Goal: Communication & Community: Answer question/provide support

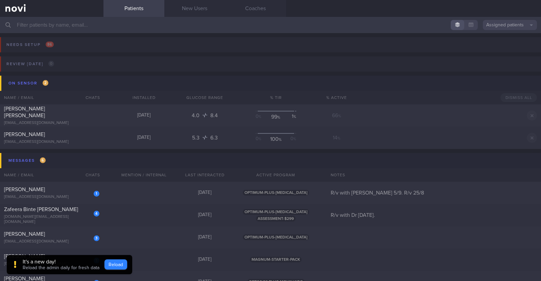
click at [114, 263] on button "Reload" at bounding box center [115, 265] width 23 height 10
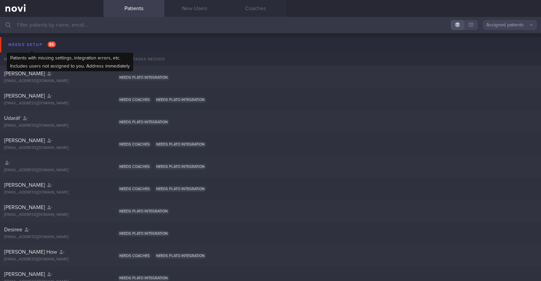
click at [27, 44] on div "Needs setup 86" at bounding box center [32, 44] width 51 height 9
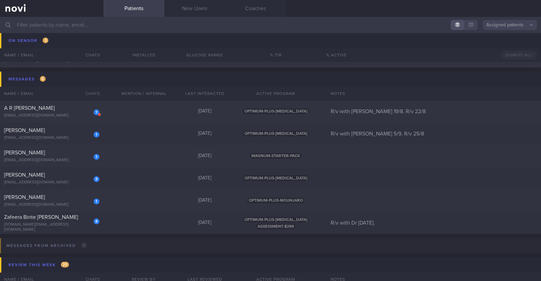
scroll to position [228, 0]
click at [120, 135] on div "1 Nisha Kaur nishauwc@gapps.uwcsea.edu.sg 3 days ago OPTIMUM-PLUS-WEGOVY R/v wi…" at bounding box center [270, 134] width 541 height 22
select select "7"
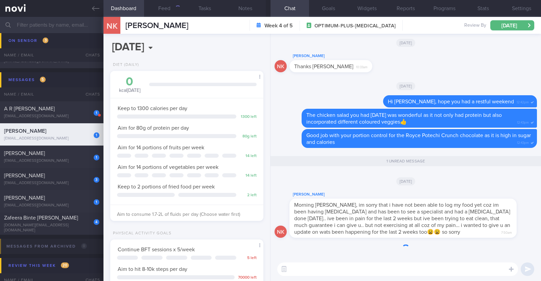
scroll to position [77, 135]
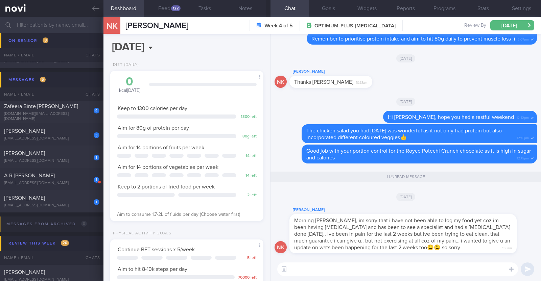
click at [409, 270] on textarea at bounding box center [397, 270] width 241 height 14
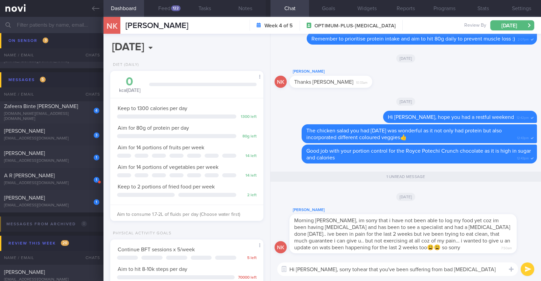
click at [330, 269] on textarea "Hi Nishar, sorry tohear that you've been suffering from bad lower back pain" at bounding box center [397, 270] width 241 height 14
click at [480, 264] on textarea "Hi Nishar, sorry to hear that you've been suffering from bad lower back pain" at bounding box center [397, 270] width 241 height 14
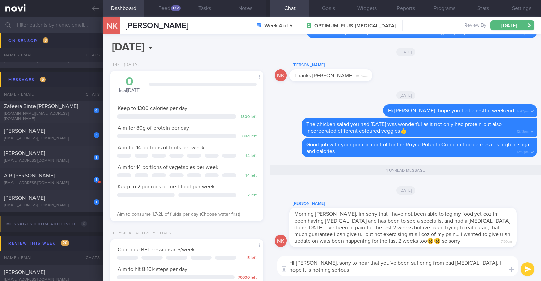
click at [314, 261] on textarea "Hi Nishar, sorry to hear that you've been suffering from bad lower back pain. I…" at bounding box center [397, 266] width 241 height 20
click at [436, 269] on textarea "Hi [PERSON_NAME], thank you very much for updating me. Sorry to hear that you'v…" at bounding box center [397, 266] width 241 height 20
type textarea "Hi [PERSON_NAME], thank you very much for updating me. Sorry to hear that you'v…"
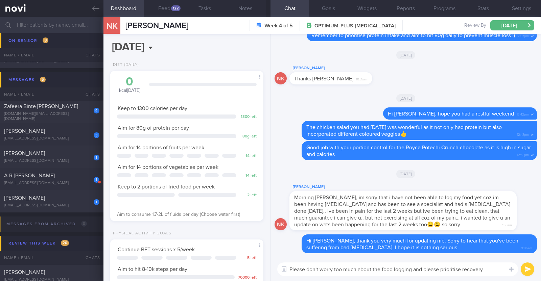
type textarea "Please don't worry too much about the food logging and please prioritise recove…"
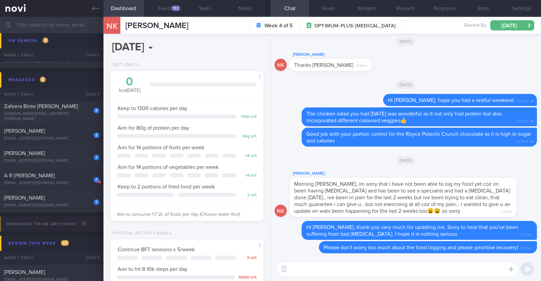
click at [436, 269] on textarea at bounding box center [397, 270] width 241 height 14
paste textarea "💪"
type textarea "Thank you for your dedication to still keep your diet in check 💪"
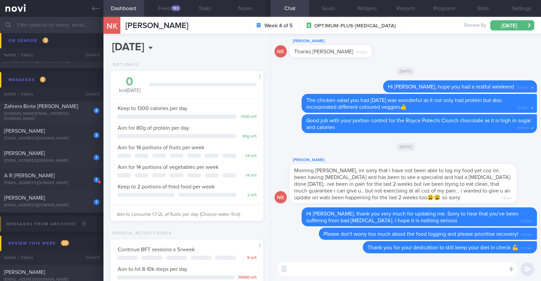
click at [323, 267] on textarea at bounding box center [397, 270] width 241 height 14
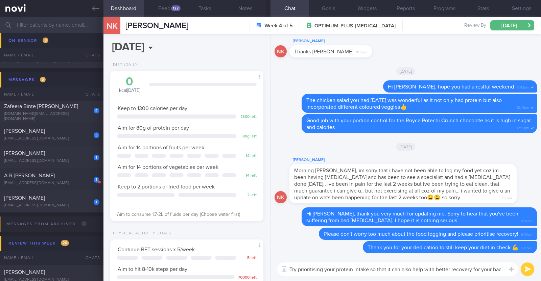
type textarea "Try prioritising your protein intake so that it can also help with better recov…"
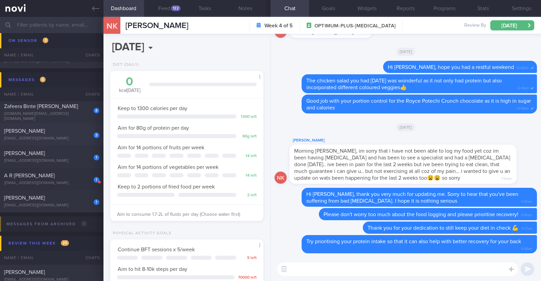
click at [60, 138] on div "[EMAIL_ADDRESS][DOMAIN_NAME]" at bounding box center [51, 138] width 95 height 5
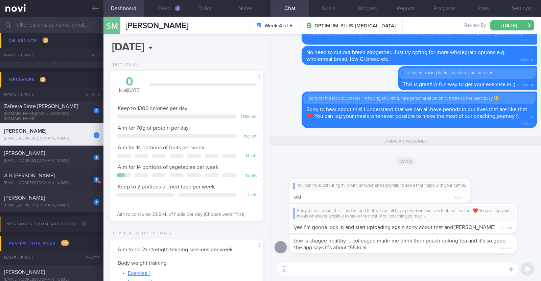
scroll to position [77, 135]
drag, startPoint x: 496, startPoint y: 240, endPoint x: 471, endPoint y: 266, distance: 36.6
click at [516, 248] on div "btw is chagee healthy … colleague made me drink their peach oolong tea and it’s…" at bounding box center [413, 244] width 248 height 19
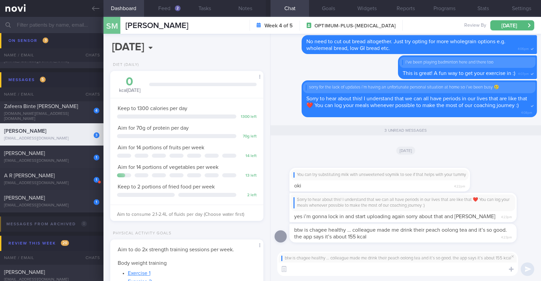
click at [421, 269] on textarea at bounding box center [397, 270] width 241 height 14
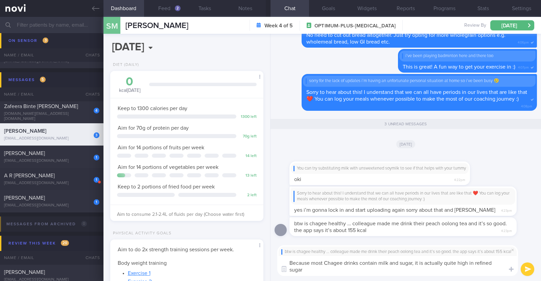
scroll to position [0, 0]
type textarea "Because most Chagee drinks contain milk and sugar, it is actually quite high in…"
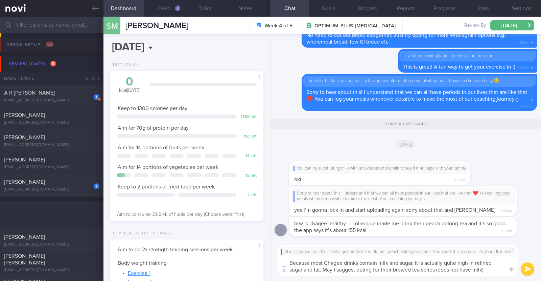
select select "7"
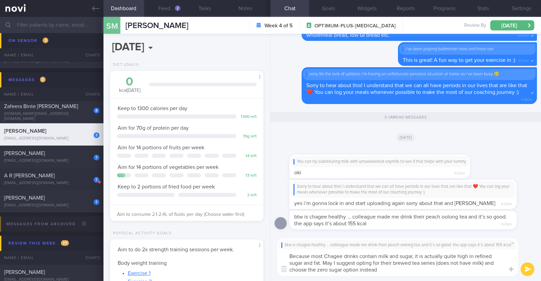
type textarea "Because most Chagee drinks contain milk and sugar, it is actually quite high in…"
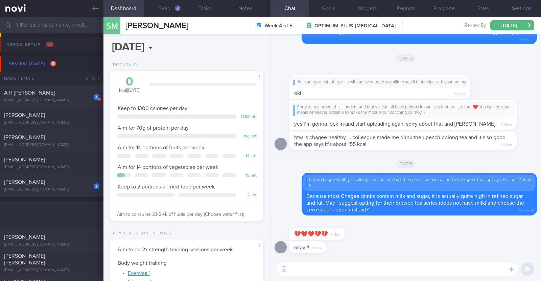
select select "7"
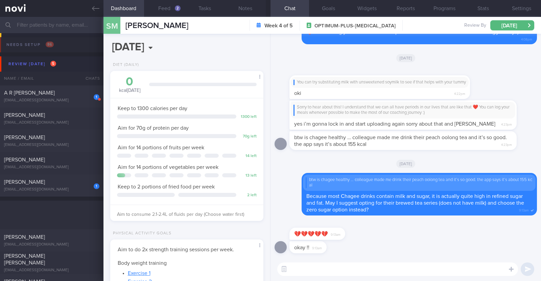
scroll to position [77, 135]
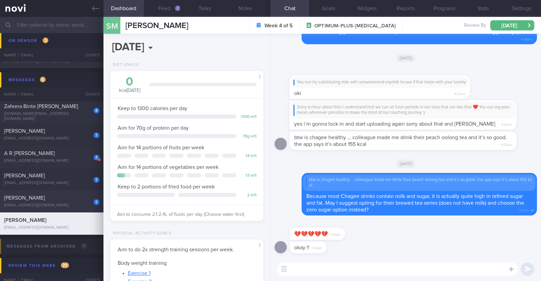
click at [73, 200] on div "[PERSON_NAME]" at bounding box center [51, 198] width 94 height 7
type input "R/v with [PERSON_NAME] 5/9. R/v 25/8"
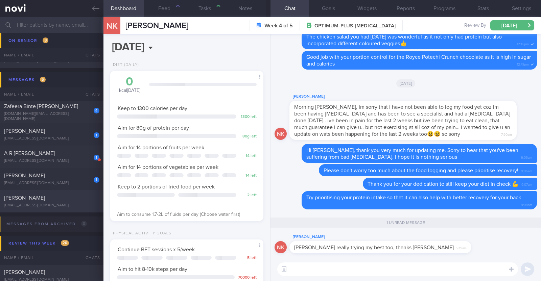
scroll to position [77, 135]
click at [312, 270] on textarea at bounding box center [397, 270] width 241 height 14
paste textarea "😊"
paste textarea "👍"
type textarea "You've been doing great so far! 😊👍"
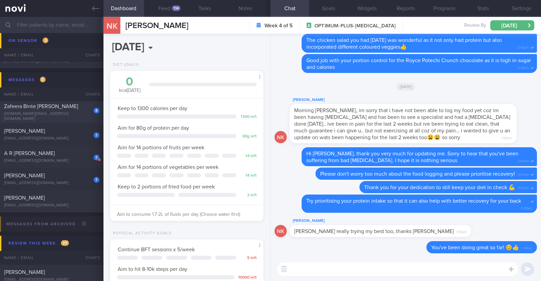
click at [81, 106] on div "Zafeera Binte Ghulam Haider" at bounding box center [51, 106] width 94 height 7
type input "R/v with Dr SA 30/9."
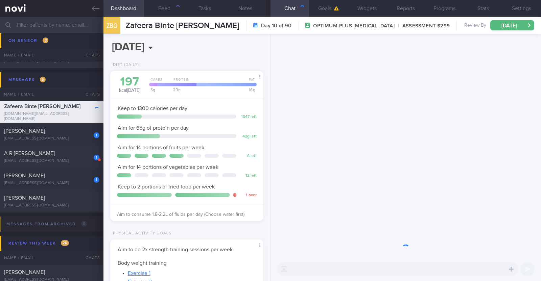
scroll to position [77, 135]
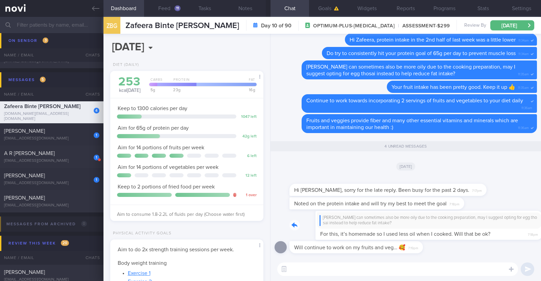
drag, startPoint x: 492, startPoint y: 235, endPoint x: 541, endPoint y: 233, distance: 48.7
click at [541, 233] on div "Will continue to work on my fruits and veg… 🥰 7:19pm Roti john can sometimes al…" at bounding box center [405, 146] width 270 height 224
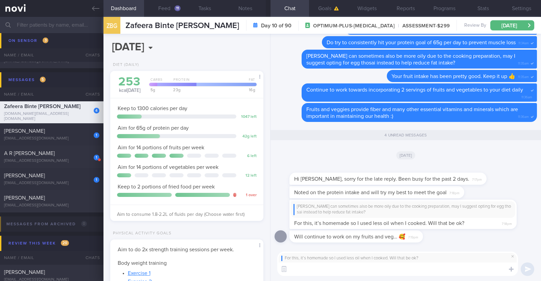
click at [427, 270] on textarea at bounding box center [397, 270] width 241 height 14
type textarea "Ah I see! Yes it should be better if it is homemade :)"
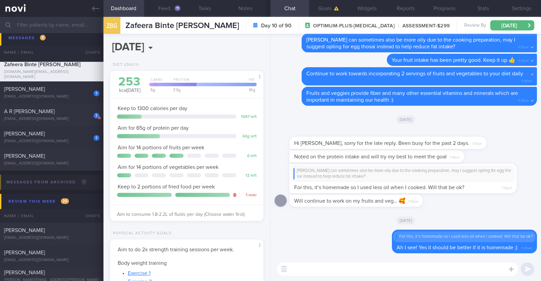
scroll to position [0, 0]
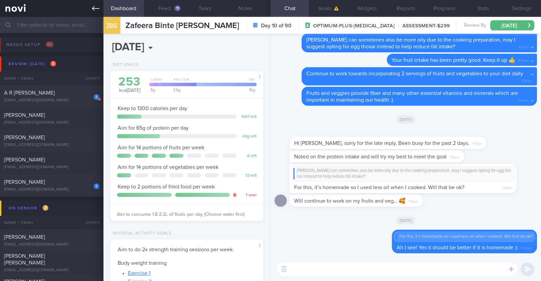
click at [96, 7] on icon at bounding box center [95, 8] width 7 height 7
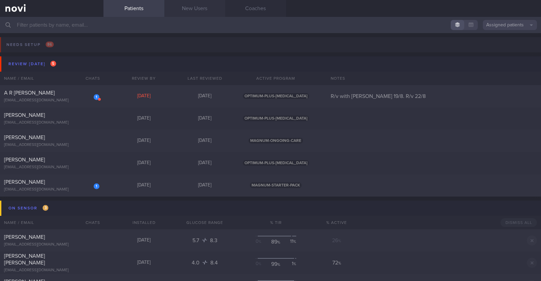
click at [174, 4] on link "New Users" at bounding box center [194, 8] width 61 height 17
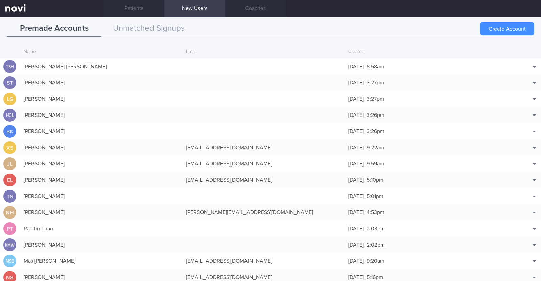
click at [519, 26] on button "Create Account" at bounding box center [507, 29] width 54 height 14
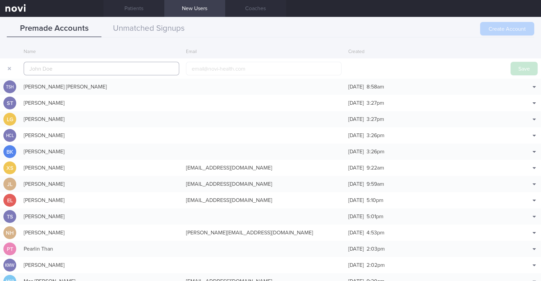
scroll to position [16, 0]
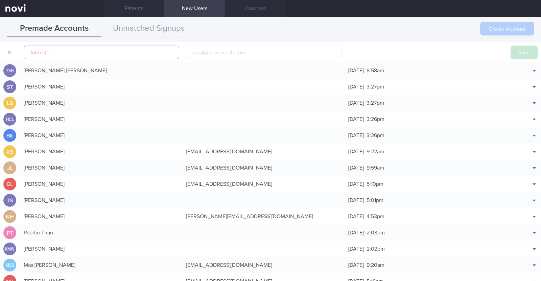
paste input "Irshah Iraimi"
type input "Irshah Iraimi"
click at [236, 55] on input "email" at bounding box center [264, 53] width 156 height 14
paste input "heyirshah@gmail.com"
click at [212, 53] on input "heyirshah@gmail.com" at bounding box center [264, 53] width 156 height 14
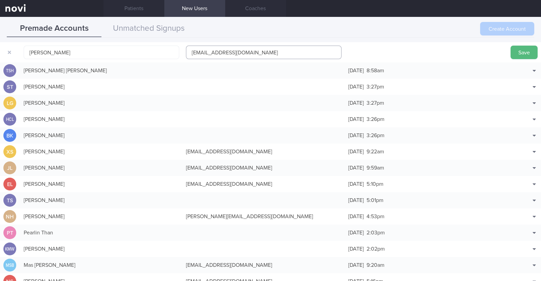
type input "heyirshah1@gmail.com"
click button "Save" at bounding box center [524, 53] width 27 height 14
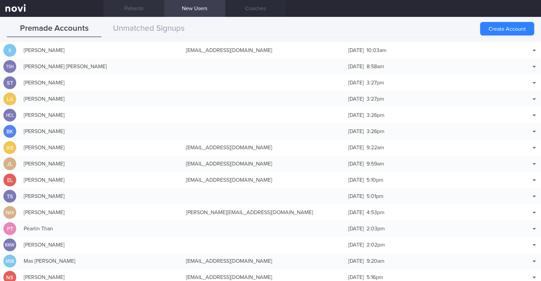
click at [156, 9] on link "Patients" at bounding box center [133, 8] width 61 height 17
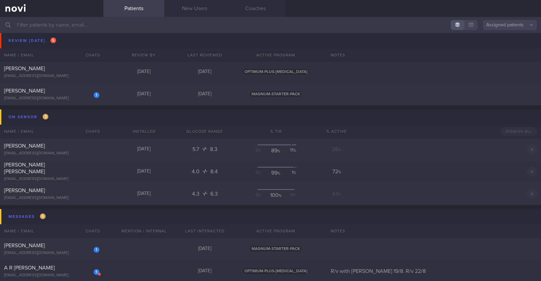
scroll to position [127, 0]
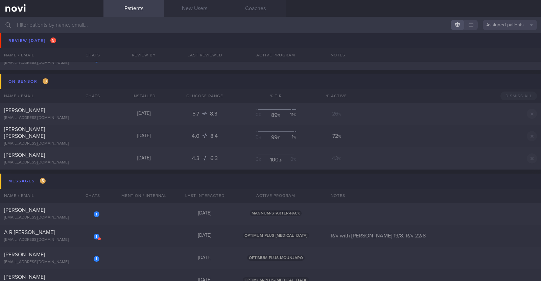
click at [115, 20] on input "text" at bounding box center [270, 25] width 541 height 16
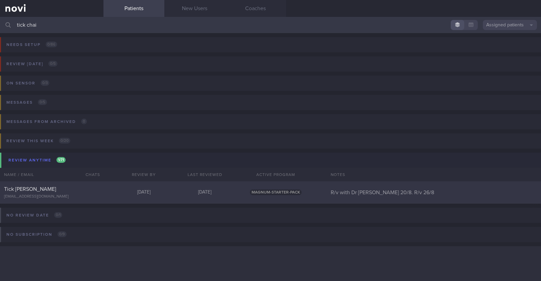
type input "tick chai"
click at [51, 194] on div "allennyp@hotmail.com" at bounding box center [51, 196] width 95 height 5
select select "7"
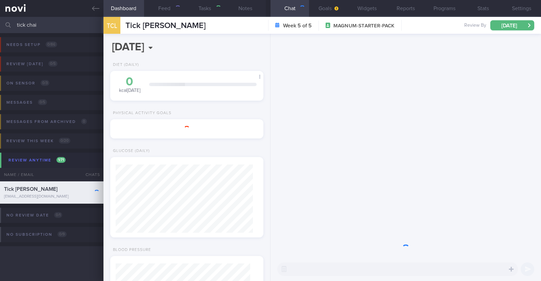
scroll to position [67, 135]
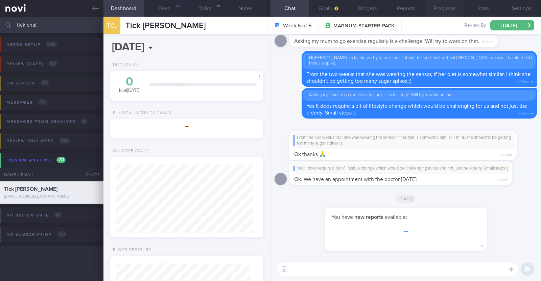
click at [440, 7] on button "Programs" at bounding box center [444, 8] width 39 height 17
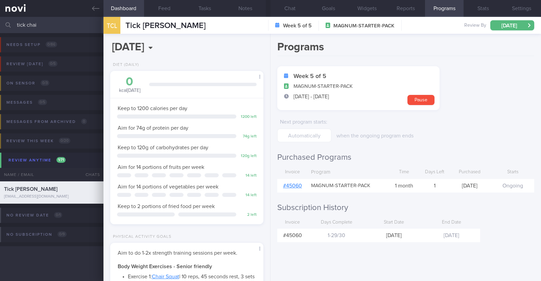
scroll to position [68, 137]
click at [299, 186] on link "# 45060" at bounding box center [292, 185] width 19 height 5
click at [299, 13] on button "Chat" at bounding box center [289, 8] width 39 height 17
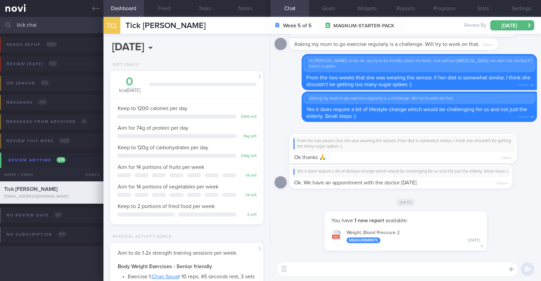
click at [340, 269] on textarea at bounding box center [397, 270] width 241 height 14
type textarea "Good morning Allen and Mdm Lai :)"
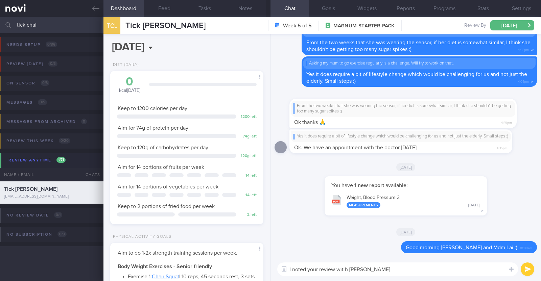
type textarea "I noted your review wit h DR Yeo"
select select "7"
click at [367, 265] on textarea "I noted your review wit h Dr Yeo" at bounding box center [397, 270] width 241 height 14
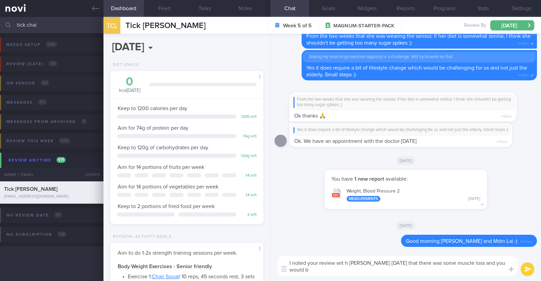
scroll to position [0, 0]
type textarea "I noted your review wit h Dr Yeo yesterday that there was some muscle loss and …"
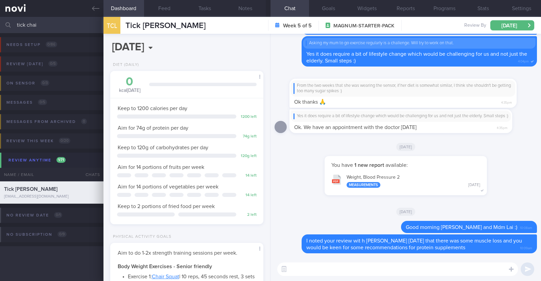
click at [308, 273] on textarea at bounding box center [397, 270] width 241 height 14
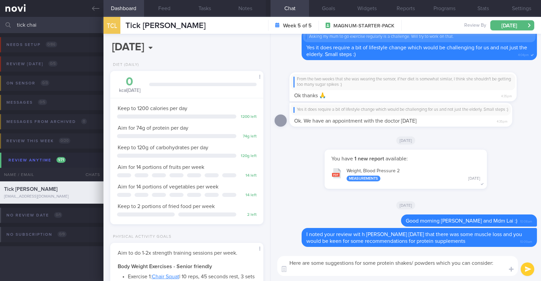
paste textarea "*Liquid shakes* [Ensure max protein](https://www.fairprice.com.sg/product/a-max…"
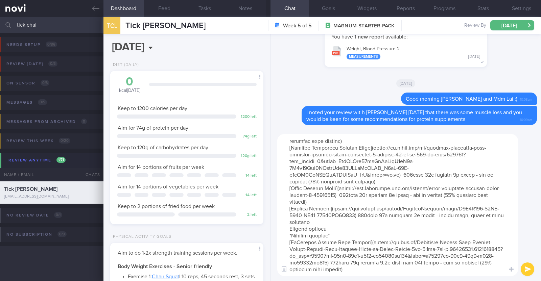
scroll to position [77, 0]
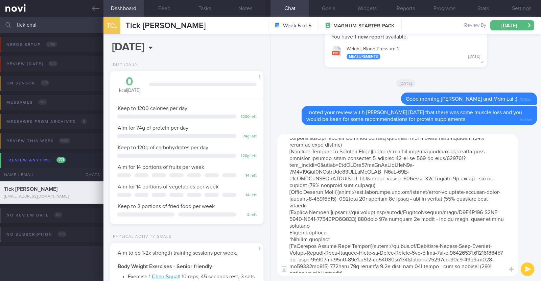
drag, startPoint x: 330, startPoint y: 246, endPoint x: 288, endPoint y: 247, distance: 41.3
click at [288, 247] on textarea at bounding box center [397, 205] width 241 height 142
type textarea "Here are some suggestions for some protein shakes/ powders which you can consid…"
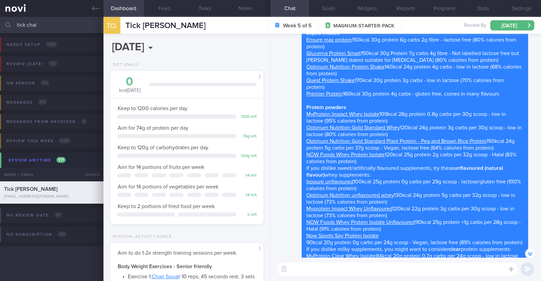
scroll to position [-42, 0]
drag, startPoint x: 59, startPoint y: 23, endPoint x: 0, endPoint y: 19, distance: 59.3
click at [0, 19] on input "tick chai" at bounding box center [270, 25] width 541 height 16
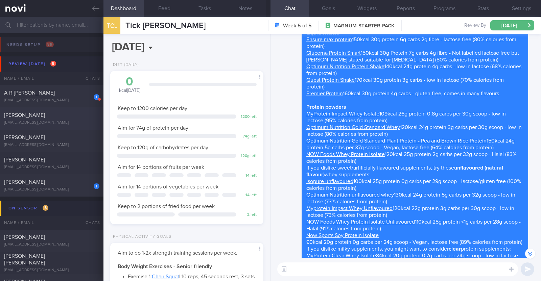
click at [58, 122] on div "[EMAIL_ADDRESS][DOMAIN_NAME]" at bounding box center [51, 122] width 95 height 5
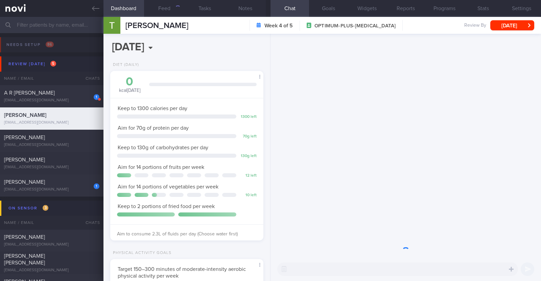
scroll to position [338040, 337982]
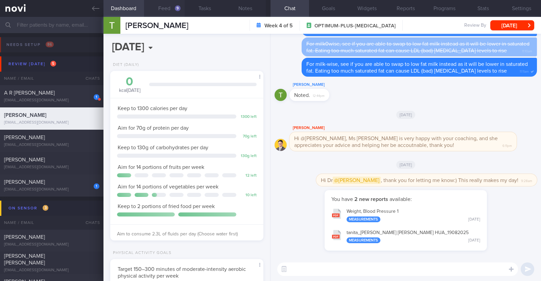
click at [171, 14] on button "Feed 9" at bounding box center [164, 8] width 41 height 17
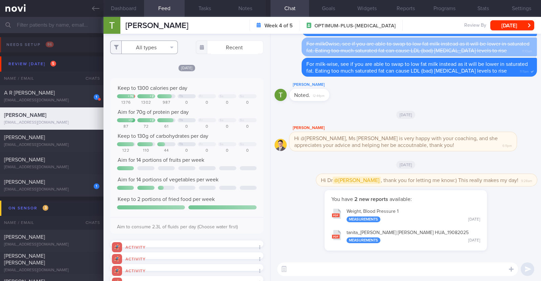
click at [129, 47] on button "All types" at bounding box center [144, 48] width 68 height 14
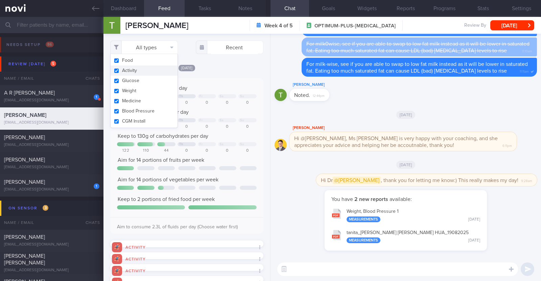
click at [140, 68] on button "Activity" at bounding box center [144, 71] width 67 height 10
checkbox input "false"
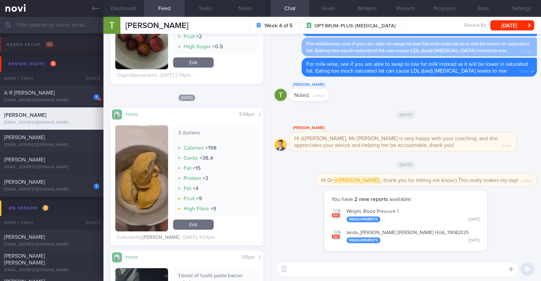
scroll to position [3386, 0]
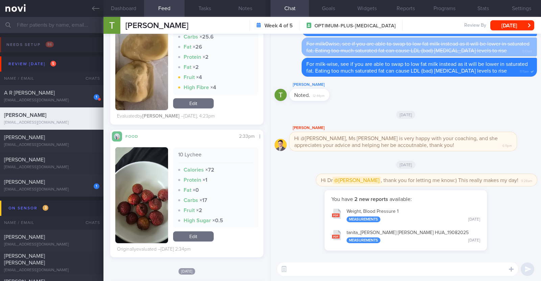
click at [316, 266] on textarea at bounding box center [397, 270] width 241 height 14
click at [293, 266] on textarea "HI Therasa," at bounding box center [397, 270] width 241 height 14
click at [323, 271] on textarea "Hi Therasa," at bounding box center [397, 270] width 241 height 14
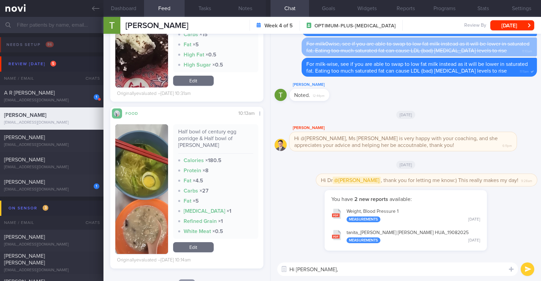
scroll to position [2667, 0]
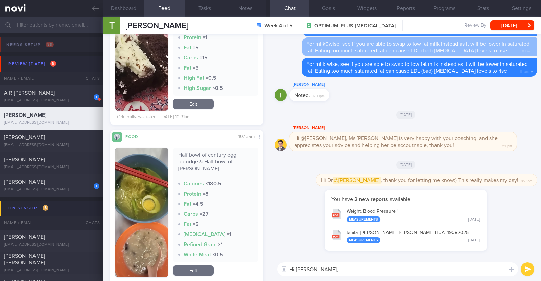
click at [237, 165] on div "Half bowl of century egg porridge & Half bowl of Mee Soto bee hoon" at bounding box center [215, 164] width 75 height 25
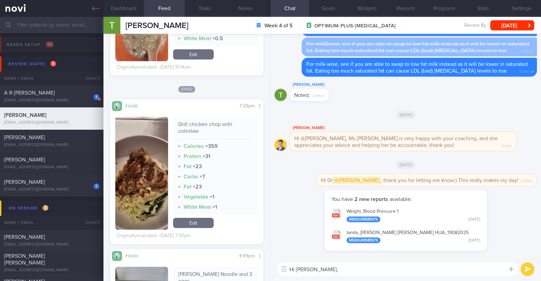
scroll to position [2884, 0]
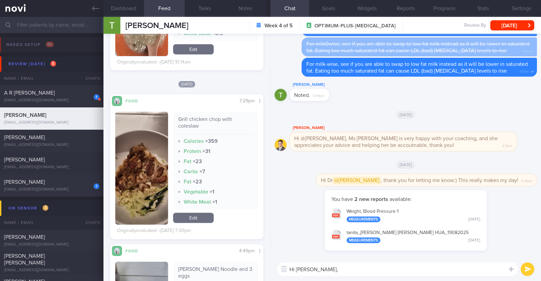
click at [325, 272] on textarea "Hi Therasa," at bounding box center [397, 270] width 241 height 14
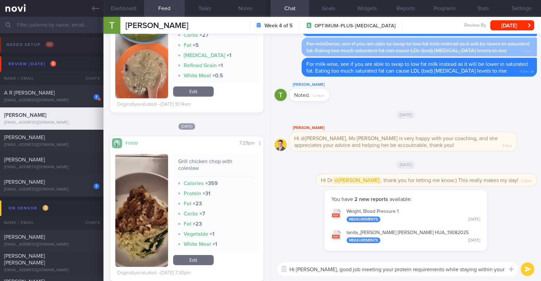
scroll to position [0, 0]
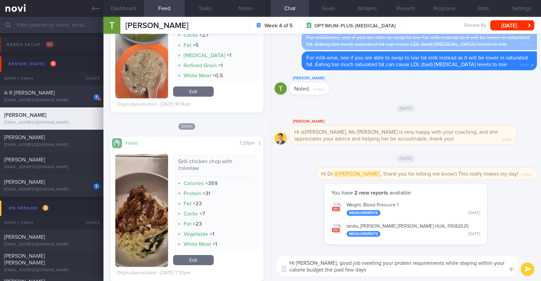
paste textarea "👍"
type textarea "Hi Therasa, good job meeting your protein requirements while staying within you…"
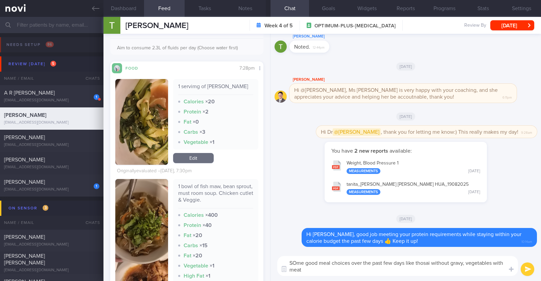
click at [296, 264] on textarea "SOme good meal choices over the past few days like thosai without gravy, vegeta…" at bounding box center [397, 266] width 241 height 20
type textarea "Some good meal choices over the past few days like thosai without gravy, vegeta…"
click at [309, 273] on textarea "Some good meal choices over the past few days like thosai without gravy, vegeta…" at bounding box center [397, 266] width 241 height 20
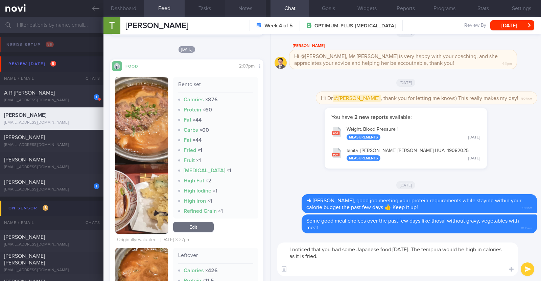
paste textarea "Here are some higher protein/fibre, controlled carb options you can consider fo…"
type textarea "I noticed that you had some Japanese food on Tuesday. The tempura would be high…"
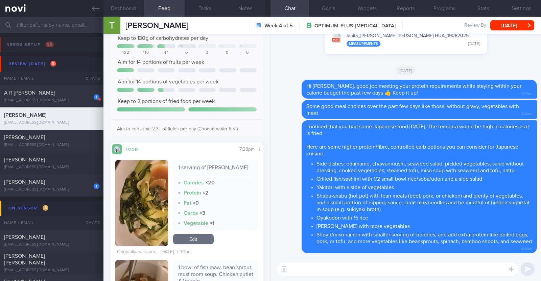
scroll to position [95, 0]
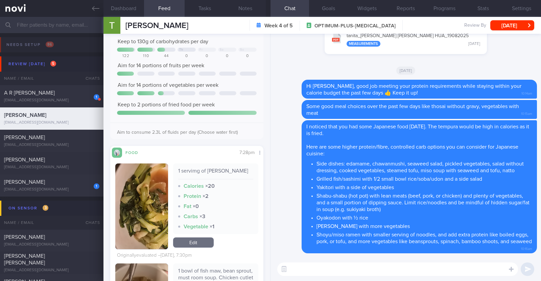
click at [296, 266] on textarea at bounding box center [397, 270] width 241 height 14
type textarea "G"
click at [416, 269] on textarea "You did well with portion control of your durian as weel, keeping it" at bounding box center [397, 270] width 241 height 14
click at [448, 266] on textarea "You did well with portion control of your durian as well, keeping it" at bounding box center [397, 270] width 241 height 14
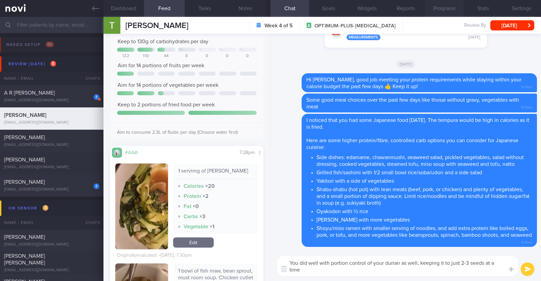
paste textarea "👍"
type textarea "You did well with portion control of your durian as well, keeping it to just 2-…"
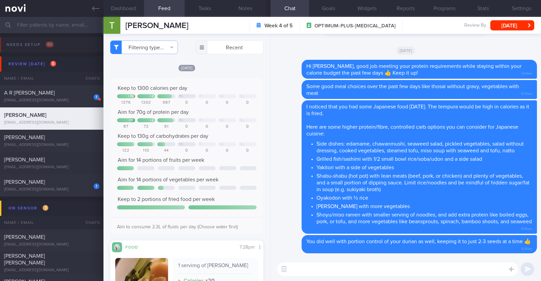
select select "7"
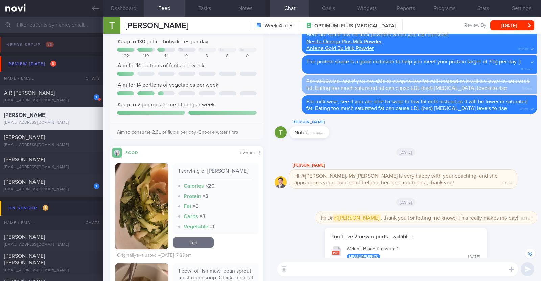
scroll to position [-169, 0]
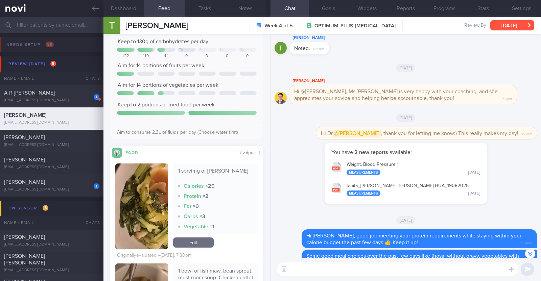
click at [521, 27] on button "[DATE]" at bounding box center [512, 25] width 44 height 10
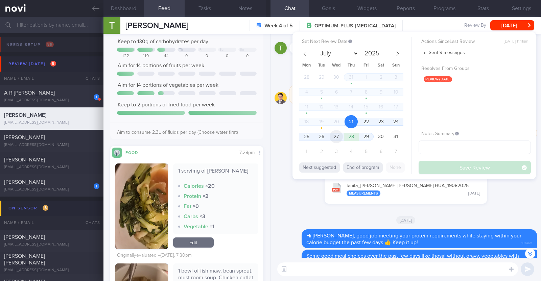
click at [338, 134] on span "27" at bounding box center [336, 136] width 13 height 13
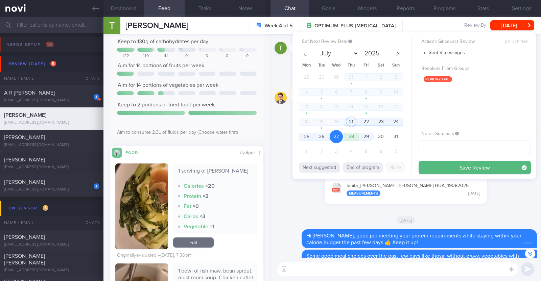
click at [444, 170] on button "Save Review" at bounding box center [475, 168] width 112 height 14
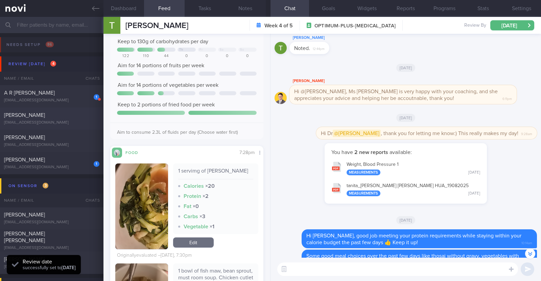
click at [57, 112] on div "[PERSON_NAME]" at bounding box center [51, 115] width 94 height 7
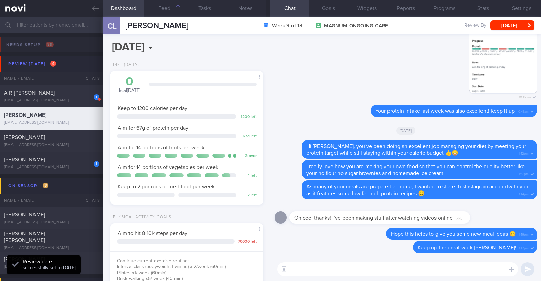
scroll to position [77, 135]
click at [164, 9] on button "Feed 1705" at bounding box center [164, 8] width 41 height 17
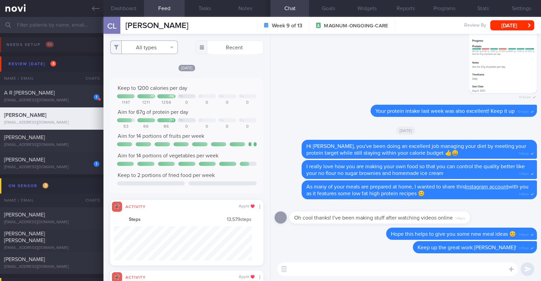
click at [165, 50] on button "All types" at bounding box center [144, 48] width 68 height 14
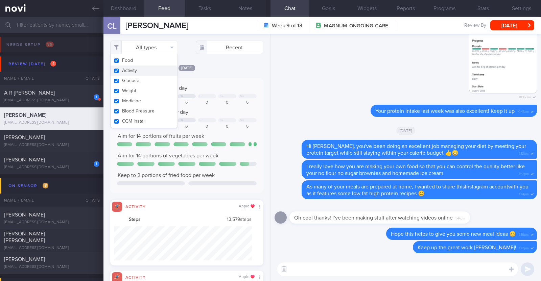
click at [140, 70] on button "Activity" at bounding box center [144, 71] width 67 height 10
checkbox input "false"
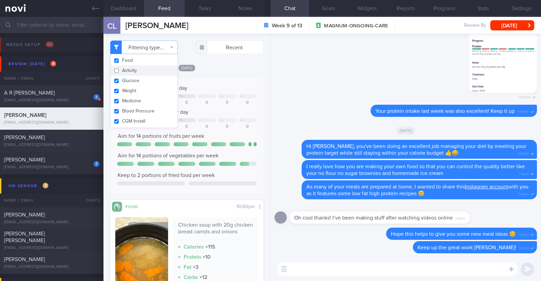
click at [233, 69] on div "[DATE]" at bounding box center [186, 67] width 153 height 7
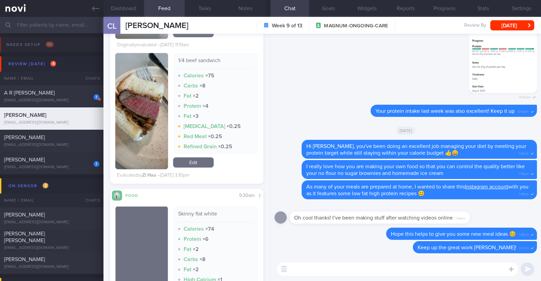
scroll to position [6805, 0]
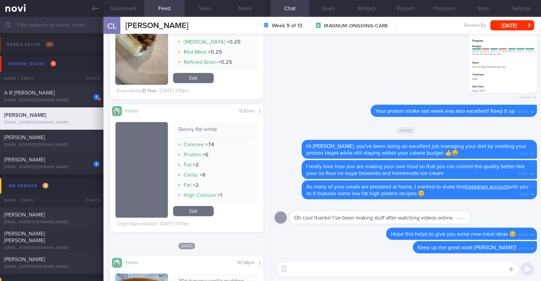
click at [303, 272] on textarea at bounding box center [397, 270] width 241 height 14
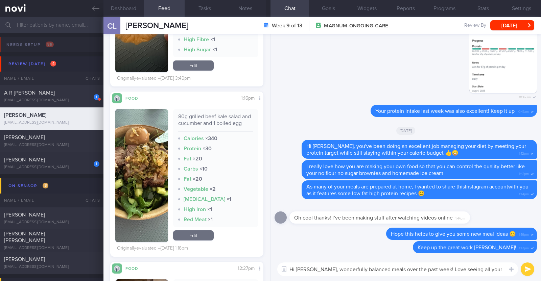
scroll to position [-6, 0]
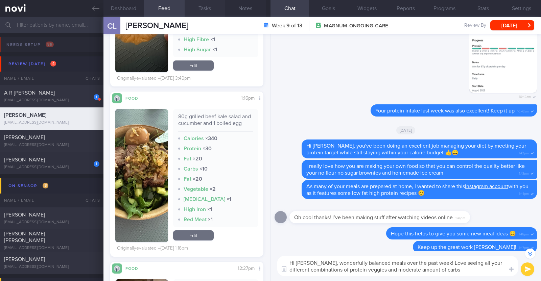
paste textarea "👍"
paste textarea "😊"
type textarea "Hi [PERSON_NAME], wonderfully balanced meals over the past week! Love seeing al…"
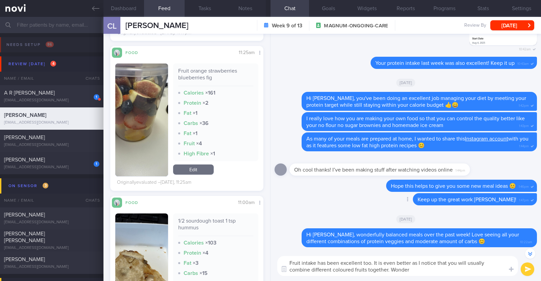
scroll to position [0, 0]
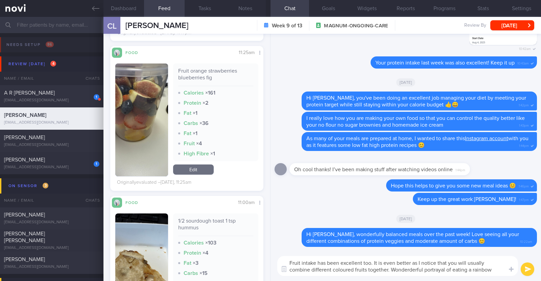
click at [374, 268] on textarea "Fruit intake has been excellent too. It is even better as I notice that you wil…" at bounding box center [397, 266] width 241 height 20
click at [388, 269] on textarea "Fruit intake has been excellent too. It is even better as I notice that you wil…" at bounding box center [397, 266] width 241 height 20
click at [467, 271] on textarea "Fruit intake has been excellent too. It is even better as I notice that you wil…" at bounding box center [397, 266] width 241 height 20
paste textarea "🌈"
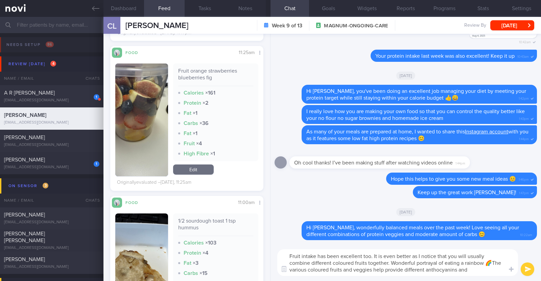
drag, startPoint x: 471, startPoint y: 261, endPoint x: 499, endPoint y: 269, distance: 29.4
click at [499, 269] on textarea "Fruit intake has been excellent too. It is even better as I notice that you wil…" at bounding box center [397, 263] width 241 height 27
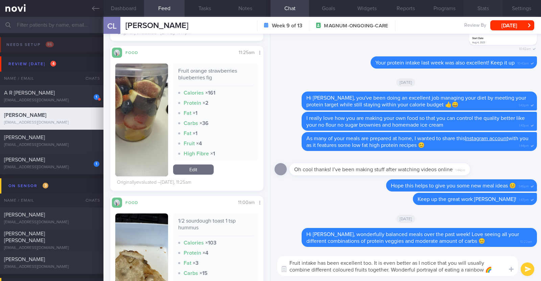
type textarea "Fruit intake has been excellent too. It is even better as I notice that you wil…"
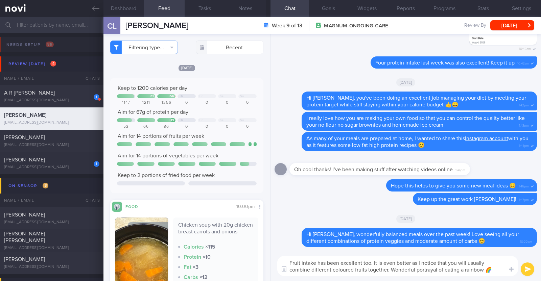
select select "7"
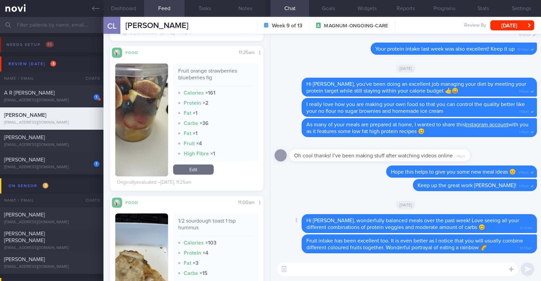
paste textarea "The various coloured fruits and veggies help provide different anthocyanins and…"
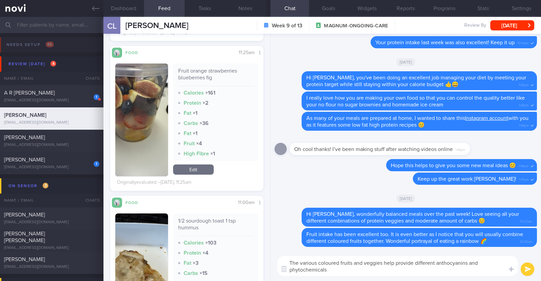
drag, startPoint x: 438, startPoint y: 263, endPoint x: 483, endPoint y: 263, distance: 45.7
click at [483, 263] on textarea "The various coloured fruits and veggies help provide different anthocyanins and…" at bounding box center [397, 266] width 241 height 20
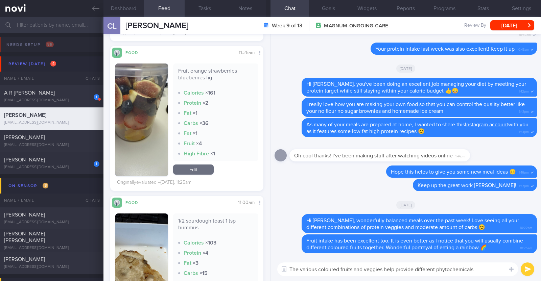
click at [478, 267] on textarea "The various coloured fruits and veggies help provide different phytochemicals" at bounding box center [397, 270] width 241 height 14
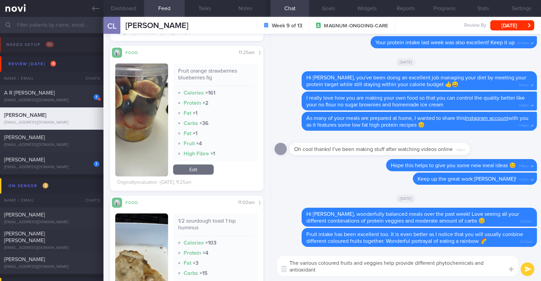
type textarea "The various coloured fruits and veggies help provide different phytochemicals a…"
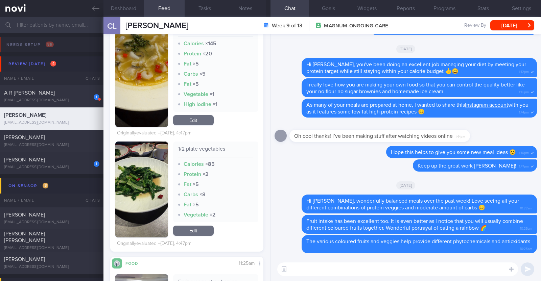
scroll to position [977, 0]
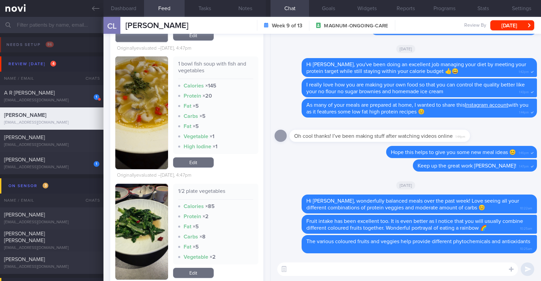
click at [314, 268] on textarea at bounding box center [397, 270] width 241 height 14
type textarea "G"
type textarea "C"
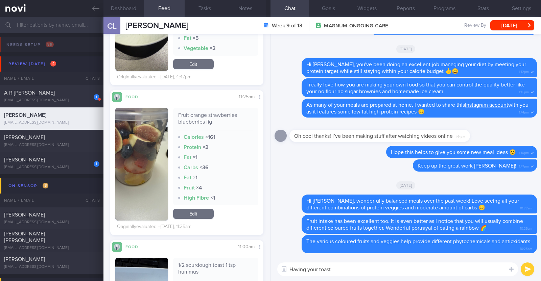
scroll to position [1357, 0]
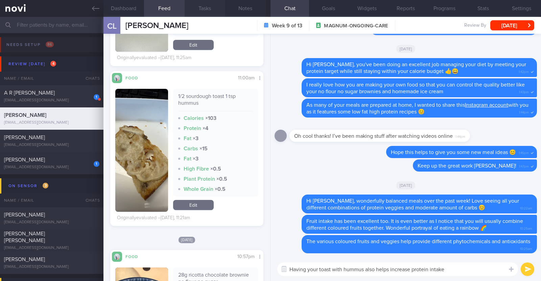
paste textarea "💪"
type textarea "Having your toast with hummus also helps increase protein intake 💪"
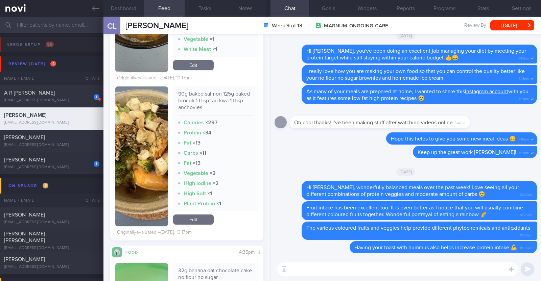
scroll to position [0, 0]
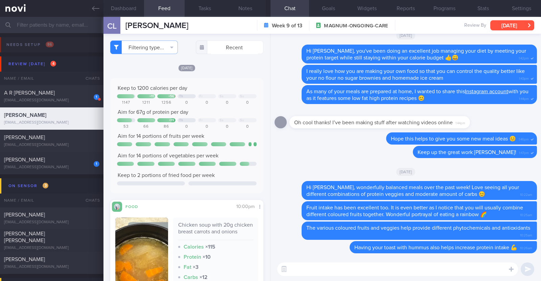
click at [506, 24] on button "[DATE]" at bounding box center [512, 25] width 44 height 10
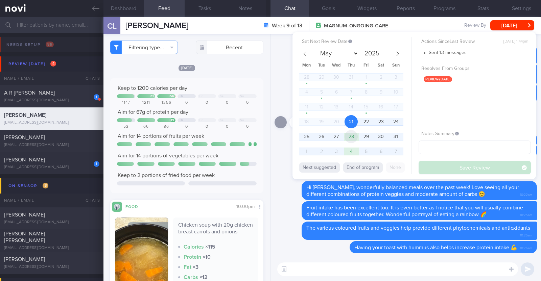
click at [353, 138] on span "28" at bounding box center [351, 136] width 13 height 13
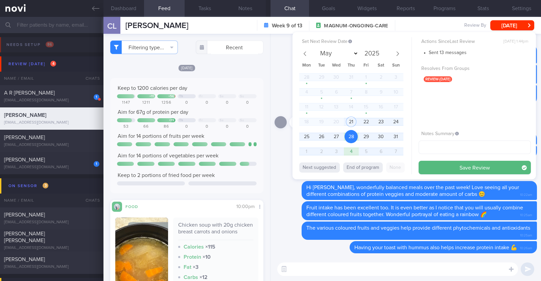
click at [428, 165] on button "Save Review" at bounding box center [475, 168] width 112 height 14
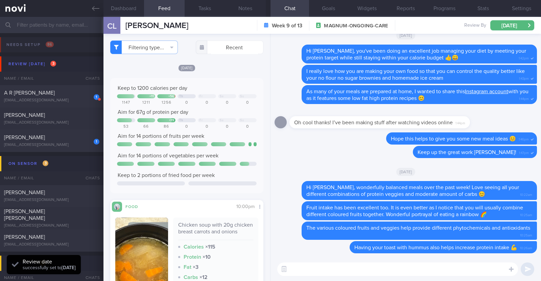
click at [73, 22] on input "text" at bounding box center [270, 25] width 541 height 16
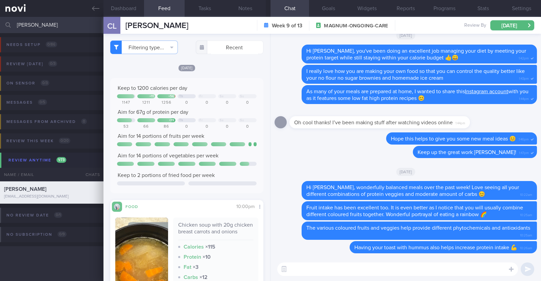
type input "carol"
click at [42, 192] on div "[PERSON_NAME]" at bounding box center [51, 189] width 94 height 7
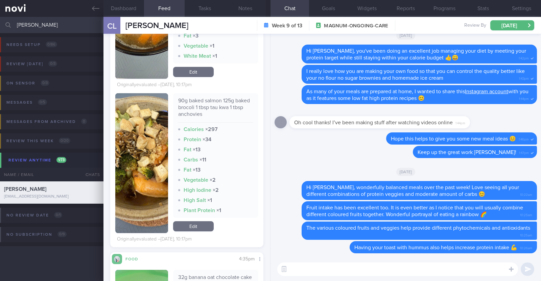
scroll to position [254, 0]
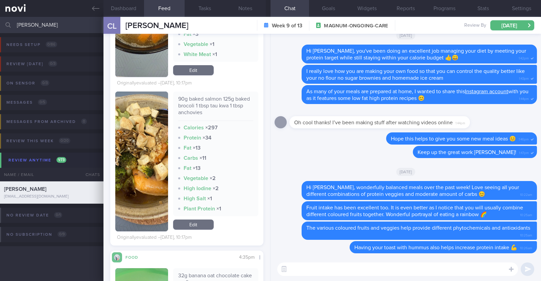
click at [154, 171] on button "button" at bounding box center [141, 162] width 53 height 140
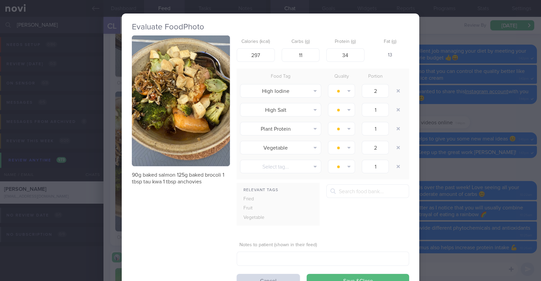
click at [179, 92] on button "button" at bounding box center [181, 101] width 98 height 131
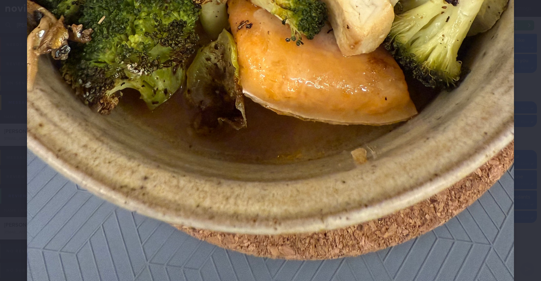
scroll to position [414, 0]
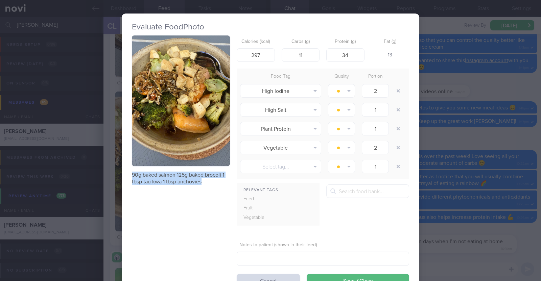
drag, startPoint x: 127, startPoint y: 173, endPoint x: 198, endPoint y: 179, distance: 71.5
click at [198, 179] on div "Evaluate Food Photo 90g baked salmon 125g baked brocoli 1 tbsp tau kwa 1 tbsp a…" at bounding box center [271, 155] width 298 height 283
copy p "90g baked salmon 125g baked brocoli 1 tbsp tau kwa 1 tbsp anchovies"
click at [428, 78] on div "Evaluate Food Photo 90g baked salmon 125g baked brocoli 1 tbsp tau kwa 1 tbsp a…" at bounding box center [270, 140] width 541 height 281
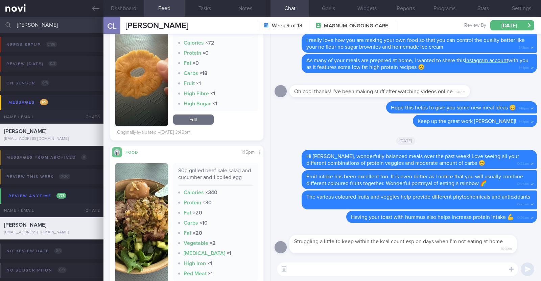
scroll to position [1944, 0]
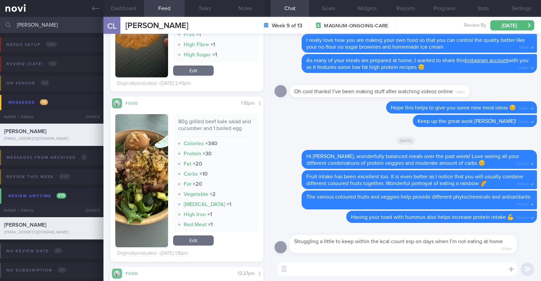
click at [137, 166] on button "button" at bounding box center [141, 180] width 53 height 133
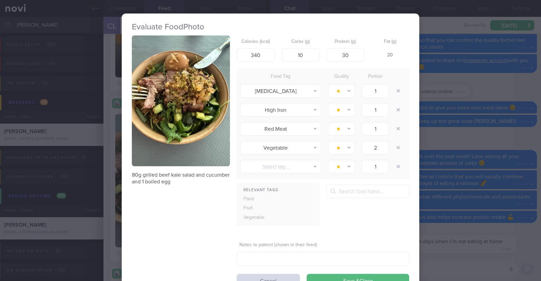
click at [166, 143] on button "button" at bounding box center [181, 101] width 98 height 131
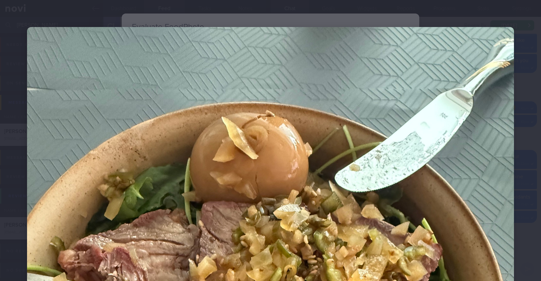
scroll to position [211, 0]
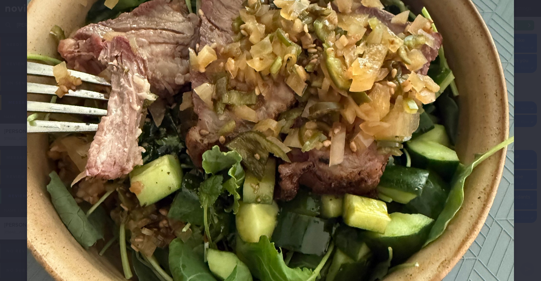
click at [18, 208] on div at bounding box center [270, 140] width 541 height 703
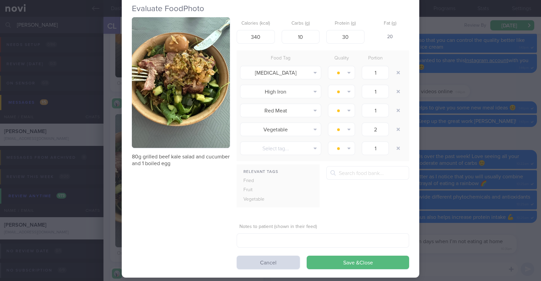
scroll to position [28, 0]
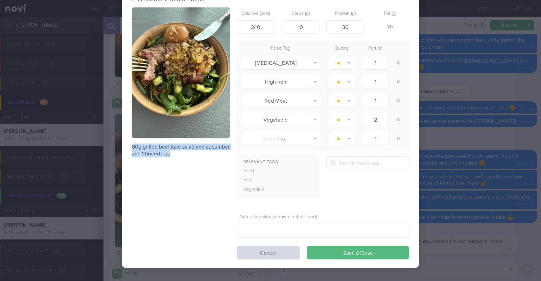
drag, startPoint x: 198, startPoint y: 151, endPoint x: 125, endPoint y: 148, distance: 72.8
click at [125, 148] on div "Evaluate Food Photo 80g grilled beef kale salad and cucumber and 1 boiled egg C…" at bounding box center [271, 126] width 298 height 283
copy p "80g grilled beef kale salad and cucumber and 1 boiled egg"
click at [106, 181] on div "Evaluate Food Photo 80g grilled beef kale salad and cucumber and 1 boiled egg C…" at bounding box center [270, 140] width 541 height 281
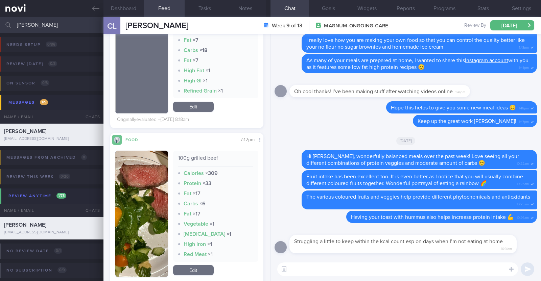
scroll to position [4311, 0]
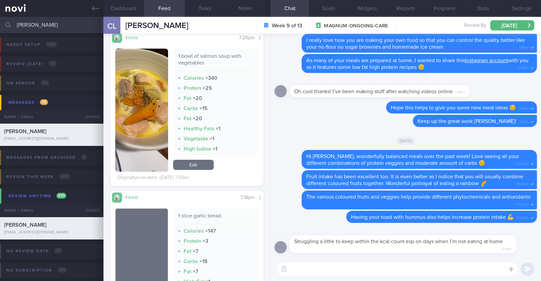
click at [146, 134] on button "button" at bounding box center [141, 110] width 53 height 123
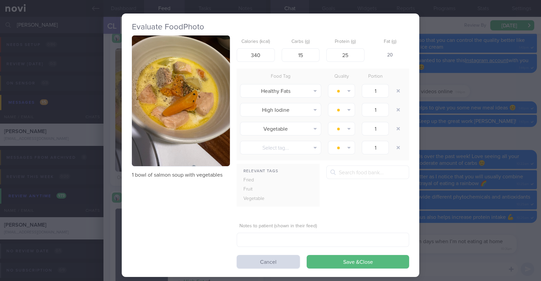
click at [111, 139] on div "Evaluate Food Photo 1 bowl of salmon soup with vegetables Calories (kcal) 340 C…" at bounding box center [270, 140] width 541 height 281
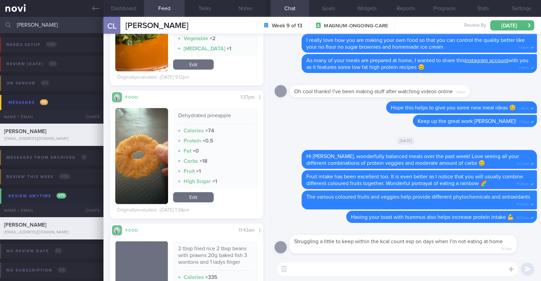
scroll to position [4902, 0]
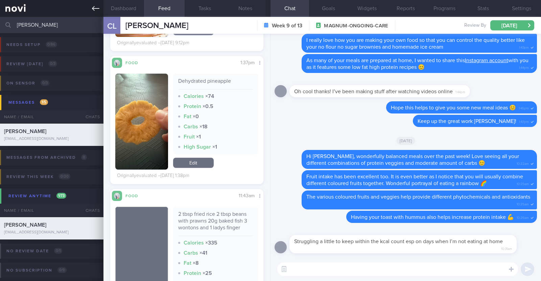
drag, startPoint x: 96, startPoint y: 7, endPoint x: 87, endPoint y: 12, distance: 10.1
click at [96, 7] on icon at bounding box center [95, 8] width 7 height 7
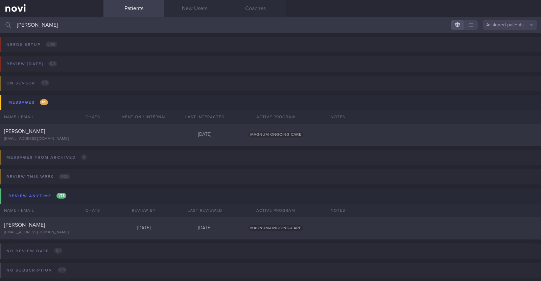
drag, startPoint x: 35, startPoint y: 24, endPoint x: 0, endPoint y: 28, distance: 35.4
click at [0, 28] on input "carol" at bounding box center [270, 25] width 541 height 16
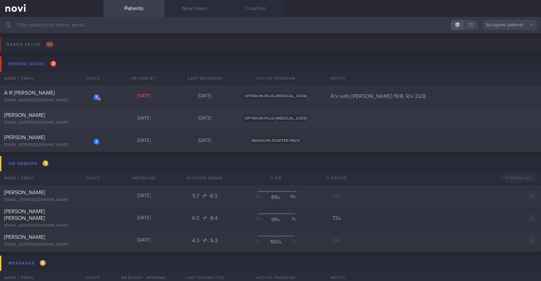
click at [58, 123] on div "z7r27mrqbx@privaterelay.appleid.com" at bounding box center [51, 122] width 95 height 5
select select "7"
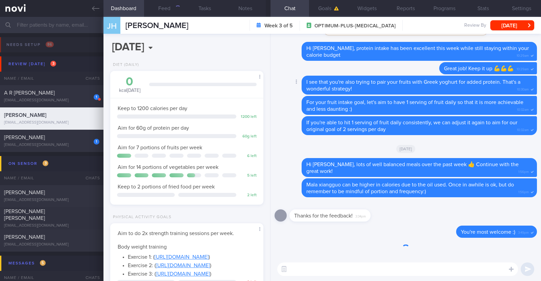
scroll to position [77, 135]
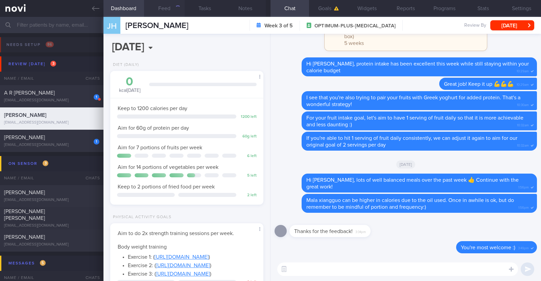
click at [166, 9] on button "Feed" at bounding box center [164, 8] width 41 height 17
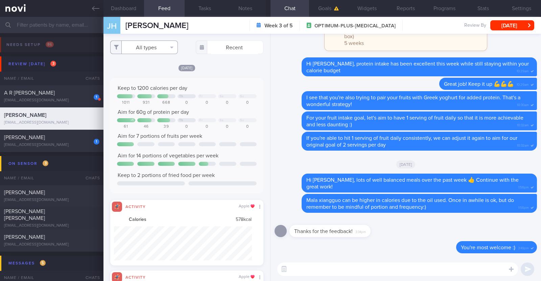
click at [157, 48] on button "All types" at bounding box center [144, 48] width 68 height 14
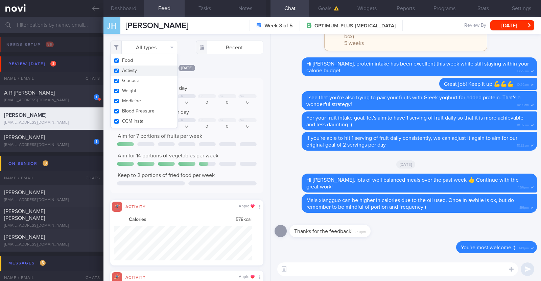
click at [146, 71] on button "Activity" at bounding box center [144, 71] width 67 height 10
checkbox input "false"
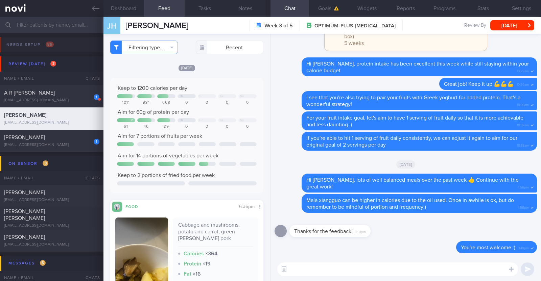
click at [225, 67] on div "[DATE]" at bounding box center [186, 67] width 153 height 7
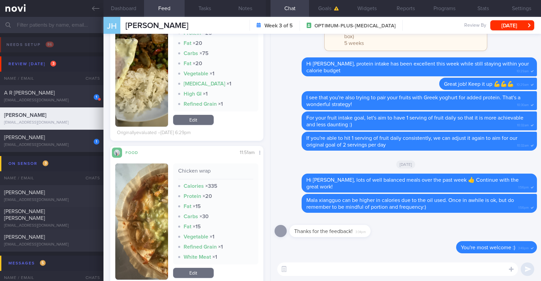
scroll to position [803, 0]
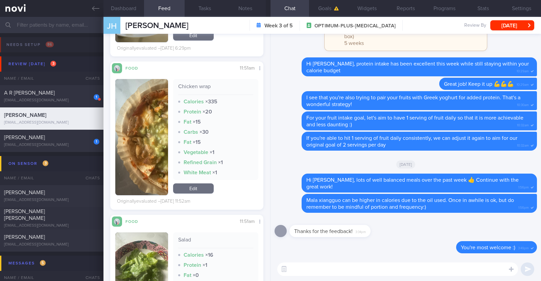
click at [133, 170] on button "button" at bounding box center [141, 137] width 53 height 116
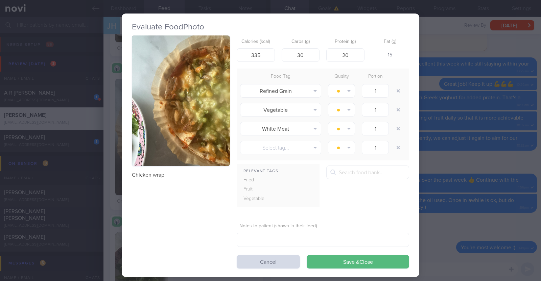
click at [111, 185] on div "Evaluate Food Photo Chicken wrap Calories (kcal) 335 Carbs (g) 30 Protein (g) 2…" at bounding box center [270, 140] width 541 height 281
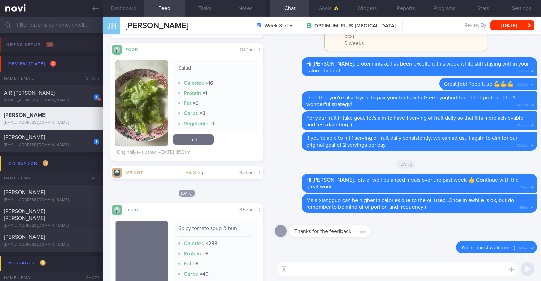
scroll to position [1056, 0]
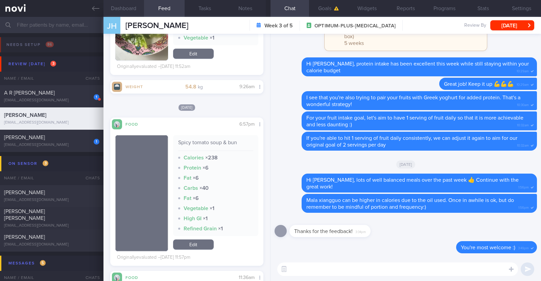
click at [133, 7] on button "Dashboard" at bounding box center [123, 8] width 41 height 17
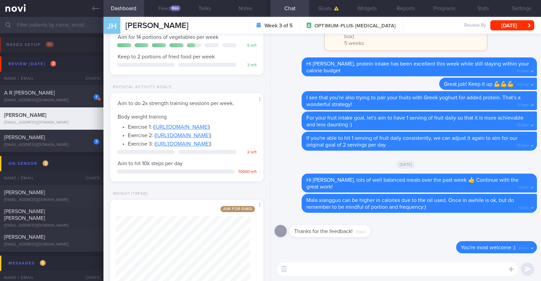
scroll to position [181, 0]
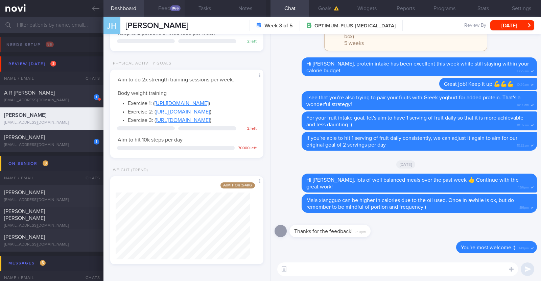
click at [175, 8] on div "866" at bounding box center [175, 8] width 10 height 6
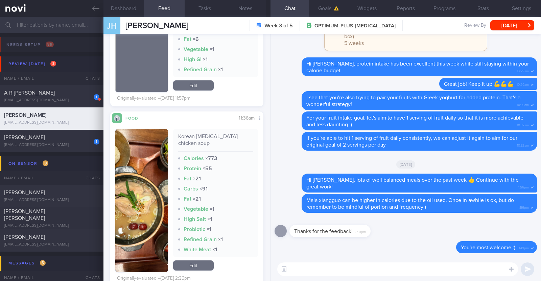
scroll to position [1225, 0]
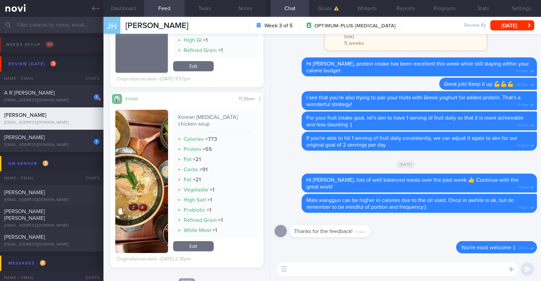
click at [145, 183] on button "button" at bounding box center [141, 181] width 53 height 143
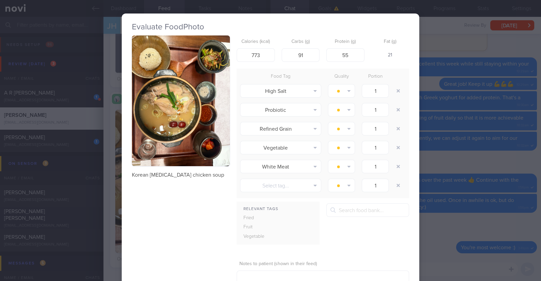
click at [113, 189] on div "Evaluate Food Photo Korean ginseng chicken soup Calories (kcal) 773 Carbs (g) 9…" at bounding box center [270, 140] width 541 height 281
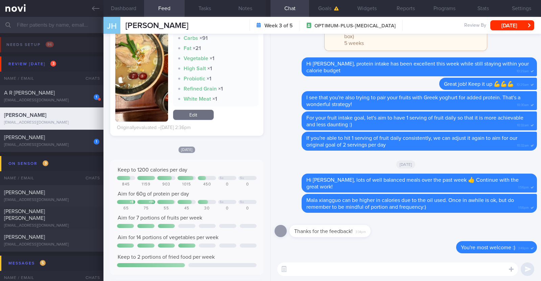
scroll to position [1268, 0]
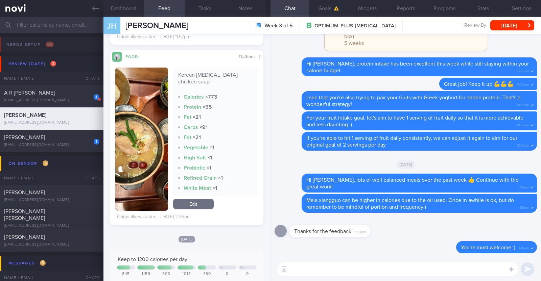
click at [139, 174] on img "button" at bounding box center [141, 139] width 53 height 143
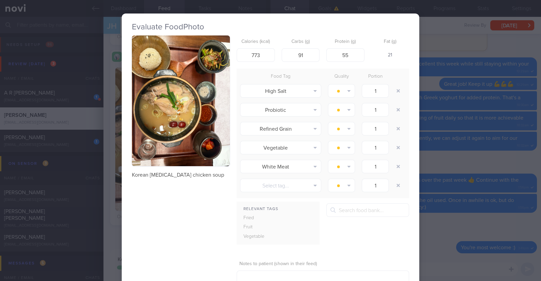
click at [112, 191] on div "Evaluate Food Photo Korean ginseng chicken soup Calories (kcal) 773 Carbs (g) 9…" at bounding box center [270, 140] width 541 height 281
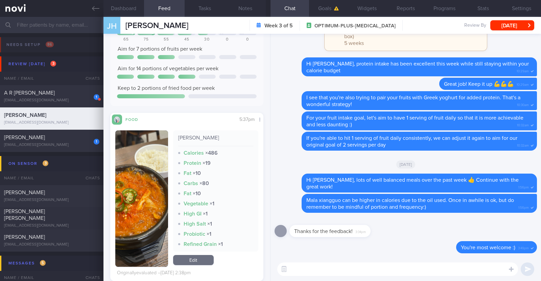
scroll to position [1522, 0]
click at [198, 255] on link "Edit" at bounding box center [193, 260] width 41 height 10
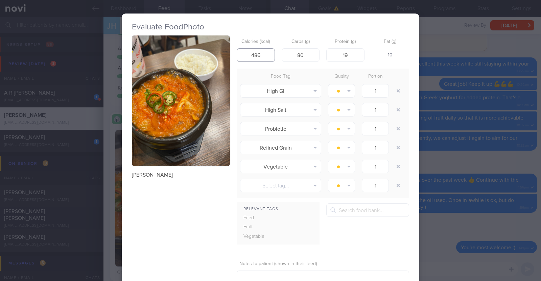
click at [255, 54] on input "486" at bounding box center [256, 55] width 38 height 14
type input "486"
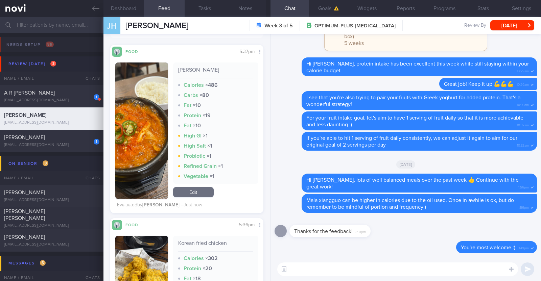
scroll to position [1564, 0]
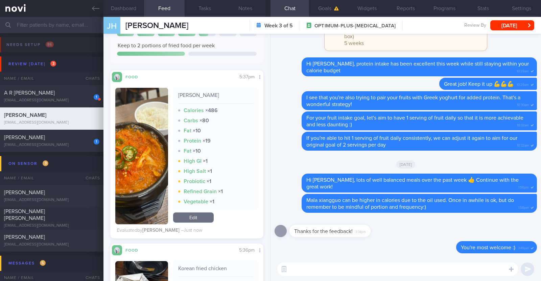
click at [149, 115] on img "button" at bounding box center [141, 156] width 53 height 137
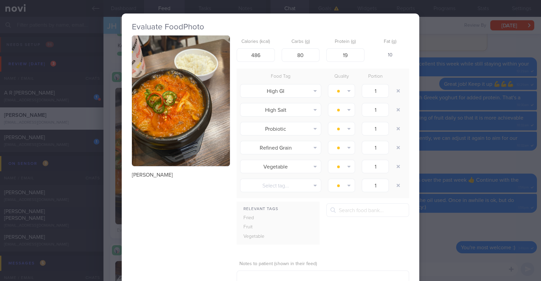
click at [112, 162] on div "Evaluate Food Photo Kimchi stew Calories (kcal) 486 Carbs (g) 80 Protein (g) 19…" at bounding box center [270, 140] width 541 height 281
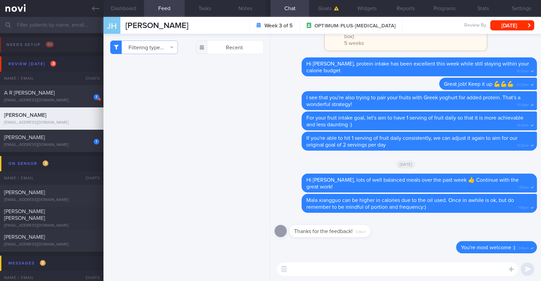
select select "7"
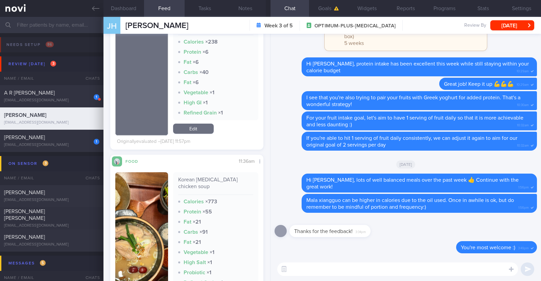
scroll to position [1099, 0]
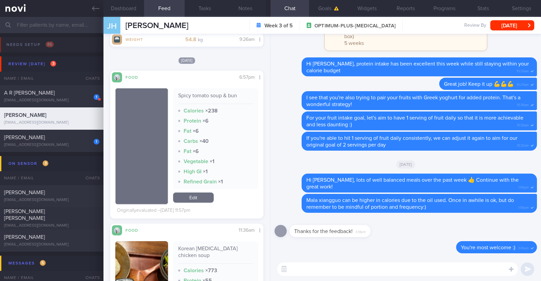
click at [341, 268] on textarea at bounding box center [397, 270] width 241 height 14
click at [368, 269] on textarea "Hi Jeanette, I see you had the gunseng chicken" at bounding box center [397, 270] width 241 height 14
click at [401, 269] on textarea "Hi Jeanette, I see you had the ginseng chicken" at bounding box center [397, 270] width 241 height 14
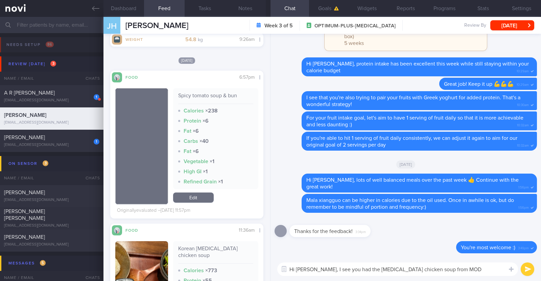
type textarea "Hi [PERSON_NAME], I see you had the [MEDICAL_DATA] chicken soup from MODU"
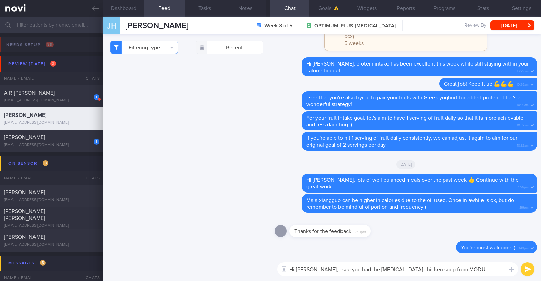
select select "7"
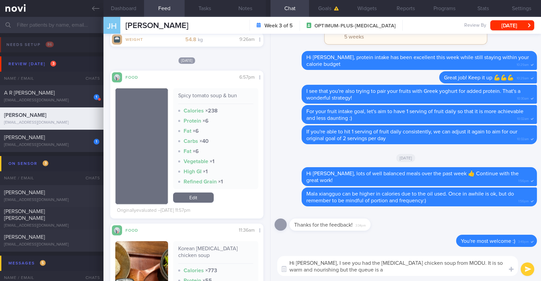
type textarea "Hi [PERSON_NAME], I see you had the [MEDICAL_DATA] chicken soup from MODU. It i…"
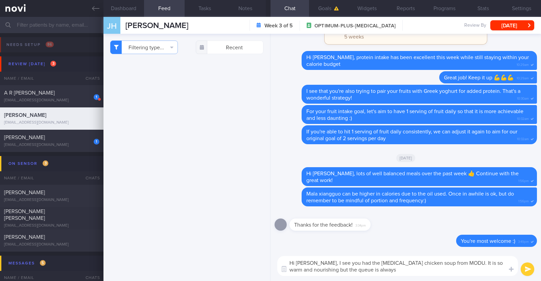
select select "7"
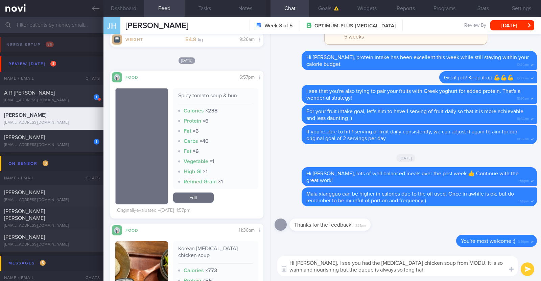
type textarea "Hi Jeanette, I see you had the ginseng chicken soup from MODU. It is so warm an…"
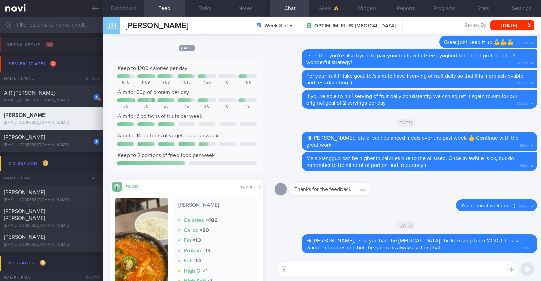
scroll to position [1395, 0]
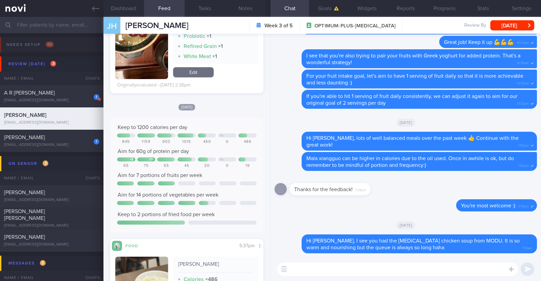
click at [306, 268] on textarea at bounding box center [397, 270] width 241 height 14
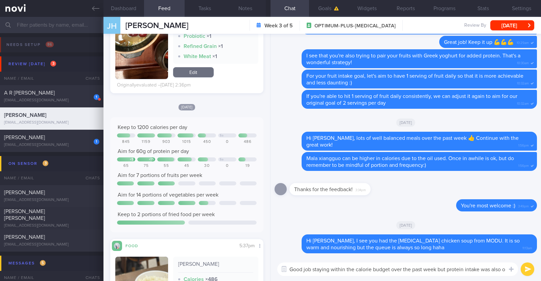
scroll to position [0, 0]
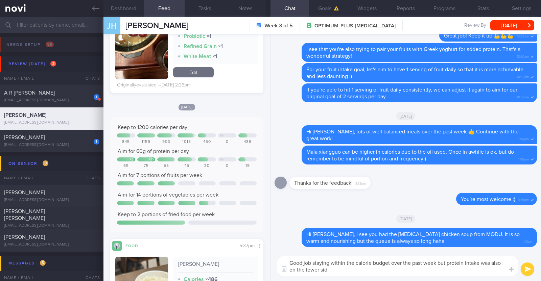
type textarea "Good job staying within the calorie budget over the past week but protein intak…"
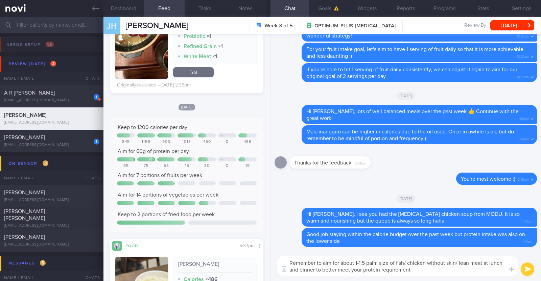
type textarea "Remember to aim for about 1-1.5 palm size of fish/ chicken without skin/ lean m…"
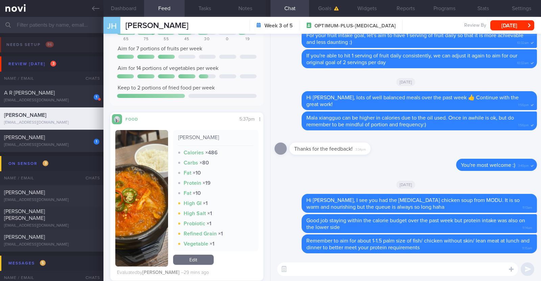
scroll to position [1437, 0]
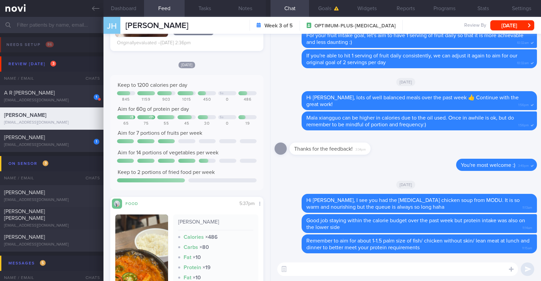
click at [314, 267] on textarea at bounding box center [397, 270] width 241 height 14
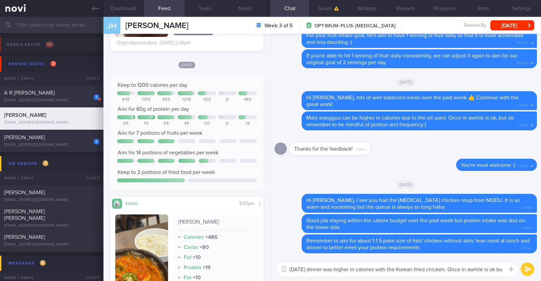
scroll to position [0, 0]
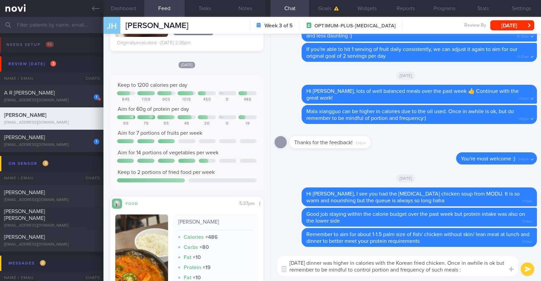
type textarea "Sunday's dinner was higher in calories with the Korean fried chicken. Once in a…"
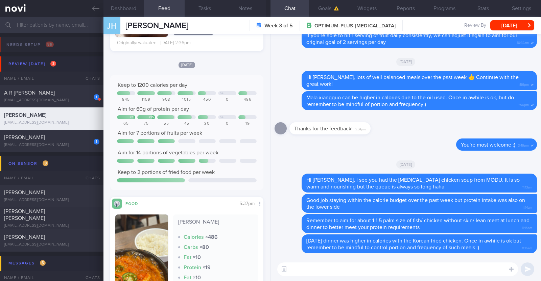
click at [377, 274] on textarea at bounding box center [397, 270] width 241 height 14
paste textarea "Here are some examples of how much protein is contained in various foods: - 150…"
type textarea "Here are some examples of how much protein is contained in various foods: - 150…"
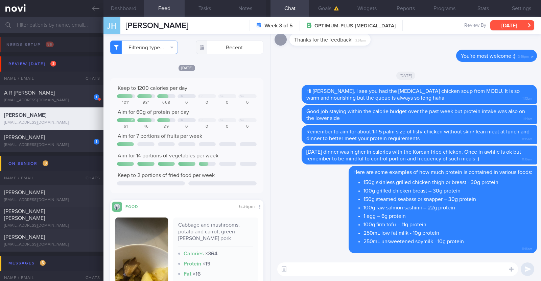
click at [520, 26] on button "[DATE]" at bounding box center [512, 25] width 44 height 10
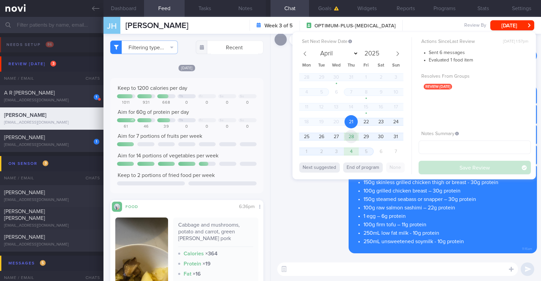
click at [351, 134] on span "28" at bounding box center [351, 136] width 13 height 13
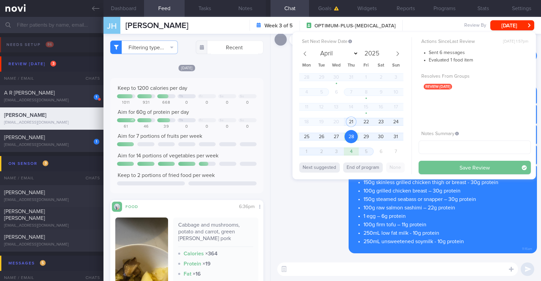
click at [446, 169] on button "Save Review" at bounding box center [475, 168] width 112 height 14
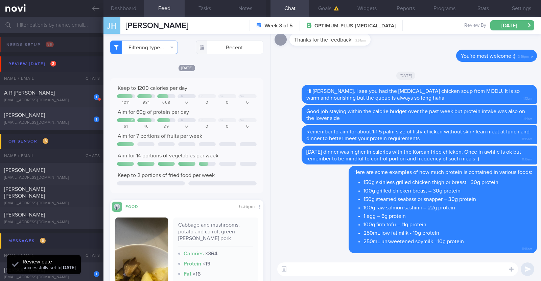
click at [54, 114] on div "[PERSON_NAME]" at bounding box center [51, 115] width 94 height 7
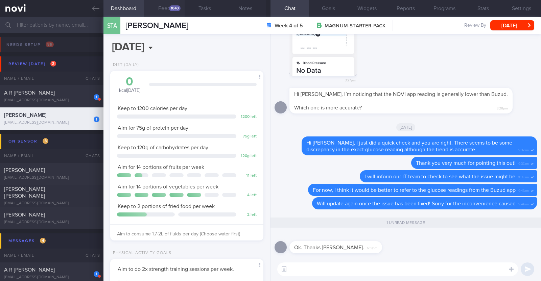
click at [176, 6] on div "1040" at bounding box center [174, 8] width 11 height 6
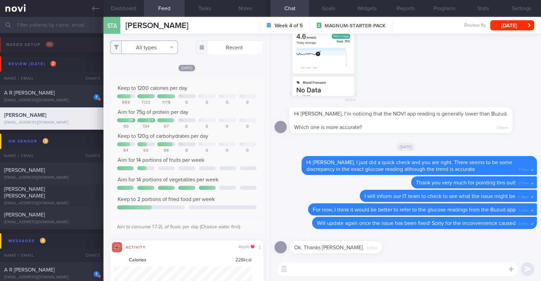
click at [169, 51] on button "All types" at bounding box center [144, 48] width 68 height 14
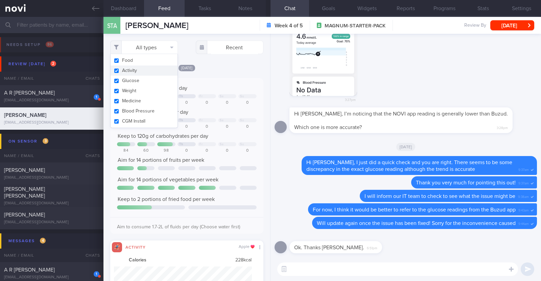
click at [148, 70] on button "Activity" at bounding box center [144, 71] width 67 height 10
checkbox input "false"
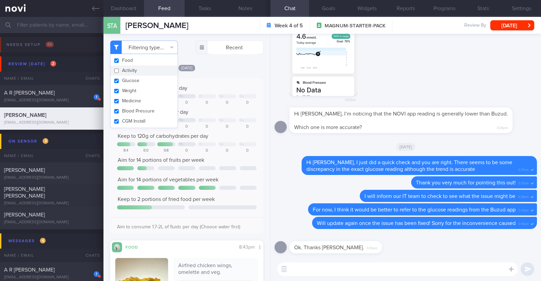
click at [252, 69] on div "[DATE]" at bounding box center [186, 67] width 153 height 7
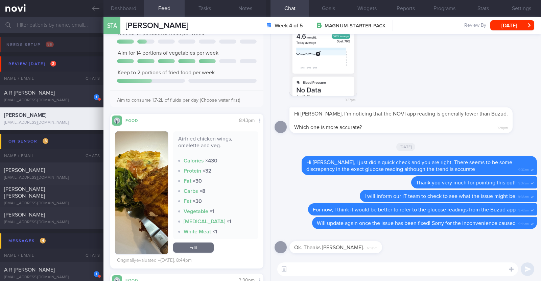
click at [322, 268] on textarea at bounding box center [397, 270] width 241 height 14
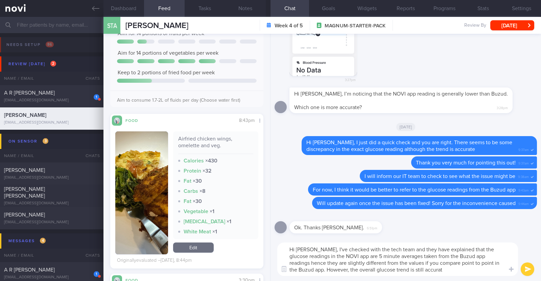
type textarea "Hi [PERSON_NAME], I've checked with the tech team and they have explained that …"
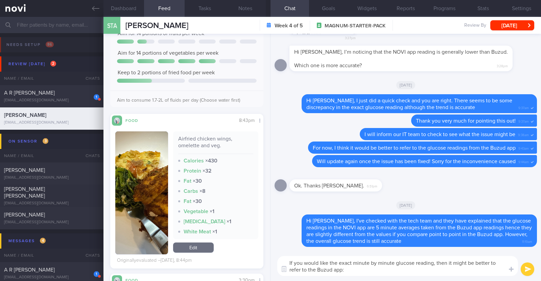
type textarea "If you would like the exact minute by minute glucose reading, then it might be …"
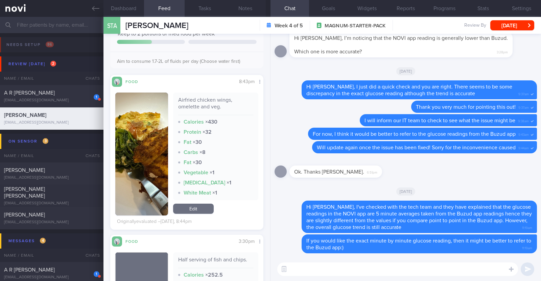
scroll to position [211, 0]
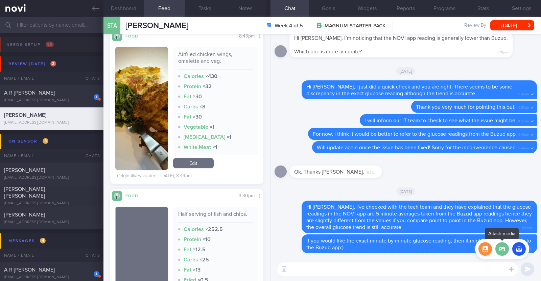
click at [498, 248] on label at bounding box center [502, 249] width 14 height 14
click at [0, 0] on input "file" at bounding box center [0, 0] width 0 height 0
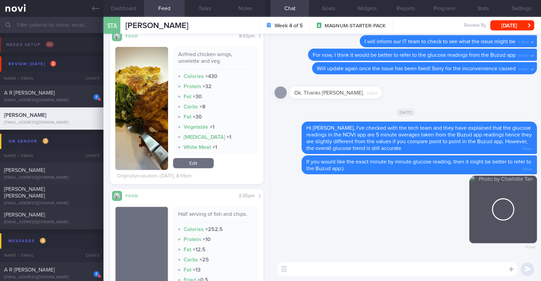
click at [335, 274] on textarea at bounding box center [397, 270] width 241 height 14
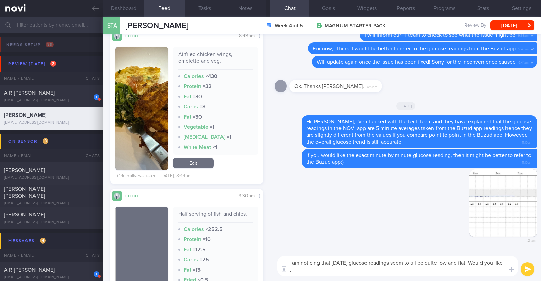
scroll to position [0, 0]
type textarea "I am noticing that [DATE] glucose readings seem to all be quite low and flat. W…"
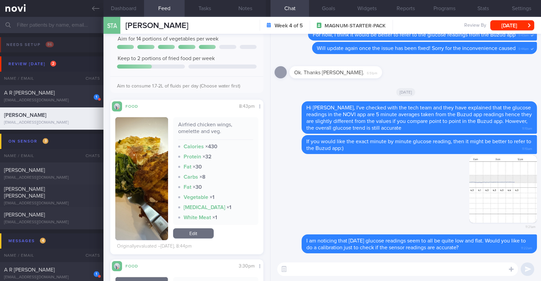
scroll to position [127, 0]
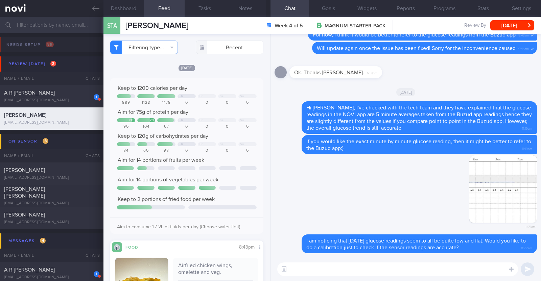
select select "7"
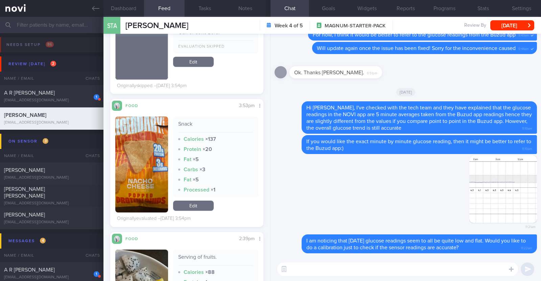
scroll to position [1183, 0]
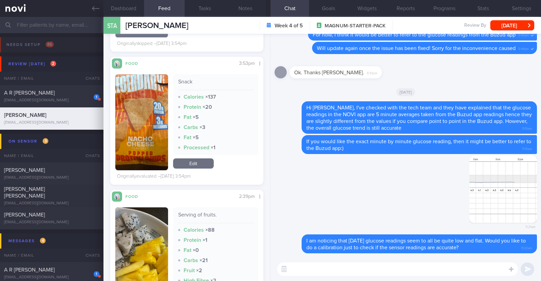
click at [143, 147] on button "button" at bounding box center [141, 122] width 53 height 96
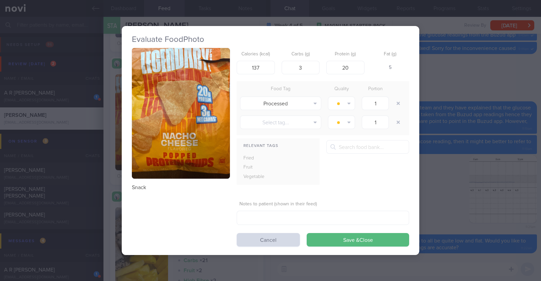
click at [108, 220] on div "Evaluate Food Photo Snack Calories (kcal) 137 Carbs (g) 3 Protein (g) 20 Fat (g…" at bounding box center [270, 140] width 541 height 281
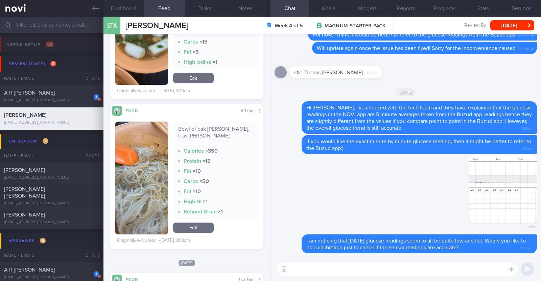
scroll to position [591, 0]
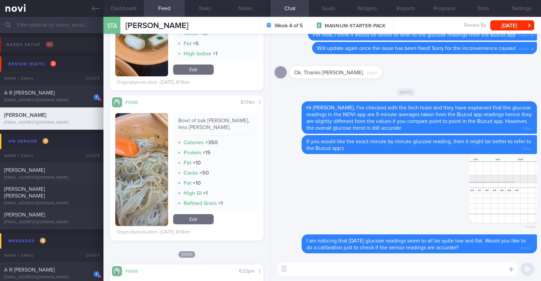
click at [321, 272] on textarea at bounding box center [397, 270] width 241 height 14
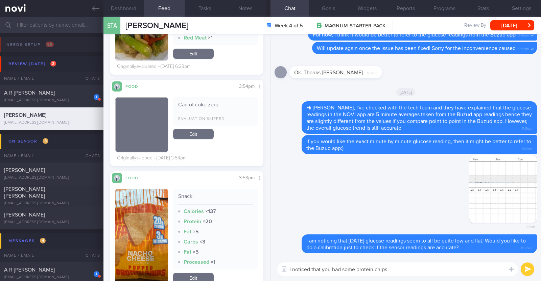
scroll to position [1141, 0]
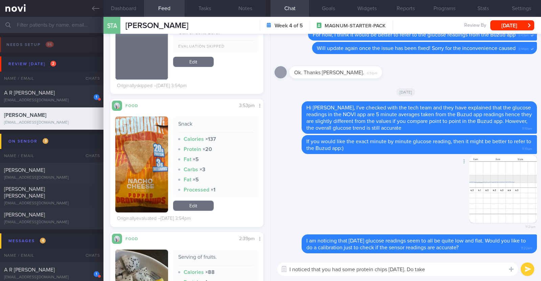
paste textarea "Note that these ultra-processed foods should only make up a small proportion of…"
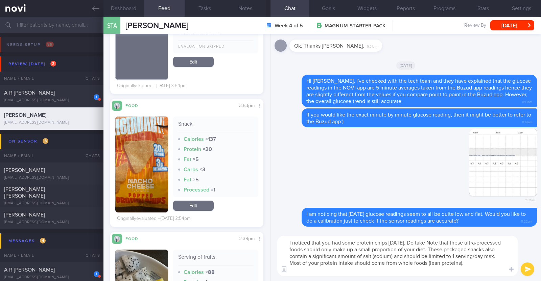
scroll to position [0, 0]
click at [441, 243] on textarea "I noticed that you had some protein chips [DATE]. Do take Note that these ultra…" at bounding box center [397, 256] width 241 height 40
click at [317, 264] on textarea "I noticed that you had some protein chips [DATE]. Do take note that these ultra…" at bounding box center [397, 256] width 241 height 40
paste textarea "🙂"
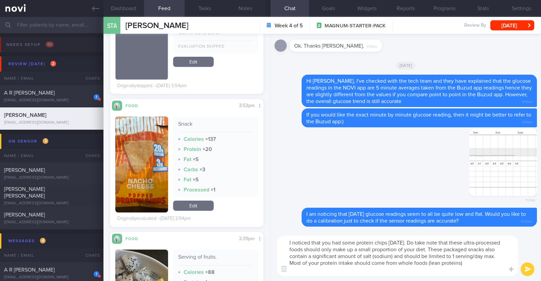
type textarea "I noticed that you had some protein chips [DATE]. Do take note that these ultra…"
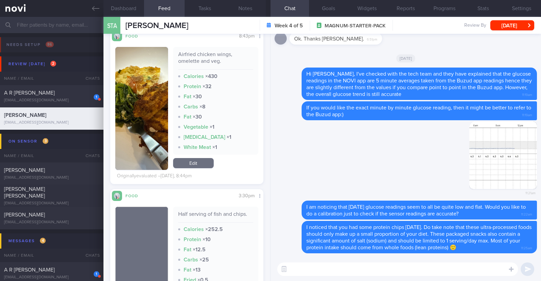
scroll to position [127, 0]
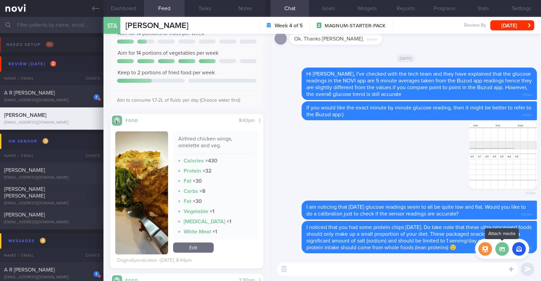
click at [501, 251] on label at bounding box center [502, 249] width 14 height 14
click at [0, 0] on input "file" at bounding box center [0, 0] width 0 height 0
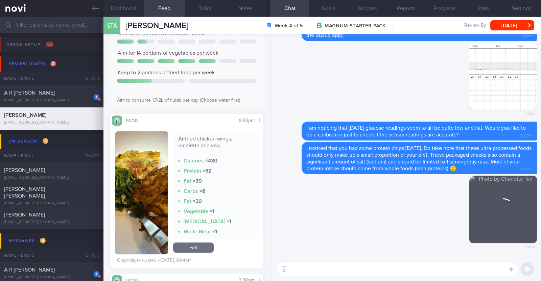
click at [384, 271] on textarea at bounding box center [397, 270] width 241 height 14
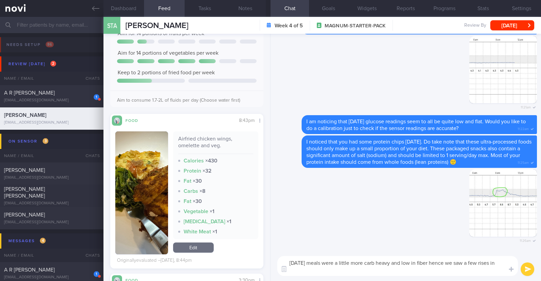
scroll to position [0, 0]
type textarea "[DATE] meals were a little more carb heavy and low in fiber hence we saw a few …"
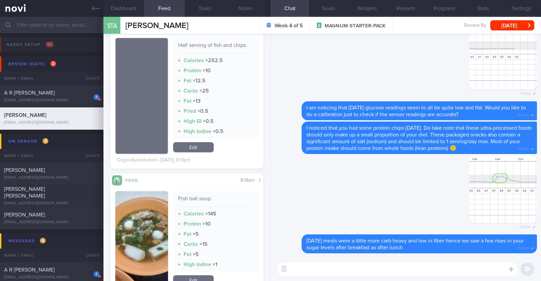
scroll to position [296, 0]
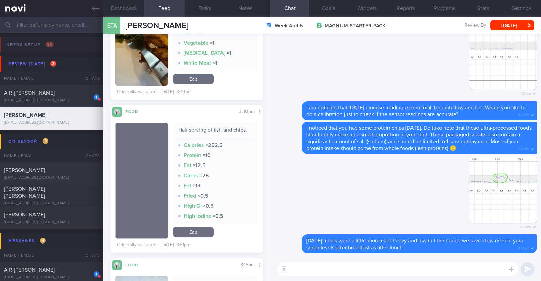
click at [317, 267] on textarea at bounding box center [397, 270] width 241 height 14
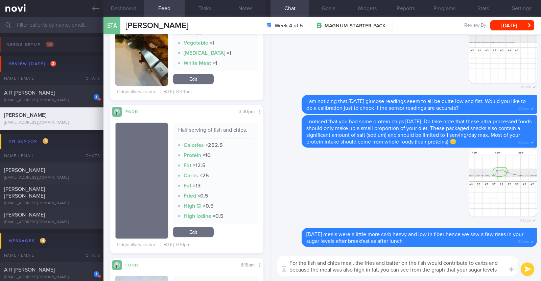
scroll to position [0, 0]
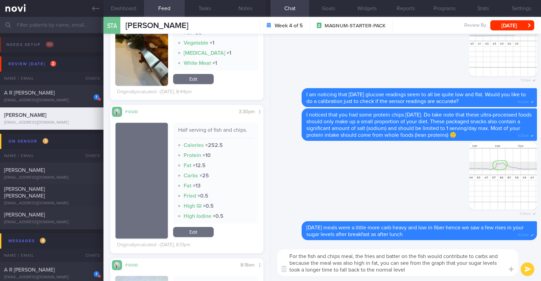
type textarea "For the fish and chips meal, the fries and batter on the fish would contribute …"
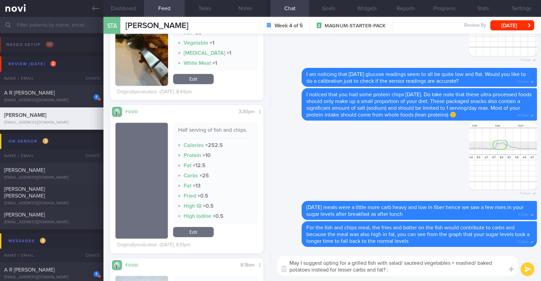
type textarea "May I suggest opting for a grilled fish with salad/ sauteed vegetables + mashed…"
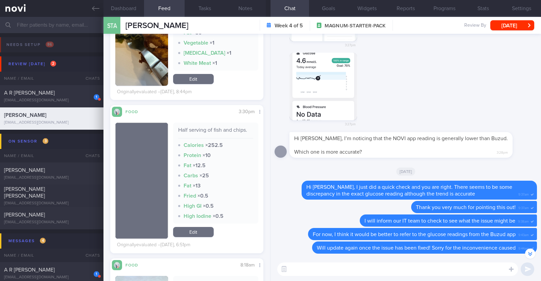
scroll to position [-380, 0]
click at [492, 24] on button "[DATE]" at bounding box center [512, 25] width 44 height 10
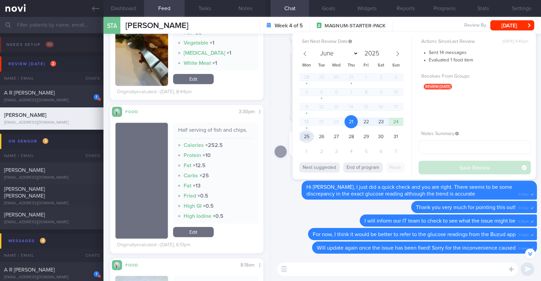
click at [306, 134] on span "25" at bounding box center [306, 136] width 13 height 13
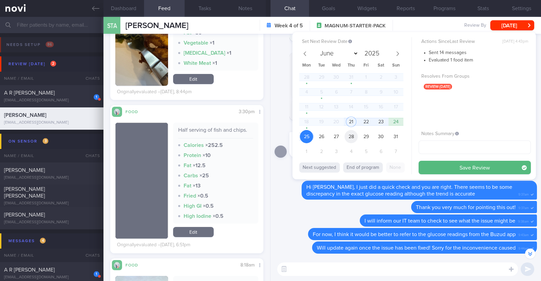
click at [354, 137] on span "28" at bounding box center [351, 136] width 13 height 13
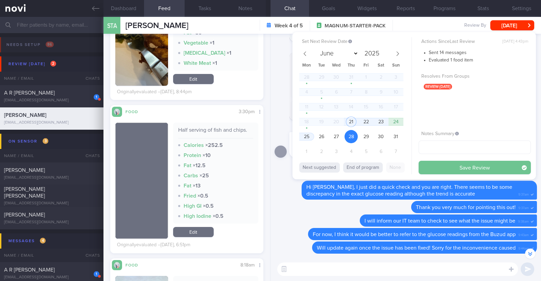
click at [431, 165] on button "Save Review" at bounding box center [475, 168] width 112 height 14
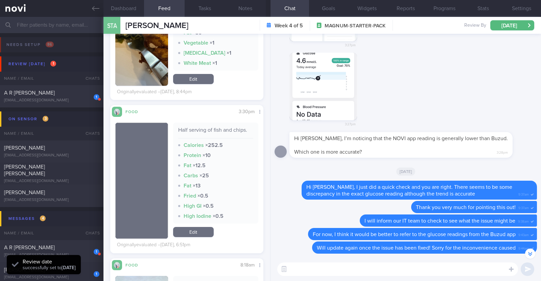
scroll to position [68, 137]
drag, startPoint x: 125, startPoint y: 22, endPoint x: 193, endPoint y: 23, distance: 68.0
click at [188, 23] on div "STA [PERSON_NAME] Sim Teck [PERSON_NAME] [EMAIL_ADDRESS][DOMAIN_NAME]" at bounding box center [145, 25] width 85 height 17
copy span "[PERSON_NAME]"
click at [431, 4] on button "Programs" at bounding box center [444, 8] width 39 height 17
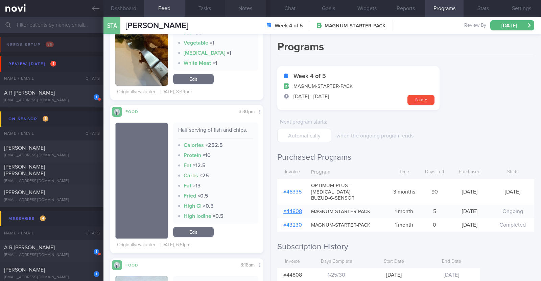
click at [252, 12] on button "Notes" at bounding box center [245, 8] width 41 height 17
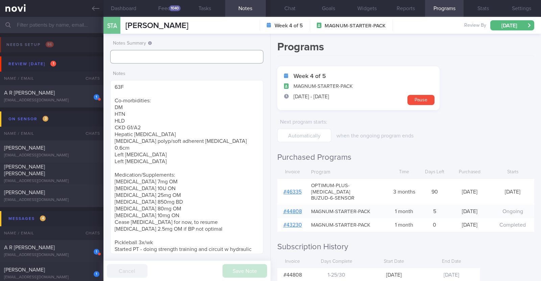
click at [168, 55] on input "text" at bounding box center [186, 57] width 153 height 14
click at [290, 189] on link "# 46335" at bounding box center [292, 191] width 18 height 5
click at [198, 59] on input "text" at bounding box center [186, 57] width 153 height 14
type input "R/v 28/8"
click at [245, 275] on button "Save Note" at bounding box center [244, 271] width 45 height 14
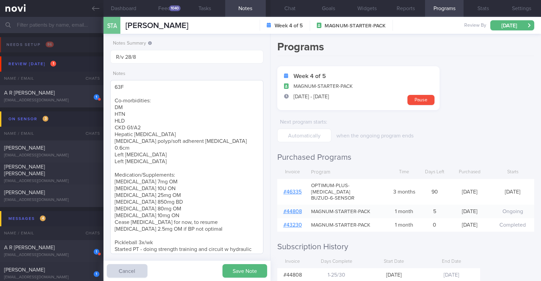
type input "R/v 28/8"
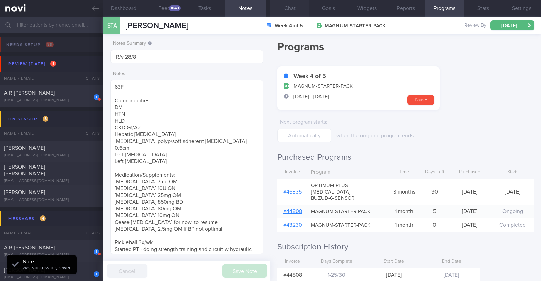
click at [287, 9] on button "Chat" at bounding box center [289, 8] width 39 height 17
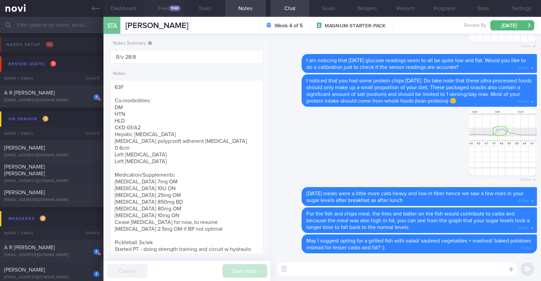
click at [164, 3] on button "Feed 1040" at bounding box center [164, 8] width 41 height 17
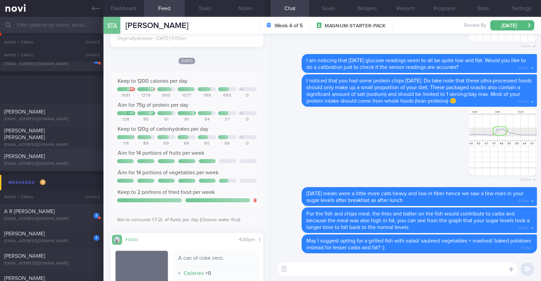
scroll to position [84, 0]
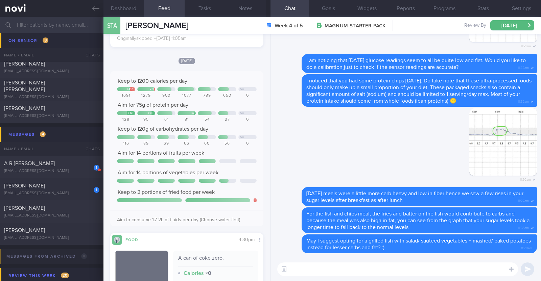
click at [314, 262] on div "​ ​" at bounding box center [405, 270] width 270 height 24
click at [308, 271] on textarea at bounding box center [397, 270] width 241 height 14
paste textarea "💪"
type textarea "Protein intake wise has been great over the past few days 💪"
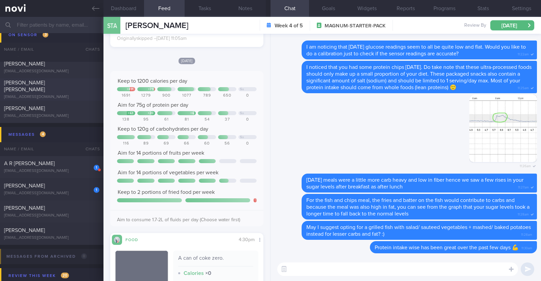
scroll to position [0, 0]
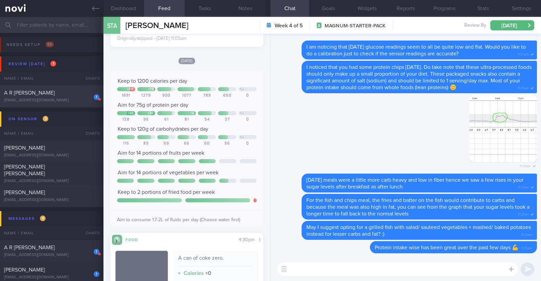
click at [79, 97] on div "1 A R ARTHI PRIYANKA arthipriyanka22@gmail.com" at bounding box center [51, 97] width 103 height 14
type input "R/v with [PERSON_NAME] 19/8. R/v 22/8"
type textarea "49F Comorbidities: T2DM Hyperlipdiemia [MEDICAL_DATA] [MEDICAL_DATA] anaemia [M…"
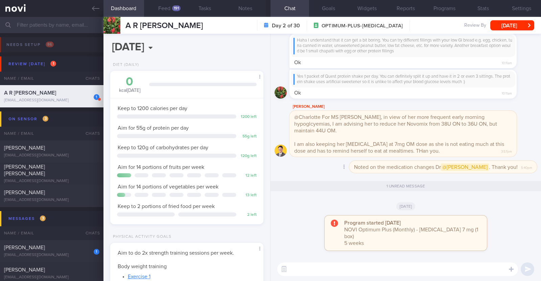
scroll to position [68, 137]
click at [165, 5] on button "Feed 191" at bounding box center [164, 8] width 41 height 17
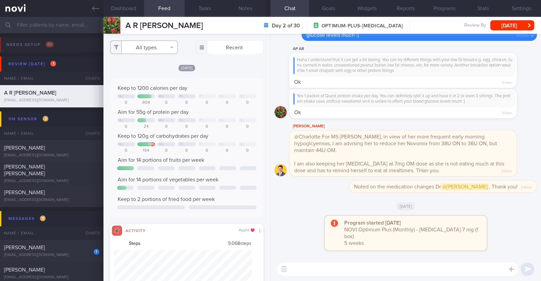
click at [152, 51] on button "All types" at bounding box center [144, 48] width 68 height 14
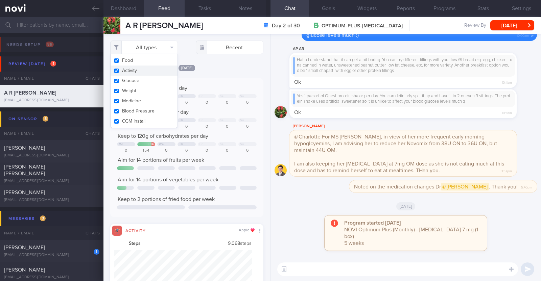
click at [149, 73] on button "Activity" at bounding box center [144, 71] width 67 height 10
checkbox input "false"
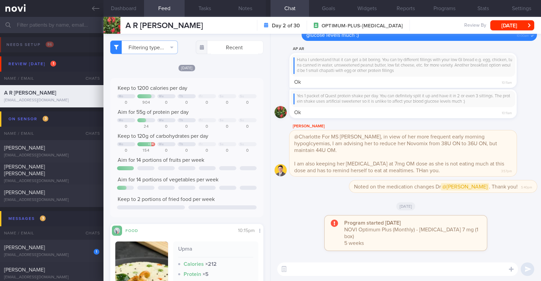
click at [215, 64] on div "[DATE]" at bounding box center [186, 67] width 153 height 7
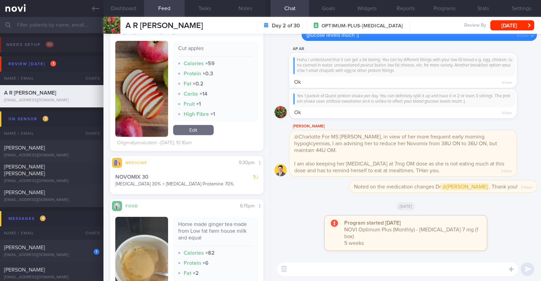
scroll to position [338, 0]
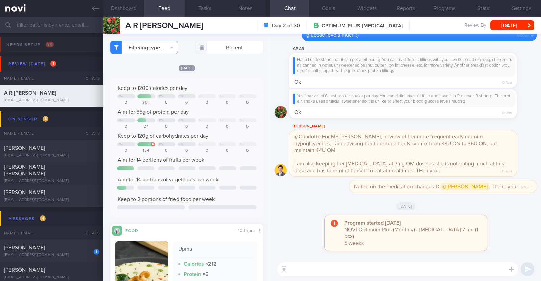
select select "7"
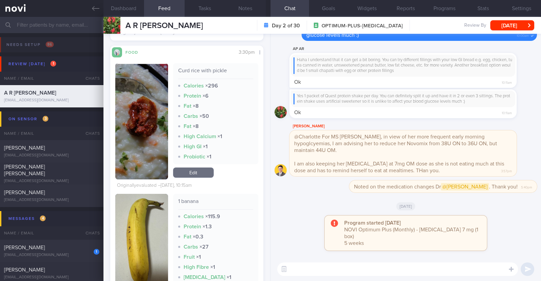
scroll to position [634, 0]
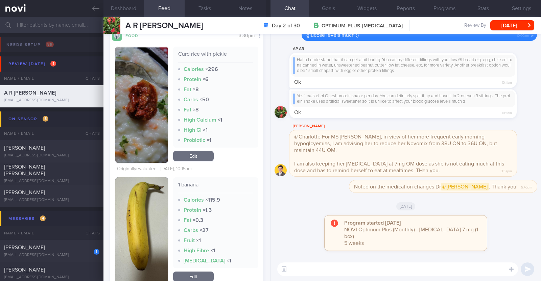
click at [313, 266] on textarea at bounding box center [397, 270] width 241 height 14
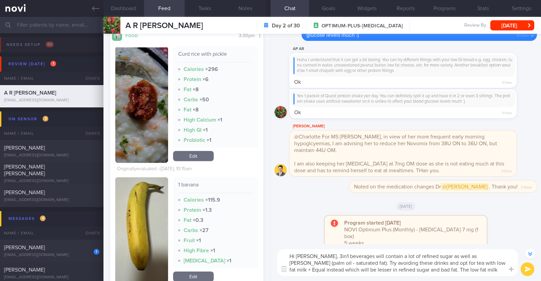
scroll to position [-20, 0]
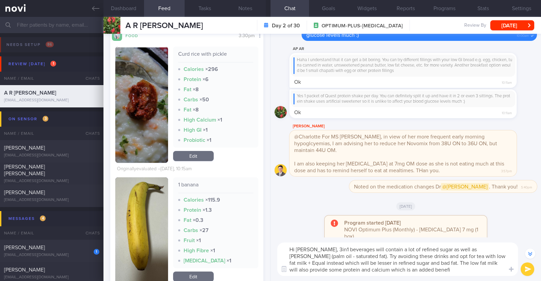
type textarea "Hi [PERSON_NAME], 3in1 beverages will contain a lot of refined sugar as well as…"
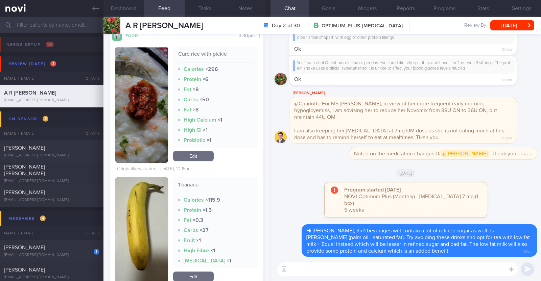
scroll to position [0, 0]
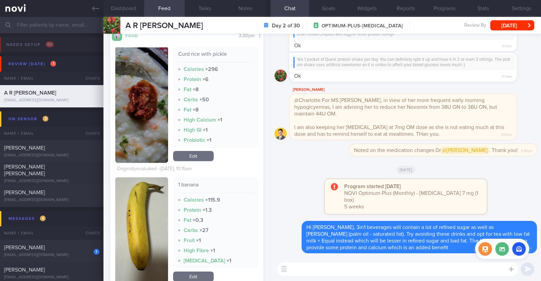
click at [502, 257] on div "Attach media" at bounding box center [502, 249] width 54 height 20
click at [502, 251] on label at bounding box center [502, 249] width 14 height 14
click at [0, 0] on input "file" at bounding box center [0, 0] width 0 height 0
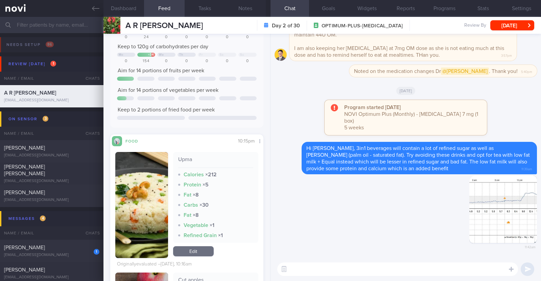
scroll to position [127, 0]
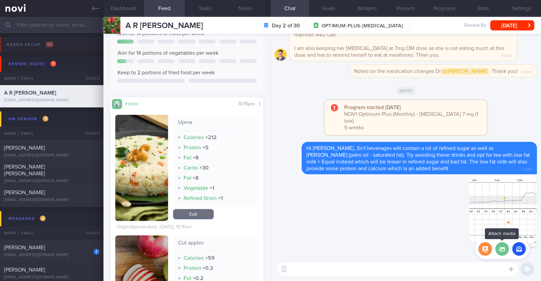
click at [502, 248] on label at bounding box center [502, 249] width 14 height 14
click at [0, 0] on input "file" at bounding box center [0, 0] width 0 height 0
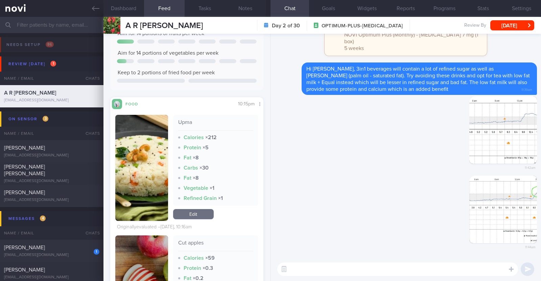
click at [387, 273] on textarea at bounding box center [397, 270] width 241 height 14
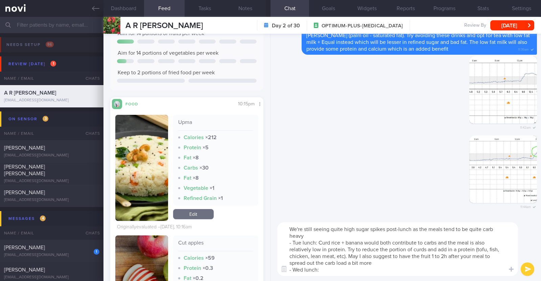
paste textarea "Idli and Upma"
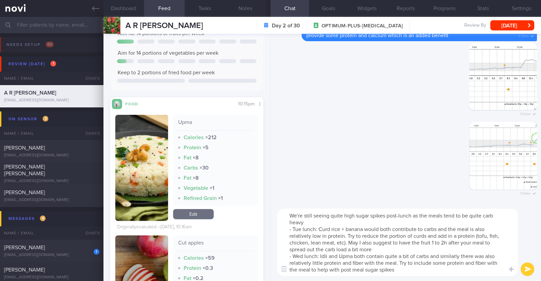
type textarea "We're still seeing quite high sugar spikes post-lunch as the meals tend to be q…"
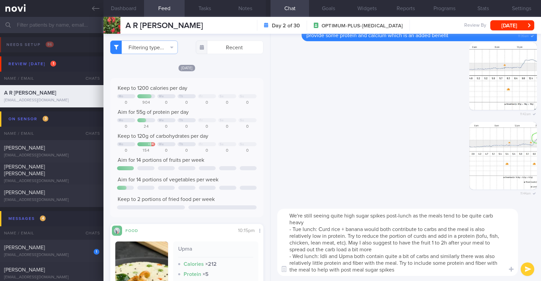
select select "7"
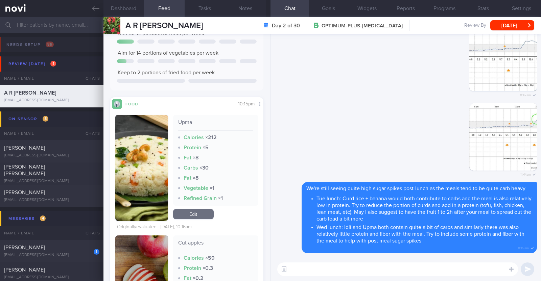
click at [339, 271] on textarea at bounding box center [397, 270] width 241 height 14
paste textarea "4 simple ways to reduce blood sugar spikes: 1) control carbohydrate portion 2) …"
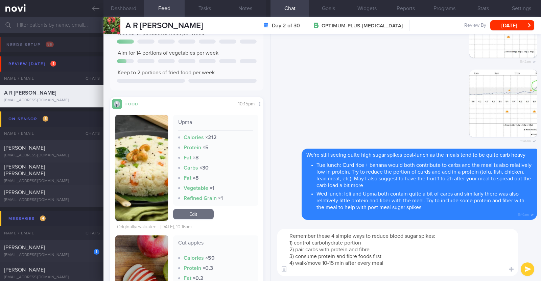
scroll to position [0, 0]
type textarea "Remember these 4 simple ways to reduce blood sugar spikes: 1) control carbohydr…"
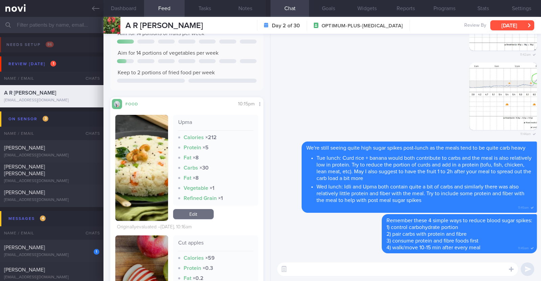
click at [503, 22] on button "[DATE]" at bounding box center [512, 25] width 44 height 10
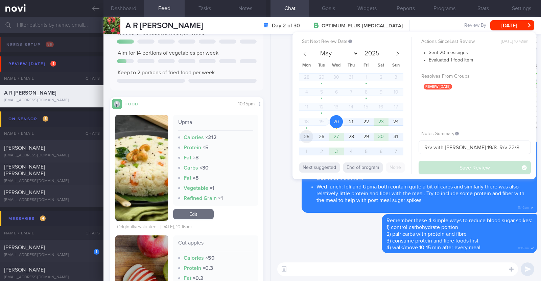
click at [305, 139] on span "25" at bounding box center [306, 136] width 13 height 13
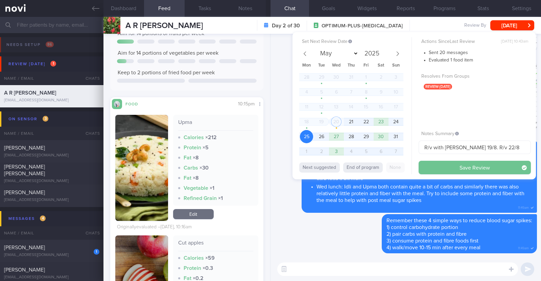
click at [460, 167] on button "Save Review" at bounding box center [475, 168] width 112 height 14
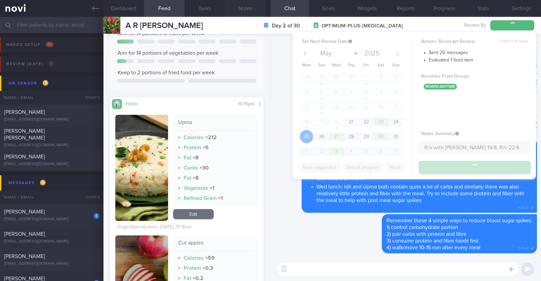
click at [241, 6] on button "Notes" at bounding box center [245, 8] width 41 height 17
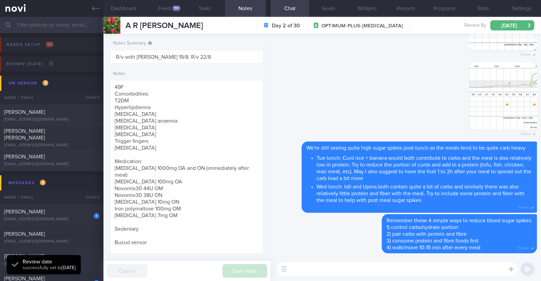
scroll to position [68, 137]
drag, startPoint x: 199, startPoint y: 56, endPoint x: 69, endPoint y: 43, distance: 130.5
click at [69, 43] on div "Patients New Users Coaches Assigned patients Assigned patients All active patie…" at bounding box center [270, 149] width 541 height 264
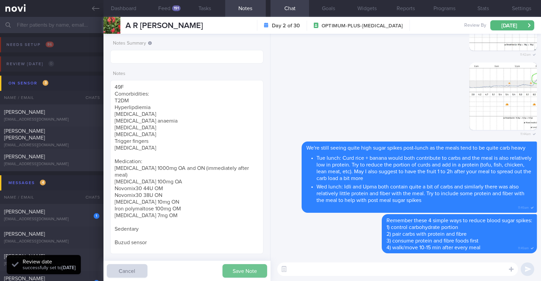
click at [253, 273] on button "Save Note" at bounding box center [244, 271] width 45 height 14
click at [81, 212] on div "[PERSON_NAME]" at bounding box center [51, 212] width 94 height 7
type textarea "24F Comorbidities: Insulin resistance (was diagnosed in May 2024) did a 6 month…"
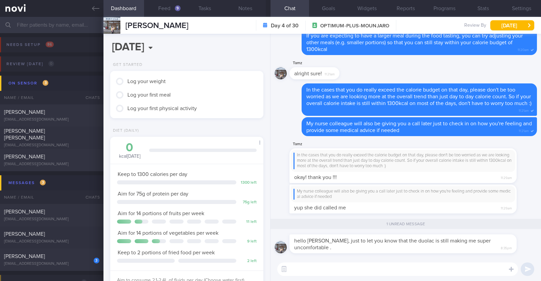
click at [443, 271] on textarea at bounding box center [397, 270] width 241 height 14
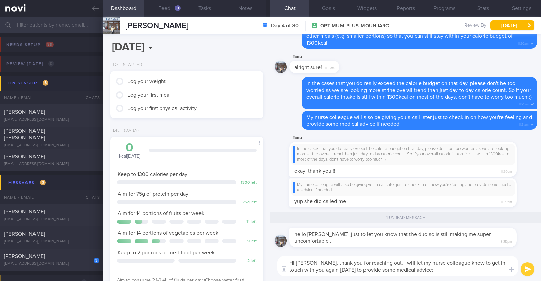
type textarea "Hi Tammy, thank you for reaching out. I will let my nurse colleague know to get…"
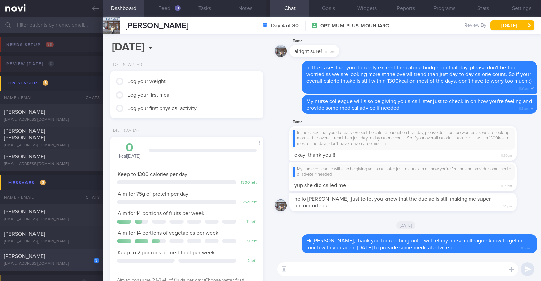
click at [52, 261] on div "3 Sim Teck Anne Yeo madmum@madlearning.sg" at bounding box center [51, 260] width 103 height 14
type input "R/v 28/8"
type textarea "63F Co-morbidities: DM HTN HLD CKD G1/A2 Hepatic steatosis Gallbladder polyp/so…"
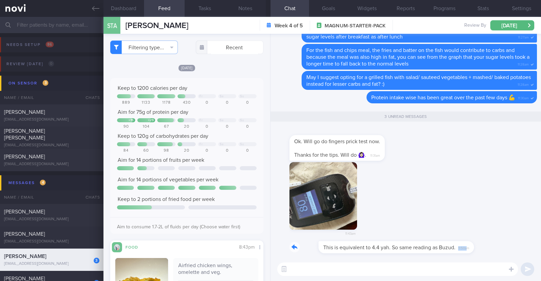
drag, startPoint x: 438, startPoint y: 252, endPoint x: 518, endPoint y: 257, distance: 79.9
click at [529, 253] on div "This is equivalent to 4.4 yah. So same reading as Buzud. 11:50am" at bounding box center [406, 249] width 262 height 16
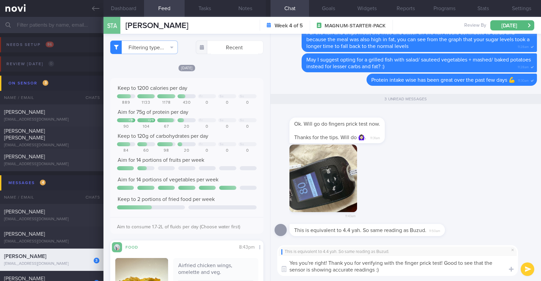
type textarea "Yes you're right! Thank you for verifying with the finger prick test! Good to s…"
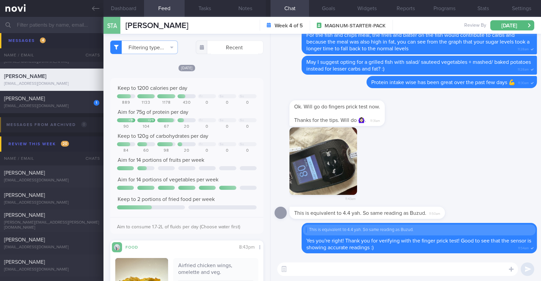
scroll to position [254, 0]
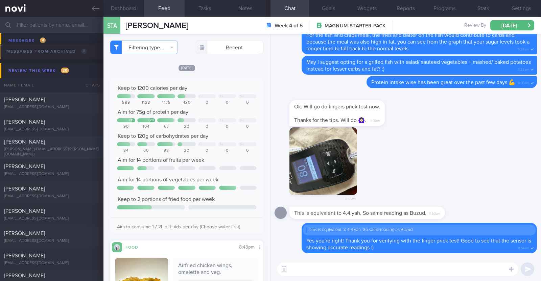
click at [75, 148] on div "Paul Azzopardi paul.azzopardi@wozair.com" at bounding box center [51, 148] width 103 height 19
type input "No logs/ replies since 12/6/25. KIV downgrade to digital support"
type textarea "66M Comorbidities: Diabetes High Blood Pressure High Cholesterol Medications: 1…"
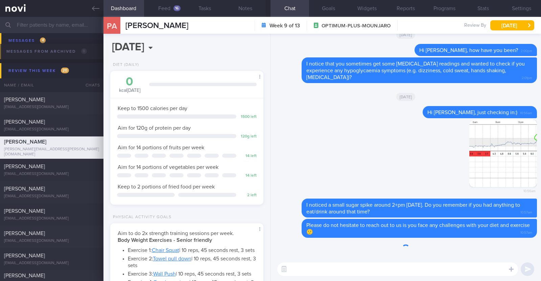
scroll to position [68, 137]
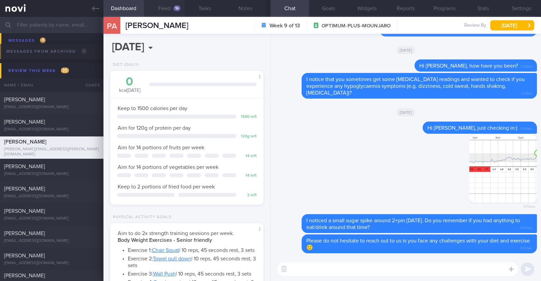
click at [172, 10] on button "Feed 16" at bounding box center [164, 8] width 41 height 17
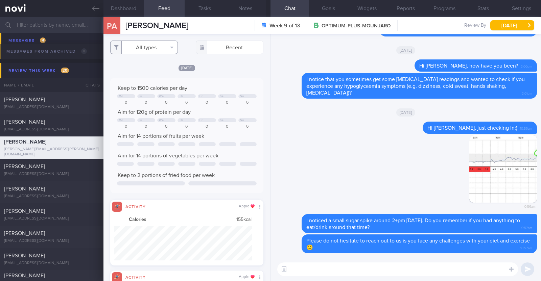
click at [164, 51] on button "All types" at bounding box center [144, 48] width 68 height 14
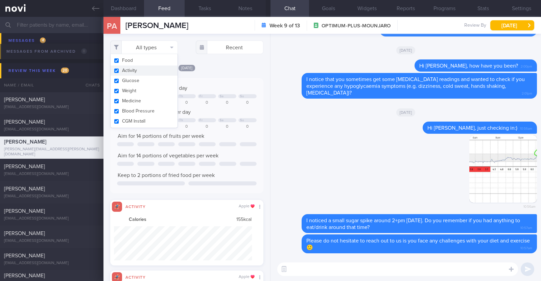
click at [151, 68] on button "Activity" at bounding box center [144, 71] width 67 height 10
checkbox input "false"
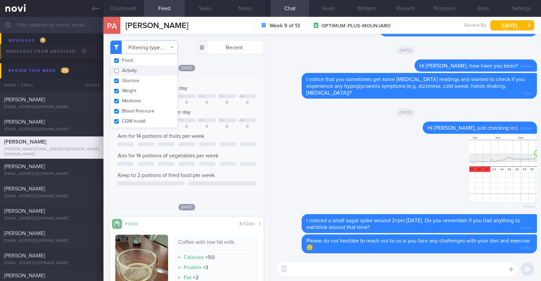
scroll to position [68, 137]
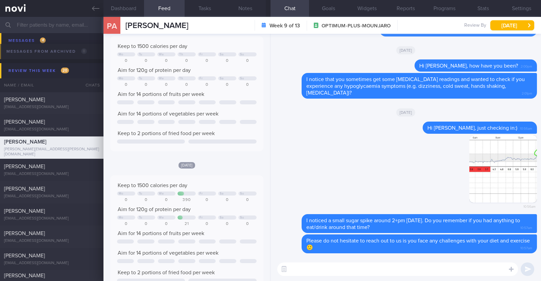
scroll to position [0, 0]
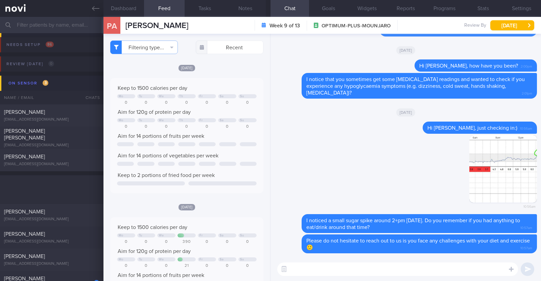
select select "7"
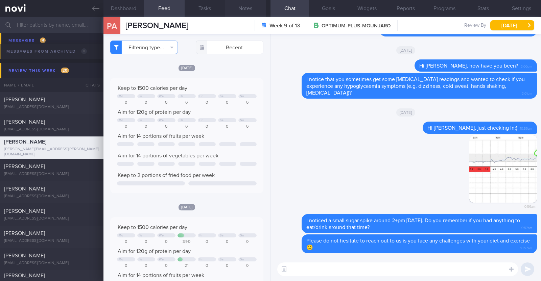
click at [248, 9] on button "Notes" at bounding box center [245, 8] width 41 height 17
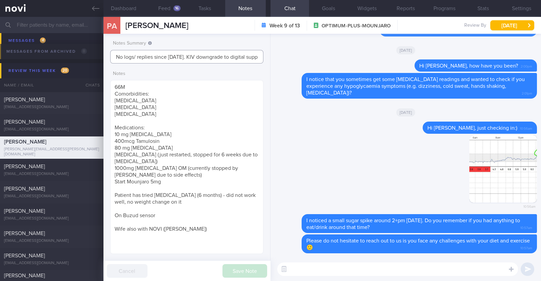
scroll to position [0, 8]
drag, startPoint x: 229, startPoint y: 58, endPoint x: 317, endPoint y: 57, distance: 88.3
click at [317, 57] on div "Dashboard Feed 16 Tasks Notes Chat Goals Widgets Reports Programs Stats Setting…" at bounding box center [322, 149] width 438 height 264
click at [193, 55] on input "No logs/ replies since 12/6/25. KIV downgrade to digital support" at bounding box center [186, 57] width 153 height 14
click at [526, 24] on button "[DATE]" at bounding box center [512, 25] width 44 height 10
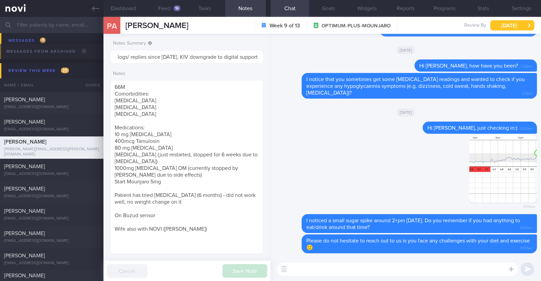
scroll to position [0, 0]
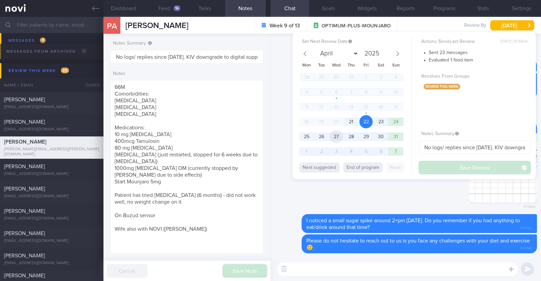
click at [339, 133] on span "27" at bounding box center [336, 136] width 13 height 13
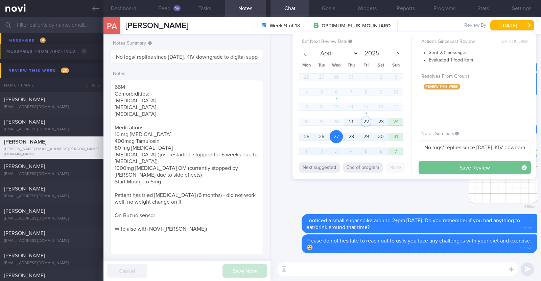
click at [460, 170] on button "Save Review" at bounding box center [475, 168] width 112 height 14
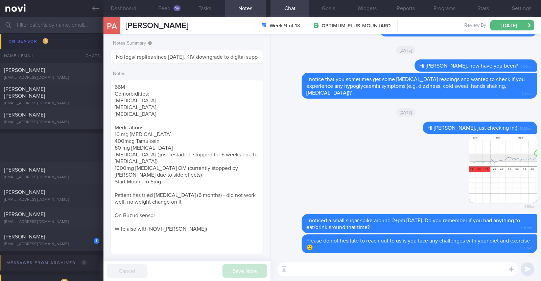
scroll to position [254, 0]
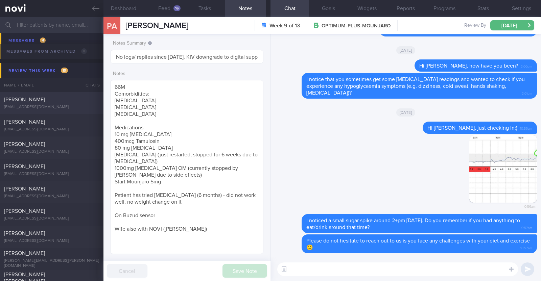
click at [64, 108] on div "[EMAIL_ADDRESS][DOMAIN_NAME]" at bounding box center [51, 107] width 95 height 5
type input "Staying on OP+ after r/v with Dr [PERSON_NAME]"
type textarea "44M Comorbidities: DM HTN HLD Hepatic [MEDICAL_DATA] [MEDICAL_DATA] Androgeneti…"
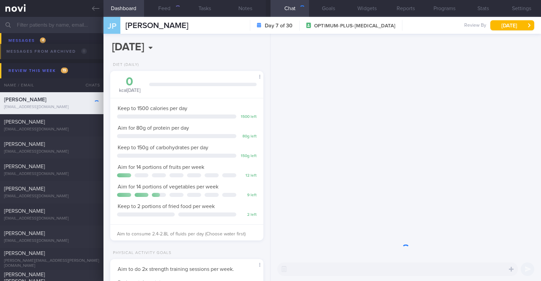
scroll to position [68, 137]
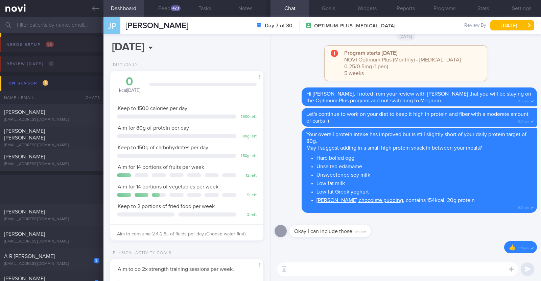
select select "7"
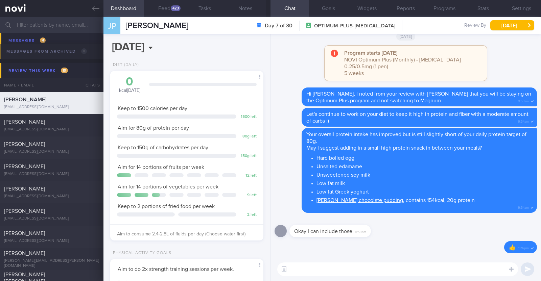
scroll to position [77, 135]
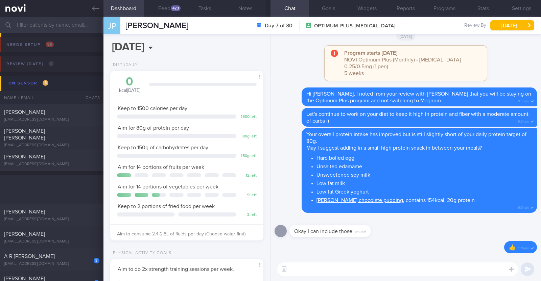
select select "7"
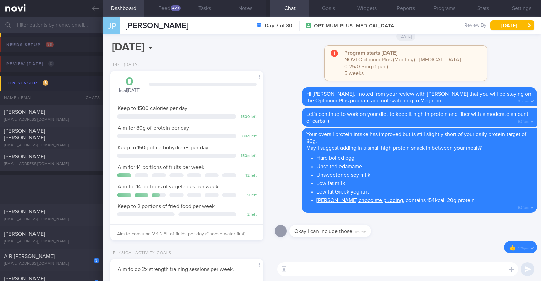
scroll to position [77, 135]
select select "7"
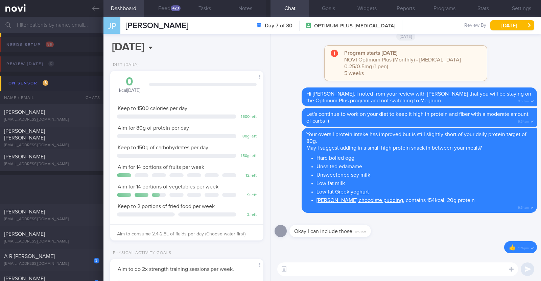
select select "7"
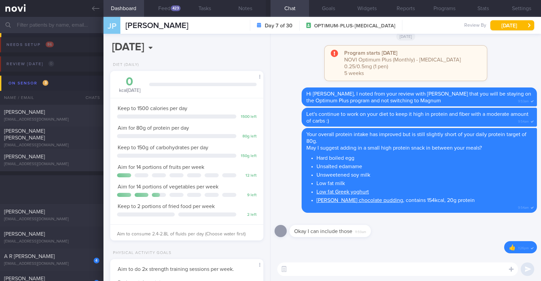
scroll to position [77, 135]
select select "7"
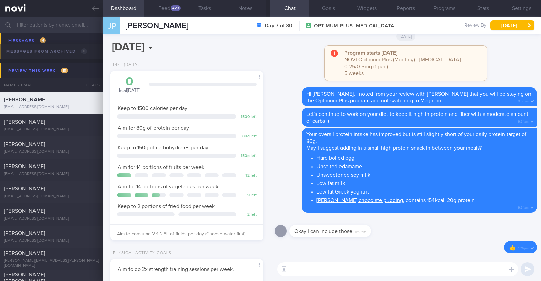
scroll to position [77, 135]
click at [170, 13] on button "Feed 423" at bounding box center [164, 8] width 41 height 17
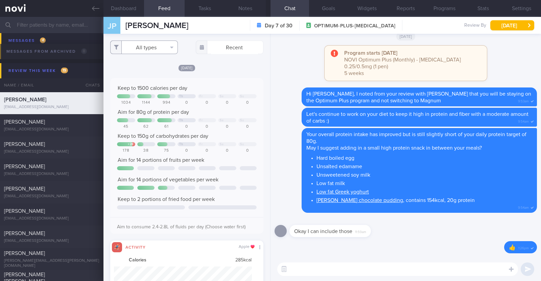
click at [165, 51] on button "All types" at bounding box center [144, 48] width 68 height 14
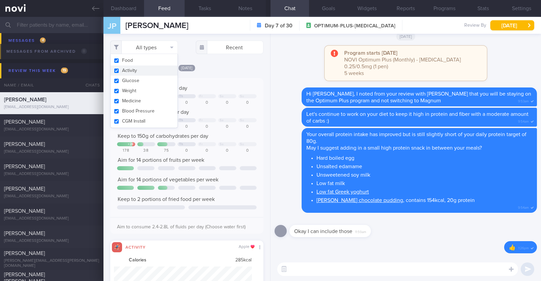
click at [155, 71] on button "Activity" at bounding box center [144, 71] width 67 height 10
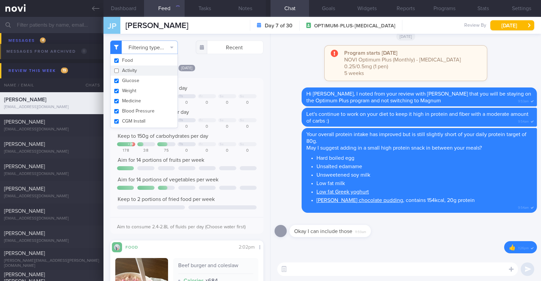
checkbox input "false"
click at [221, 67] on div "[DATE]" at bounding box center [186, 67] width 153 height 7
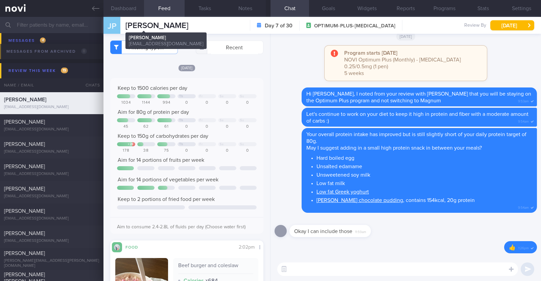
scroll to position [68, 137]
click at [126, 1] on button "Dashboard" at bounding box center [123, 8] width 41 height 17
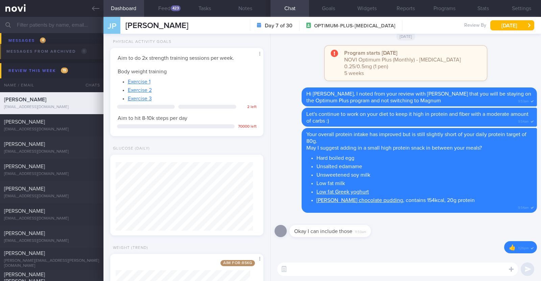
scroll to position [289, 0]
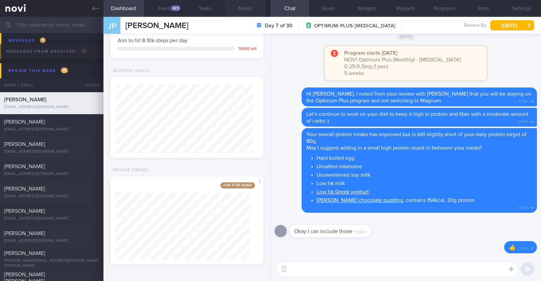
click at [242, 7] on button "Notes" at bounding box center [245, 8] width 41 height 17
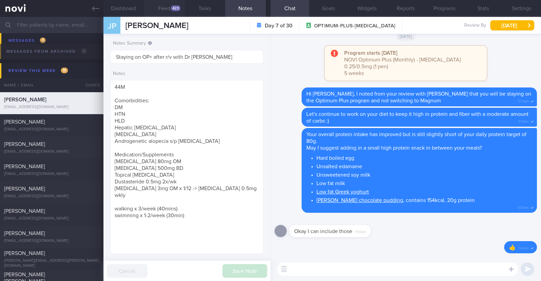
click at [172, 10] on div "423" at bounding box center [176, 8] width 10 height 6
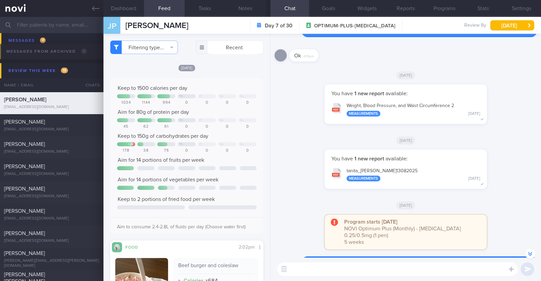
click at [301, 273] on textarea at bounding box center [397, 270] width 241 height 14
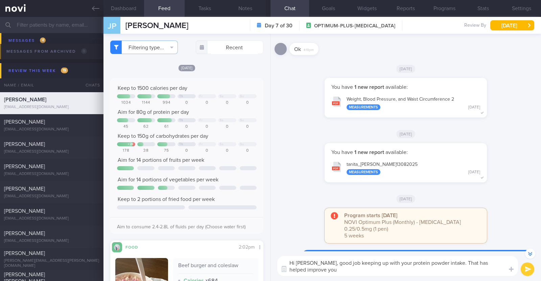
scroll to position [-175, 0]
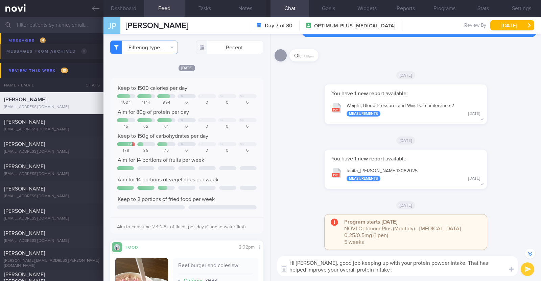
type textarea "Hi Joish, good job keeping up with your protein powder intake. That has helped …"
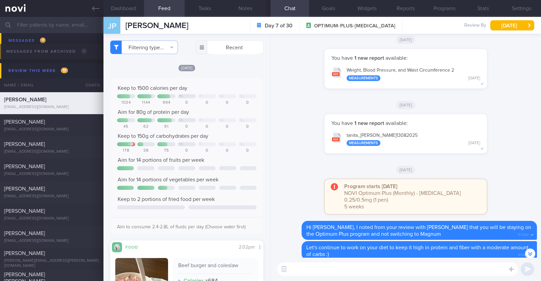
scroll to position [-35, 0]
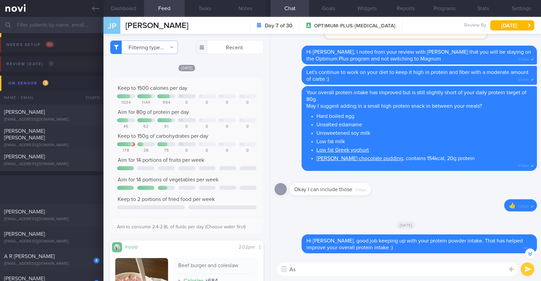
select select "7"
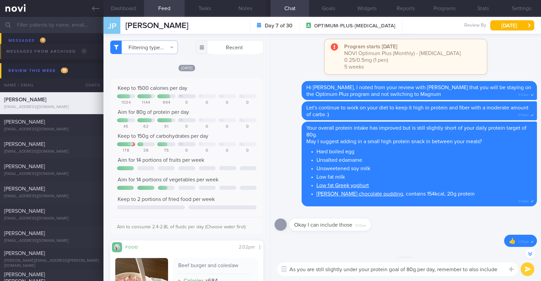
scroll to position [-42, 0]
type textarea "As you are still slightly under your protein goal of 80g per day, remember to a…"
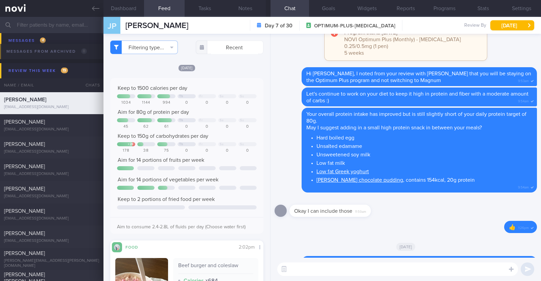
scroll to position [0, 0]
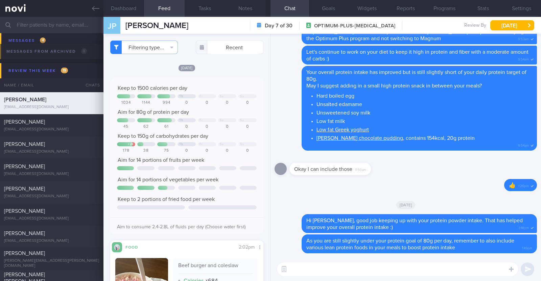
paste textarea "Here are some examples of how much protein is contained in various foods: - 150…"
type textarea "Here are some examples of how much protein is contained in various foods: - 150…"
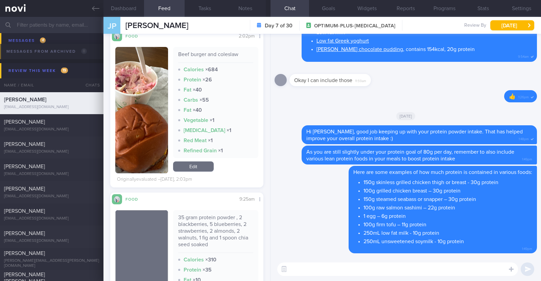
scroll to position [169, 0]
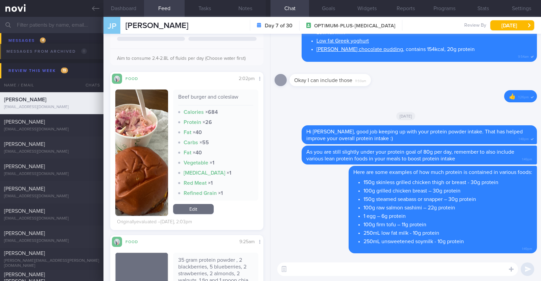
click at [129, 4] on button "Dashboard" at bounding box center [123, 8] width 41 height 17
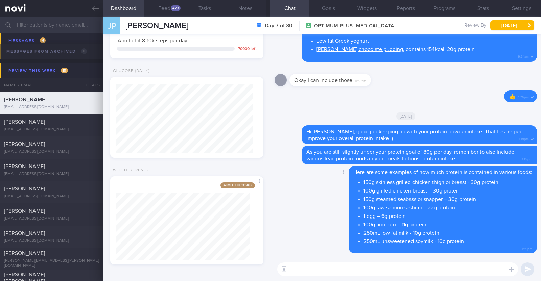
click at [328, 221] on div "Delete Here are some examples of how much protein is contained in various foods…" at bounding box center [429, 210] width 215 height 88
click at [337, 267] on textarea at bounding box center [397, 270] width 241 height 14
click at [323, 269] on textarea "You lost abuot 2.2kg over the past 5 weeks" at bounding box center [397, 270] width 241 height 14
click at [402, 268] on textarea "You lost about 2.2kg over the past 5 weeks" at bounding box center [397, 270] width 241 height 14
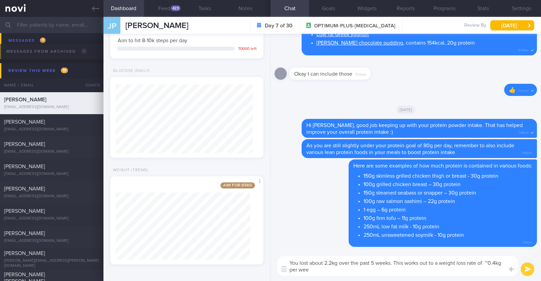
type textarea "You lost about 2.2kg over the past 5 weeks. This works out to a weight loss rat…"
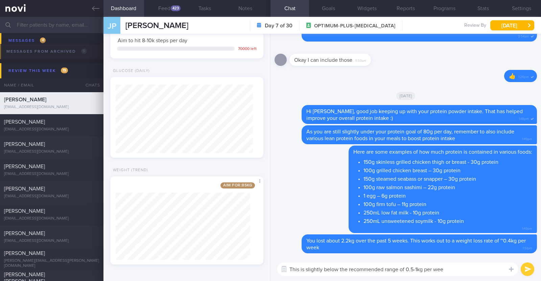
type textarea "This is slightly below the recommended range of 0.5-1kg per week"
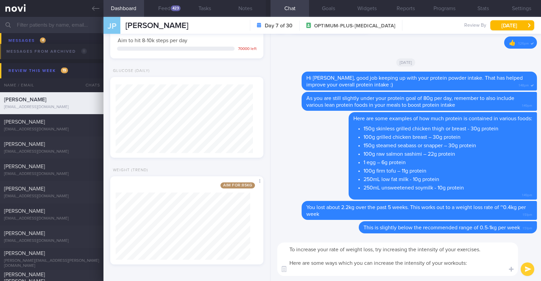
drag, startPoint x: 289, startPoint y: 264, endPoint x: 475, endPoint y: 262, distance: 185.6
click at [475, 262] on textarea "To increase your rate of weight loss, try increasing the intensity of your exer…" at bounding box center [397, 259] width 241 height 33
paste textarea "For weight loss, stepping up the intensity or duration of your activity will he…"
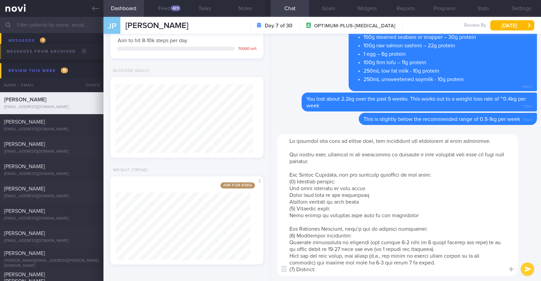
drag, startPoint x: 288, startPoint y: 155, endPoint x: 335, endPoint y: 159, distance: 47.2
click at [335, 159] on textarea at bounding box center [397, 205] width 241 height 142
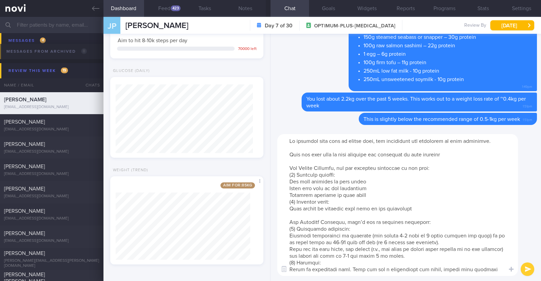
type textarea "To increase your rate of weight loss, try increasing the intensity of your exer…"
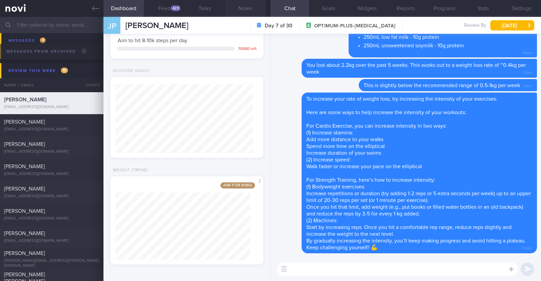
click at [237, 12] on button "Notes" at bounding box center [245, 8] width 41 height 17
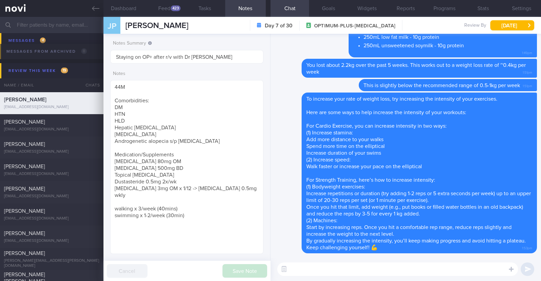
click at [390, 273] on textarea at bounding box center [397, 270] width 241 height 14
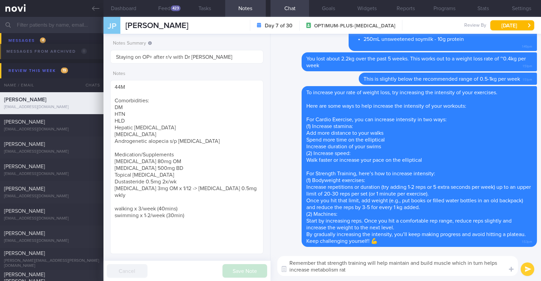
type textarea "Remember that strength training will help maintain and build muscle which in tu…"
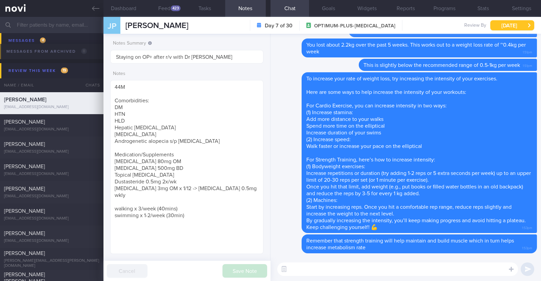
click at [504, 25] on button "[DATE]" at bounding box center [512, 25] width 44 height 10
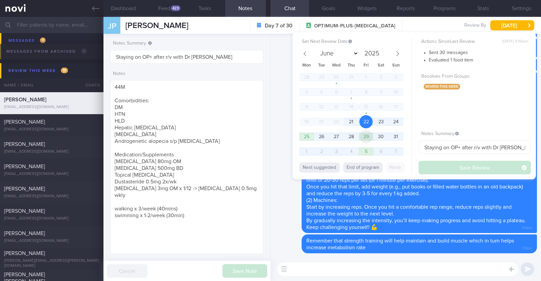
click at [366, 137] on span "29" at bounding box center [365, 136] width 13 height 13
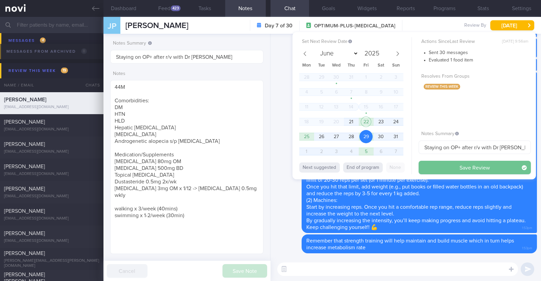
click at [429, 166] on button "Save Review" at bounding box center [475, 168] width 112 height 14
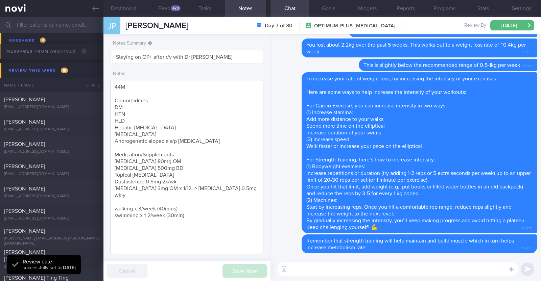
scroll to position [68, 137]
click at [67, 128] on div "iakbar767@gmail.com" at bounding box center [51, 129] width 95 height 5
type input "KIV downgrade to digital support on 15th Aug"
type textarea "48M Comorbidities: T2DM (dx at 35 years) HLD Medication: Jardiance 10mg OD Metf…"
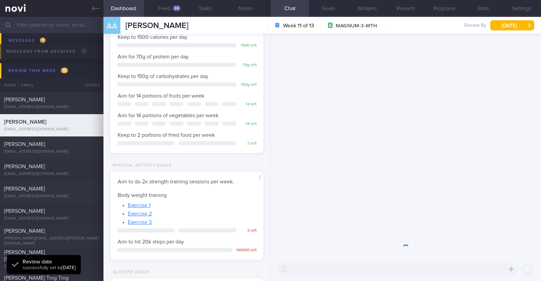
scroll to position [77, 135]
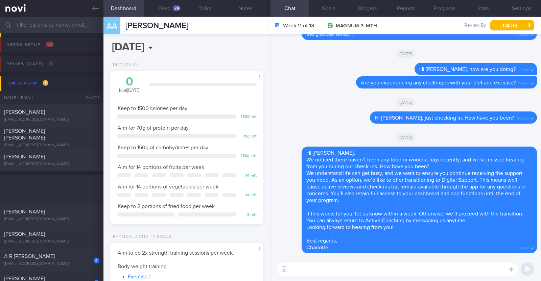
select select "7"
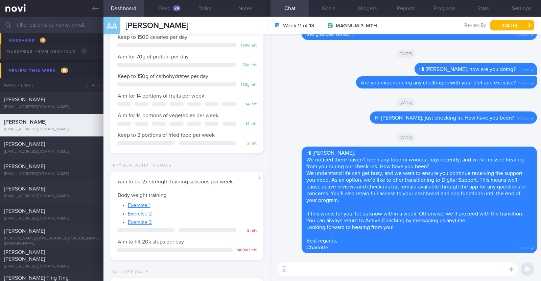
scroll to position [77, 135]
click at [297, 269] on textarea at bounding box center [397, 270] width 241 height 14
paste textarea "Hi [Patient's Name], Your account has been transitioned to Digital Support. Whi…"
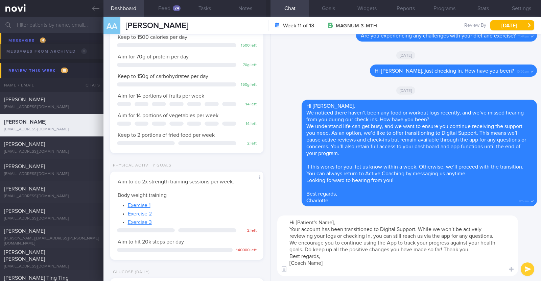
scroll to position [0, 0]
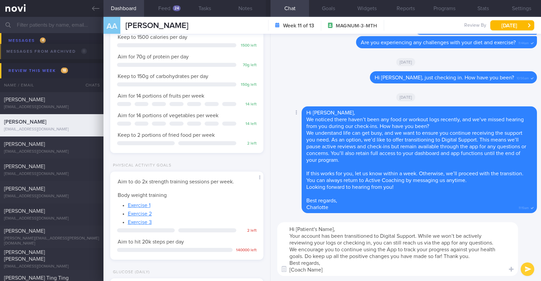
drag, startPoint x: 333, startPoint y: 227, endPoint x: 358, endPoint y: 215, distance: 28.1
click at [333, 227] on textarea "Hi [Patient's Name], Your account has been transitioned to Digital Support. Whi…" at bounding box center [397, 249] width 241 height 54
click at [478, 256] on textarea "Hi Akbar, Your account has been transitioned to Digital Support. While we won’t…" at bounding box center [397, 249] width 241 height 54
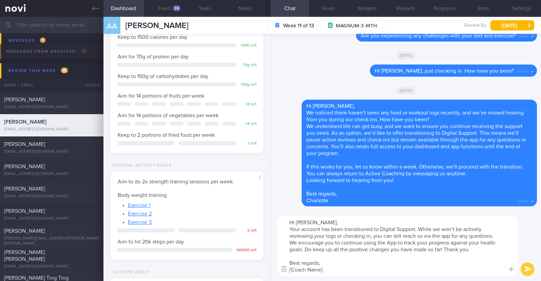
drag, startPoint x: 324, startPoint y: 270, endPoint x: 279, endPoint y: 268, distance: 45.1
click at [279, 268] on div "Attach media Chat Templates Admin CGM Weight Nutrition Physical Activity Infogr…" at bounding box center [405, 246] width 270 height 71
type textarea "Hi Akbar, Your account has been transitioned to Digital Support. While we won’t…"
click at [526, 267] on button "submit" at bounding box center [528, 270] width 14 height 14
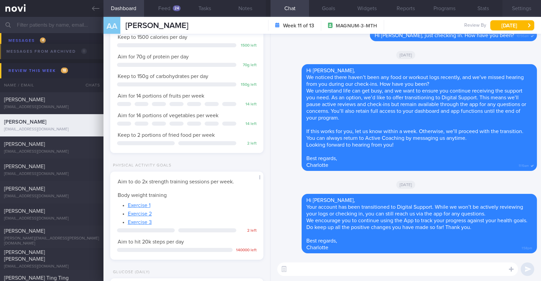
click at [521, 7] on button "Settings" at bounding box center [521, 8] width 39 height 17
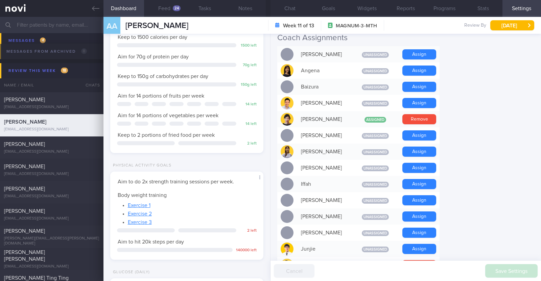
scroll to position [211, 0]
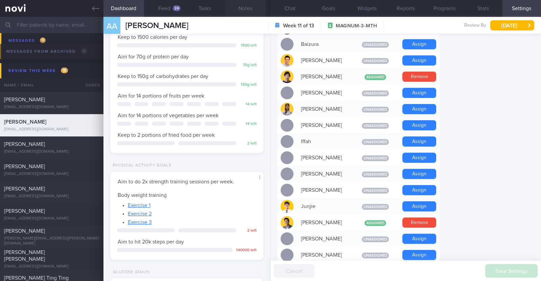
click at [241, 11] on button "Notes" at bounding box center [245, 8] width 41 height 17
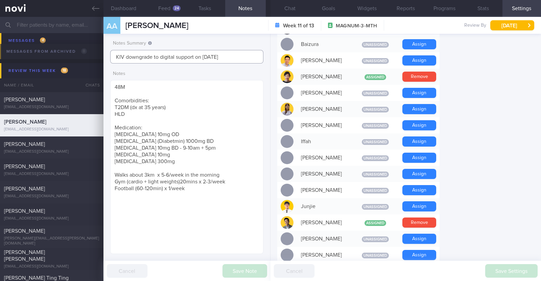
drag, startPoint x: 243, startPoint y: 56, endPoint x: 54, endPoint y: 45, distance: 189.0
click at [54, 45] on div "Patients New Users Coaches Assigned patients Assigned patients All active patie…" at bounding box center [270, 149] width 541 height 264
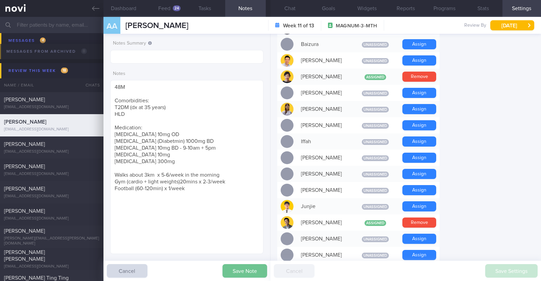
click at [245, 272] on button "Save Note" at bounding box center [244, 271] width 45 height 14
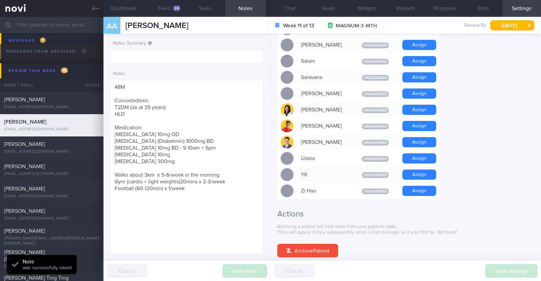
scroll to position [608, 0]
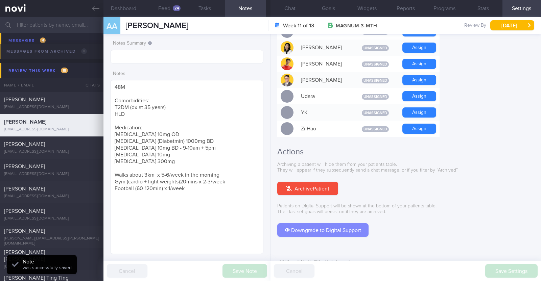
click at [351, 223] on button "Downgrade to Digital Support" at bounding box center [322, 230] width 91 height 14
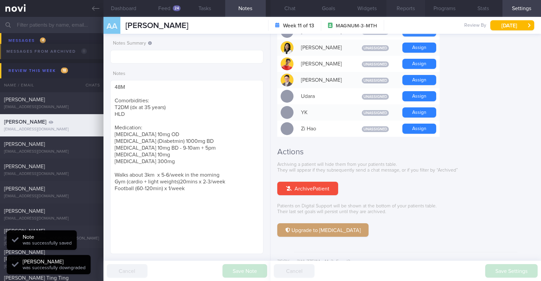
scroll to position [68, 137]
click at [439, 7] on button "Programs" at bounding box center [444, 8] width 39 height 17
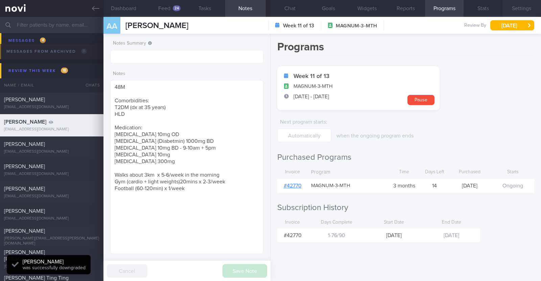
click at [524, 2] on button "Settings" at bounding box center [521, 8] width 39 height 17
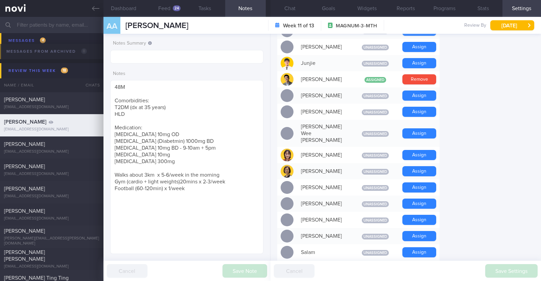
scroll to position [270, 0]
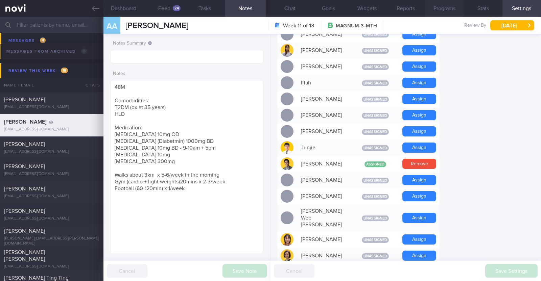
click at [439, 9] on button "Programs" at bounding box center [444, 8] width 39 height 17
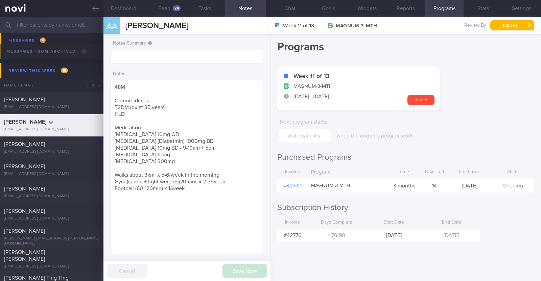
click at [297, 186] on link "# 42770" at bounding box center [293, 185] width 18 height 5
click at [500, 24] on button "[DATE]" at bounding box center [512, 25] width 44 height 10
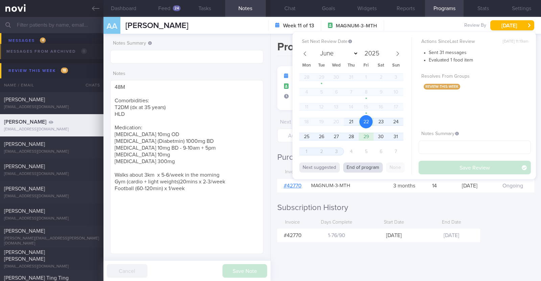
click at [363, 166] on button "End of program" at bounding box center [363, 168] width 40 height 10
select select "8"
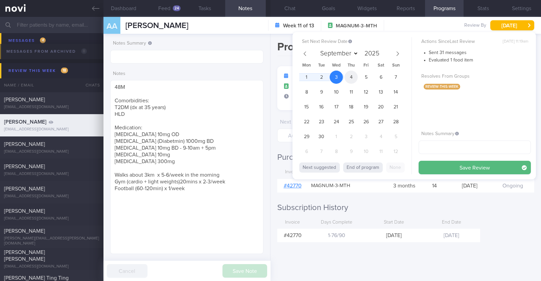
click at [354, 74] on span "4" at bounding box center [351, 77] width 13 height 13
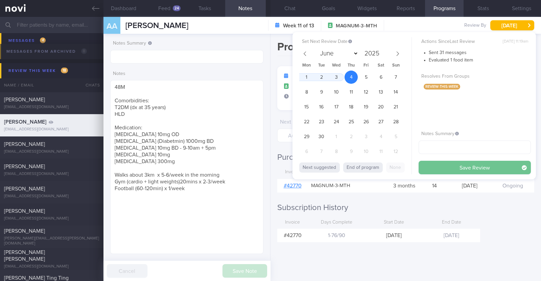
click at [446, 169] on button "Save Review" at bounding box center [475, 168] width 112 height 14
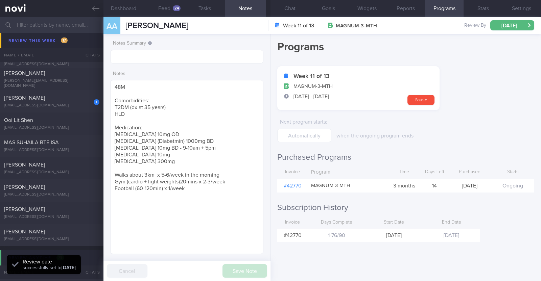
scroll to position [507, 0]
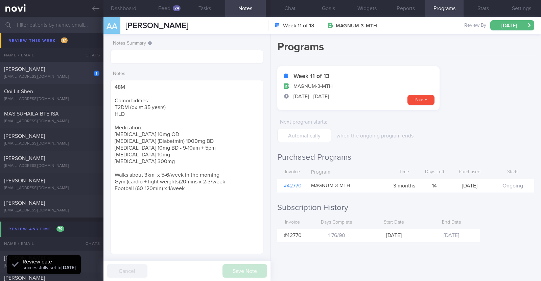
click at [78, 76] on div "[EMAIL_ADDRESS][DOMAIN_NAME]" at bounding box center [51, 76] width 95 height 5
type textarea "24F Comorbidities: Insulin resistance (was diagnosed in May 2024) did a 6 month…"
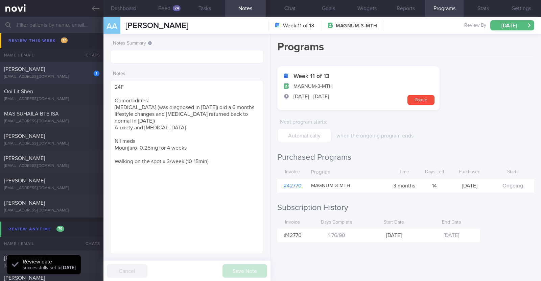
select select "7"
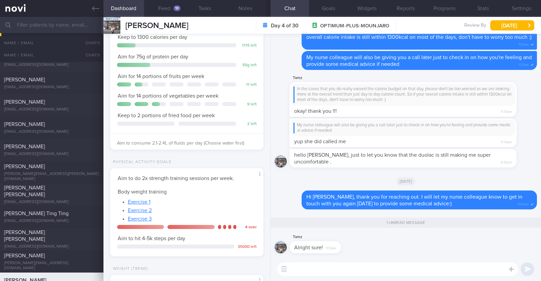
scroll to position [189, 0]
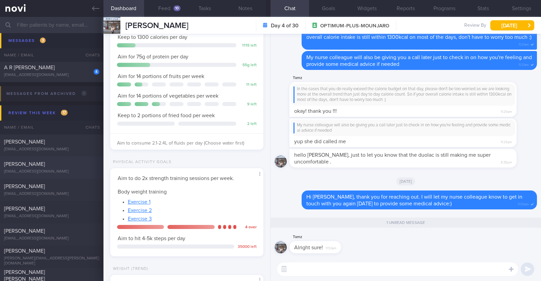
click at [66, 168] on div "suresh paranjothy sureshparanjothy@outlook.com" at bounding box center [51, 168] width 103 height 14
type input "R/v with Dr Todd on 18/8."
type textarea "50M NUH Anaesthesia Doctor Comorbidities: Borderline fasting glucose Last healt…"
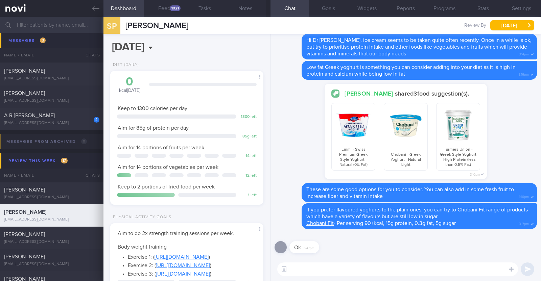
scroll to position [147, 0]
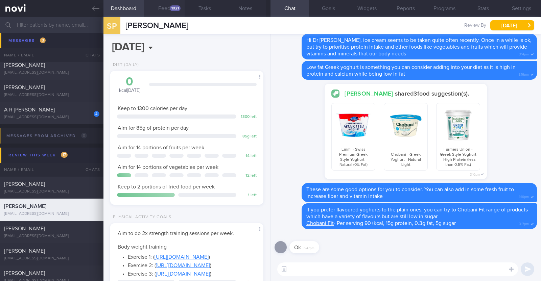
click at [163, 8] on button "Feed 1021" at bounding box center [164, 8] width 41 height 17
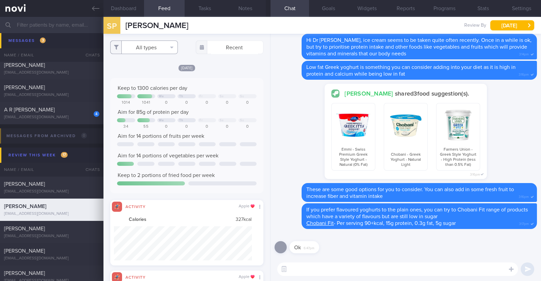
click at [164, 45] on button "All types" at bounding box center [144, 48] width 68 height 14
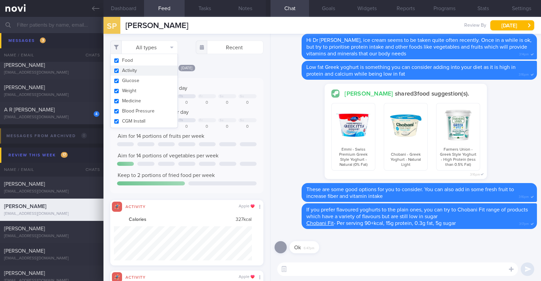
click at [154, 70] on button "Activity" at bounding box center [144, 71] width 67 height 10
checkbox input "false"
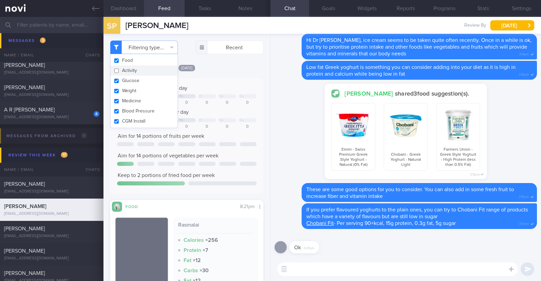
click at [127, 7] on button "Dashboard" at bounding box center [123, 8] width 41 height 17
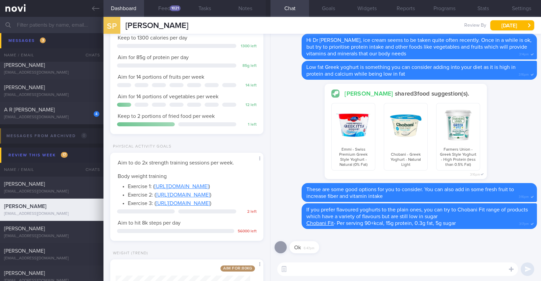
scroll to position [181, 0]
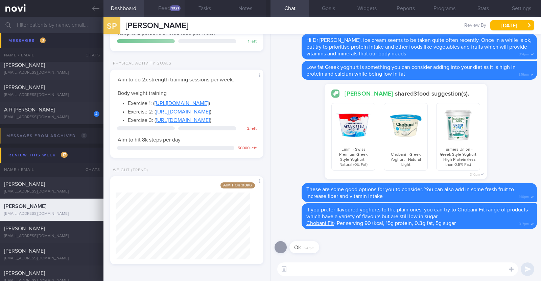
click at [163, 11] on button "Feed 1021" at bounding box center [164, 8] width 41 height 17
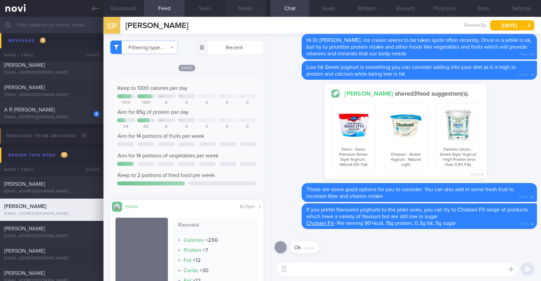
click at [251, 7] on button "Notes" at bounding box center [245, 8] width 41 height 17
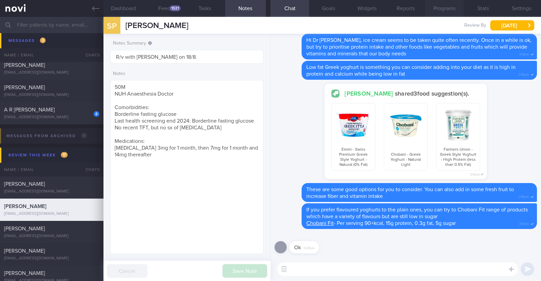
click at [443, 7] on button "Programs" at bounding box center [444, 8] width 39 height 17
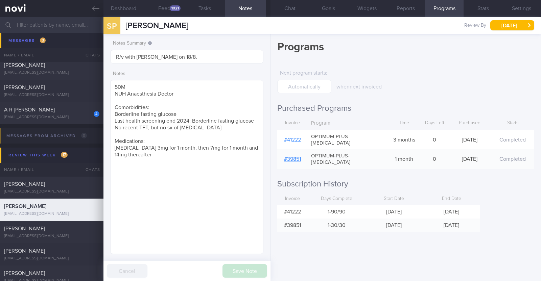
click at [291, 137] on link "# 41222" at bounding box center [292, 139] width 17 height 5
click at [505, 24] on button "[DATE]" at bounding box center [512, 25] width 44 height 10
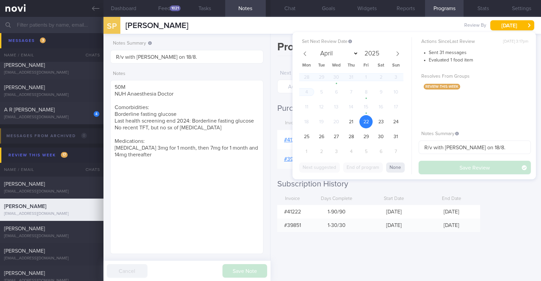
click at [387, 251] on div "Programs Next program starts : when next invoiced Purchased Programs Invoice Pr…" at bounding box center [405, 158] width 270 height 248
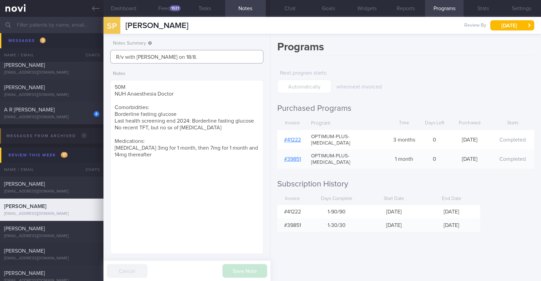
drag, startPoint x: 190, startPoint y: 52, endPoint x: 106, endPoint y: 50, distance: 83.9
click at [106, 50] on div "Notes Summary R/v with Dr Todd on 18/8. Notes 50M NUH Anaesthesia Doctor Comorb…" at bounding box center [186, 158] width 167 height 248
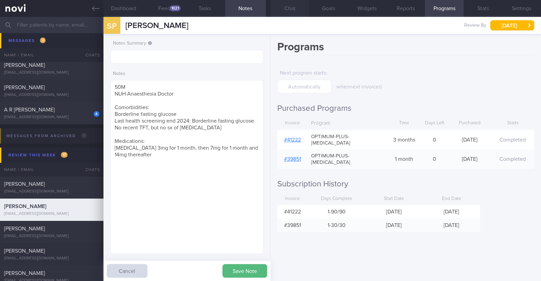
click at [288, 2] on button "Chat" at bounding box center [289, 8] width 39 height 17
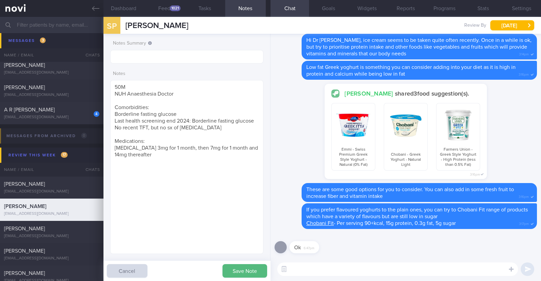
click at [346, 269] on textarea at bounding box center [397, 270] width 241 height 14
paste textarea "Hi [Patient's Name], We noticed your Optimum Plus programme has ended, and ther…"
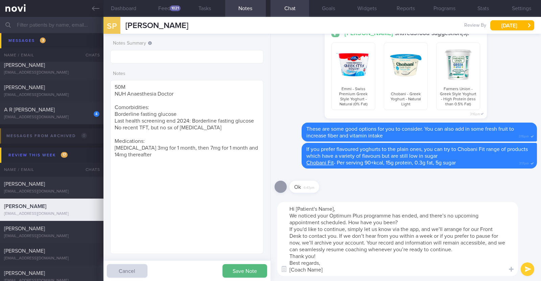
drag, startPoint x: 333, startPoint y: 208, endPoint x: 297, endPoint y: 208, distance: 35.8
click at [297, 208] on textarea "Hi [Patient's Name], We noticed your Optimum Plus programme has ended, and ther…" at bounding box center [397, 239] width 241 height 74
click at [324, 207] on textarea "Hi Dr Suresh, We noticed your Optimum Plus programme has ended, and there’s no …" at bounding box center [397, 239] width 241 height 74
click at [320, 257] on textarea "Hi Dr Suresh, We noticed your Optimum Plus programme has ended, and there’s no …" at bounding box center [397, 239] width 241 height 74
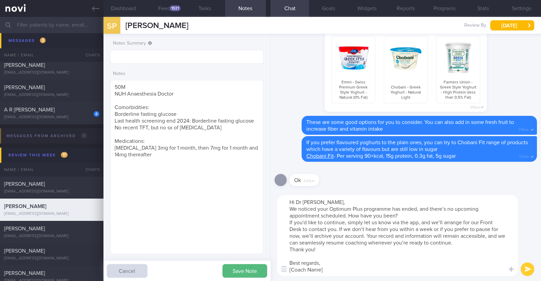
drag, startPoint x: 329, startPoint y: 272, endPoint x: 274, endPoint y: 271, distance: 54.8
click at [274, 271] on div "Hi Dr Suresh, We noticed your Optimum Plus programme has ended, and there’s no …" at bounding box center [405, 235] width 270 height 91
type textarea "Hi Dr Suresh, We noticed your Optimum Plus programme has ended, and there’s no …"
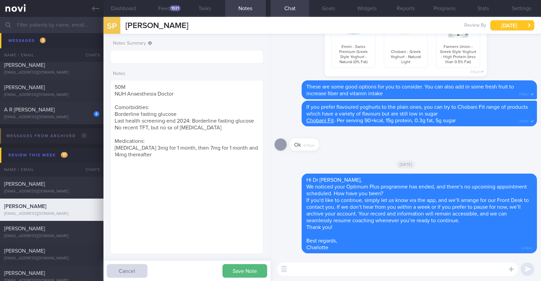
click at [516, 22] on button "[DATE]" at bounding box center [512, 25] width 44 height 10
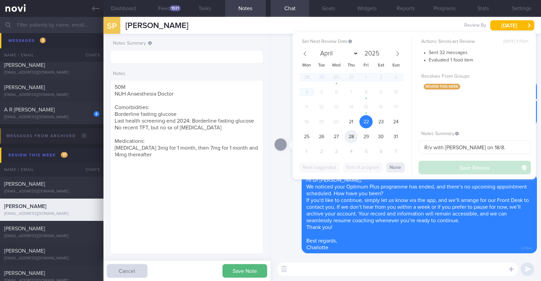
click at [354, 136] on span "28" at bounding box center [351, 136] width 13 height 13
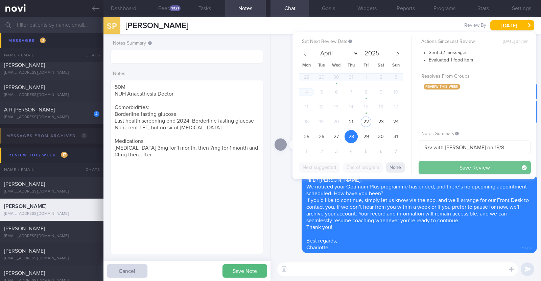
click at [458, 170] on button "Save Review" at bounding box center [475, 168] width 112 height 14
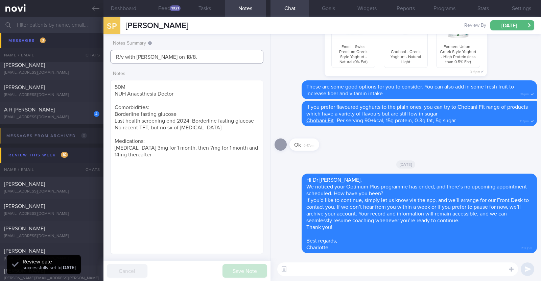
click at [198, 54] on input "R/v with Dr Todd on 18/8." at bounding box center [186, 57] width 153 height 14
drag, startPoint x: 206, startPoint y: 56, endPoint x: 73, endPoint y: 44, distance: 134.1
click at [73, 44] on div "Patients New Users Coaches Assigned patients Assigned patients All active patie…" at bounding box center [270, 149] width 541 height 264
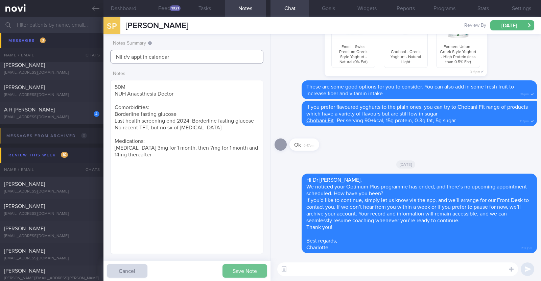
type input "Nil r/v appt in calendar"
click at [245, 272] on button "Save Note" at bounding box center [244, 271] width 45 height 14
type input "Nil r/v appt in calendar"
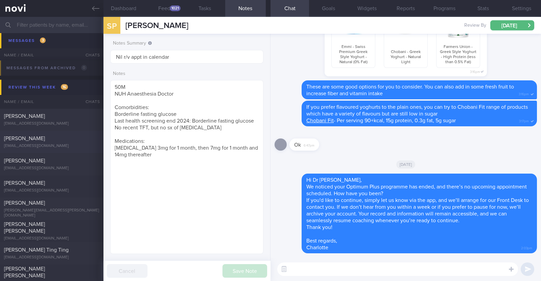
scroll to position [189, 0]
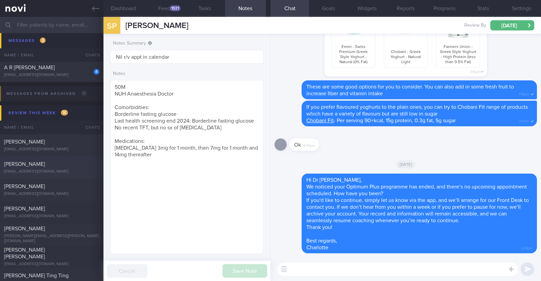
click at [61, 168] on div "Damilola Dawodu dammie15@gmail.com" at bounding box center [51, 168] width 103 height 14
type textarea "41F Comorbidities: [MEDICAL_DATA] Medication: Currently on [MEDICAL_DATA] To ch…"
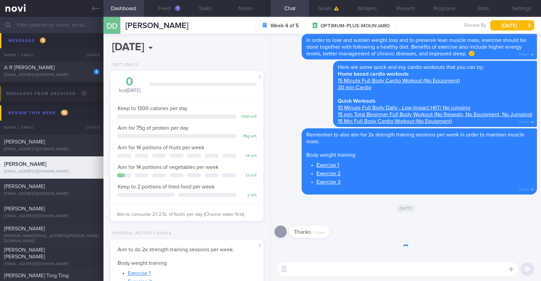
scroll to position [77, 135]
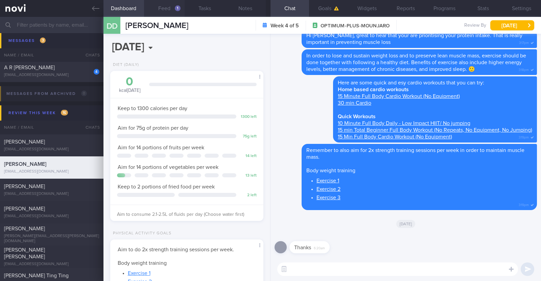
click at [167, 9] on button "Feed 1" at bounding box center [164, 8] width 41 height 17
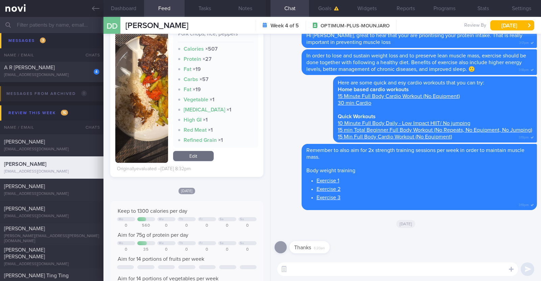
scroll to position [127, 0]
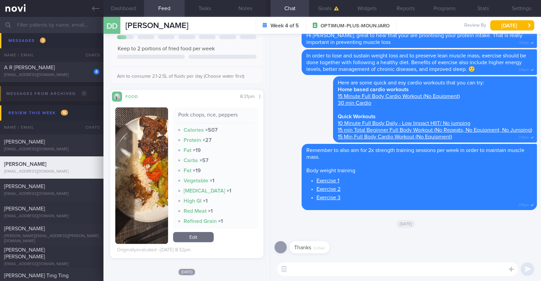
click at [142, 169] on button "button" at bounding box center [141, 176] width 53 height 137
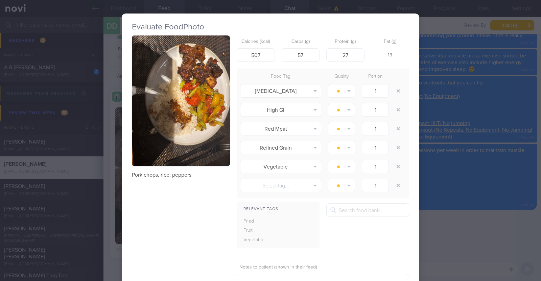
click at [107, 173] on div "Evaluate Food Photo Pork chops, rice, peppers Calories (kcal) 507 Carbs (g) 57 …" at bounding box center [270, 140] width 541 height 281
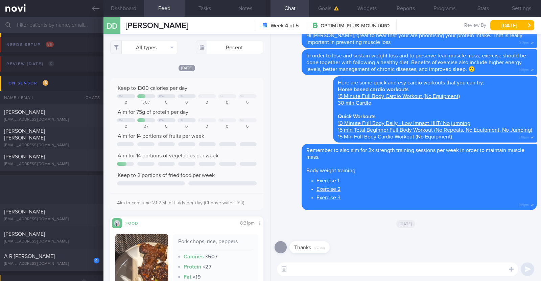
select select "7"
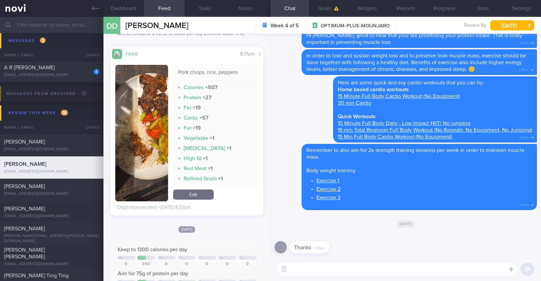
scroll to position [211, 0]
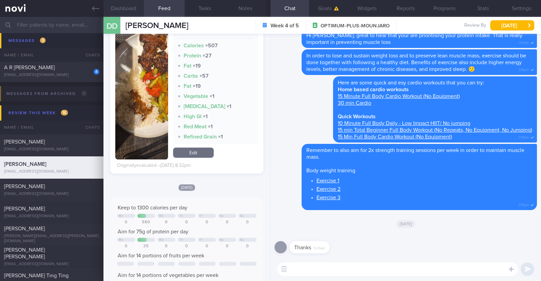
click at [123, 6] on button "Dashboard" at bounding box center [123, 8] width 41 height 17
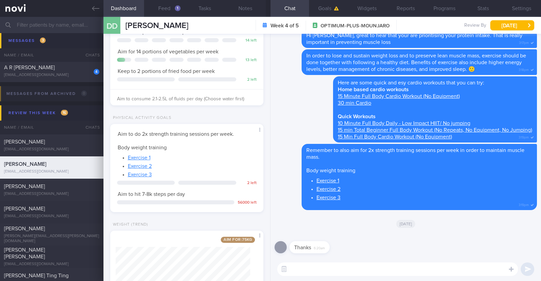
scroll to position [170, 0]
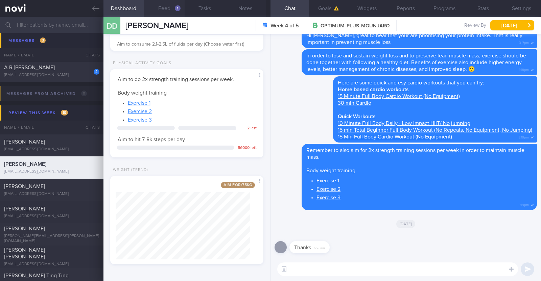
click at [166, 6] on button "Feed 1" at bounding box center [164, 8] width 41 height 17
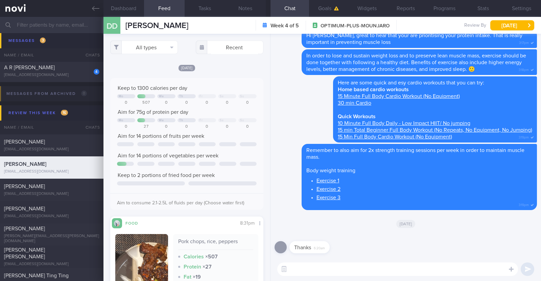
click at [306, 266] on textarea at bounding box center [397, 270] width 241 height 14
drag, startPoint x: 294, startPoint y: 270, endPoint x: 309, endPoint y: 265, distance: 16.0
click at [294, 270] on textarea "HI Damilola" at bounding box center [397, 270] width 241 height 14
click at [325, 263] on textarea "Hi Damilola" at bounding box center [397, 270] width 241 height 14
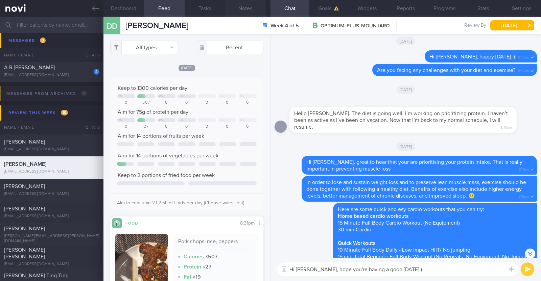
type textarea "Hi [PERSON_NAME], hope you're having a good [DATE]:)"
click at [240, 5] on button "Notes" at bounding box center [245, 8] width 41 height 17
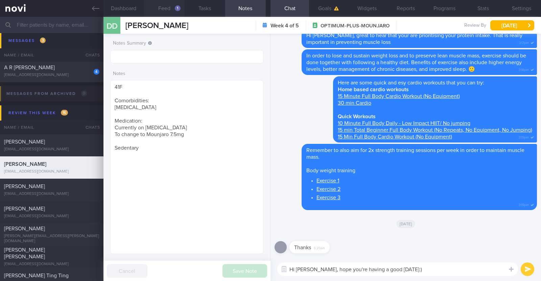
click at [165, 6] on button "Feed 1" at bounding box center [164, 8] width 41 height 17
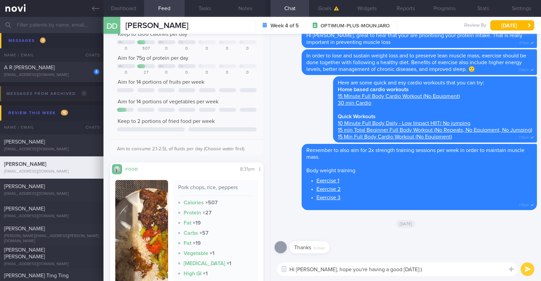
scroll to position [84, 0]
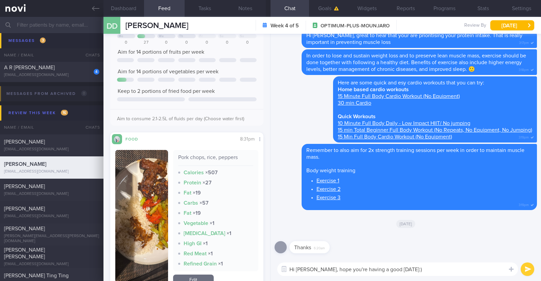
click at [138, 200] on button "button" at bounding box center [141, 218] width 53 height 137
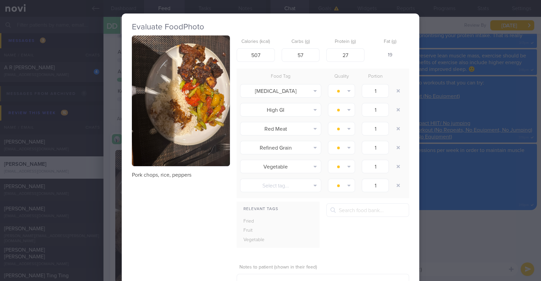
click at [110, 201] on div "Evaluate Food Photo Pork chops, rice, peppers Calories (kcal) 507 Carbs (g) 57 …" at bounding box center [270, 140] width 541 height 281
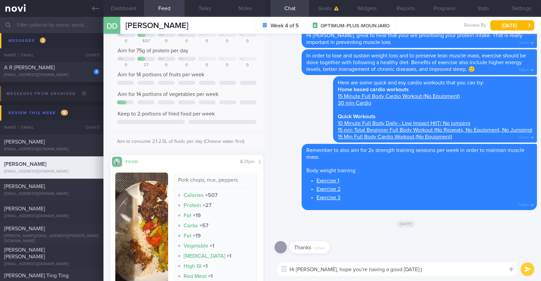
scroll to position [127, 0]
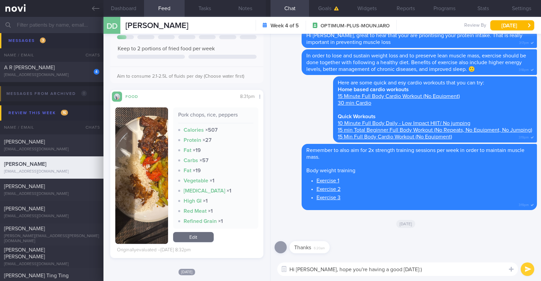
click at [530, 271] on button "submit" at bounding box center [528, 270] width 14 height 14
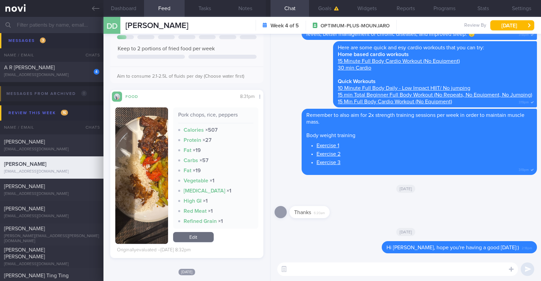
scroll to position [0, 0]
click at [420, 266] on textarea at bounding box center [397, 270] width 241 height 14
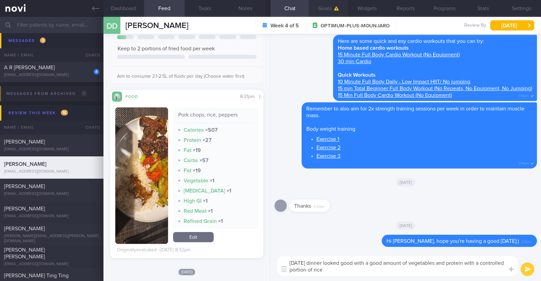
paste textarea "👍"
type textarea "[DATE] dinner looked good with a good amount of vegetables and protein with a c…"
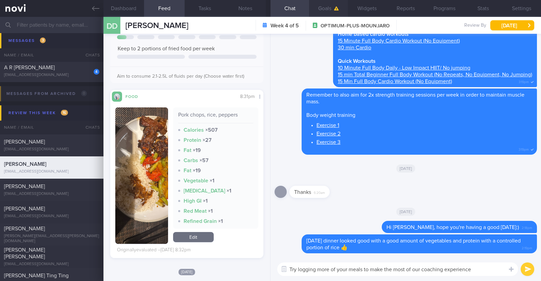
paste textarea "😊"
type textarea "Try logging more of your meals to make the most of our coaching experience 😊"
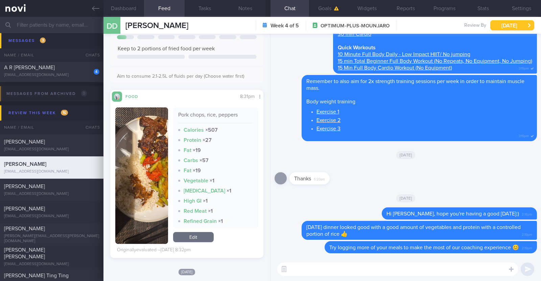
click at [509, 23] on button "[DATE]" at bounding box center [512, 25] width 44 height 10
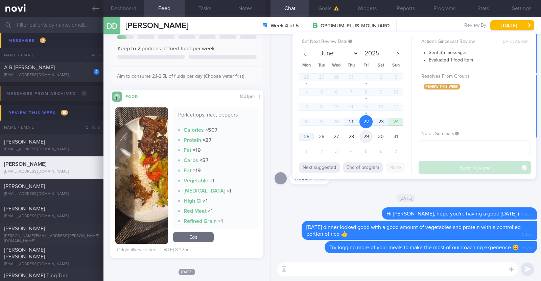
click at [364, 136] on span "29" at bounding box center [365, 136] width 13 height 13
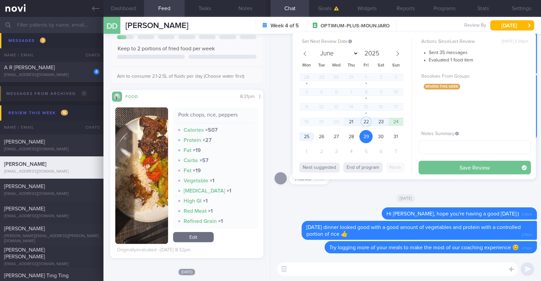
click at [450, 166] on button "Save Review" at bounding box center [475, 168] width 112 height 14
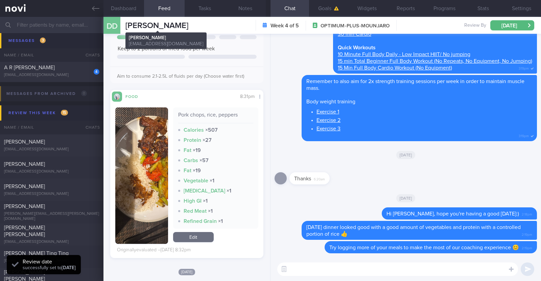
drag, startPoint x: 195, startPoint y: 22, endPoint x: 125, endPoint y: 25, distance: 70.0
click at [125, 25] on div "DD [PERSON_NAME] [PERSON_NAME] [EMAIL_ADDRESS][DOMAIN_NAME] Week 4 of 5 OPTIMUM…" at bounding box center [322, 25] width 438 height 17
copy span "[PERSON_NAME]"
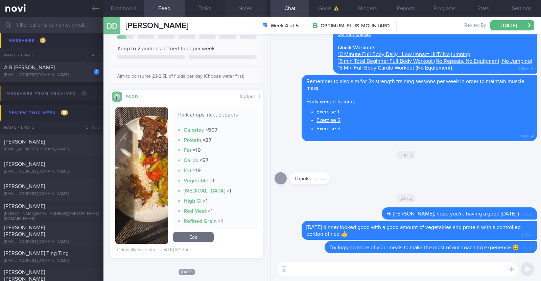
click at [240, 7] on button "Notes" at bounding box center [245, 8] width 41 height 17
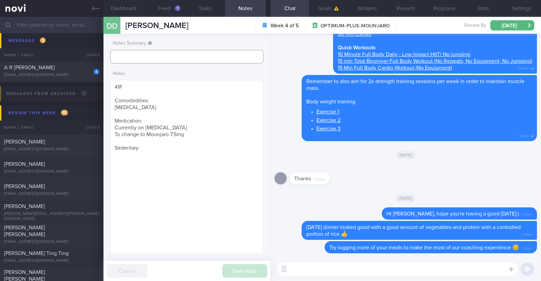
click at [175, 57] on input "text" at bounding box center [186, 57] width 153 height 14
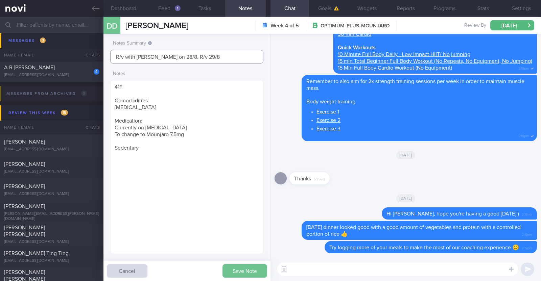
type input "R/v with [PERSON_NAME] on 28/8. R/v 29/8"
click at [243, 267] on button "Save Note" at bounding box center [244, 271] width 45 height 14
type input "R/v with [PERSON_NAME] on 28/8. R/v 29/8"
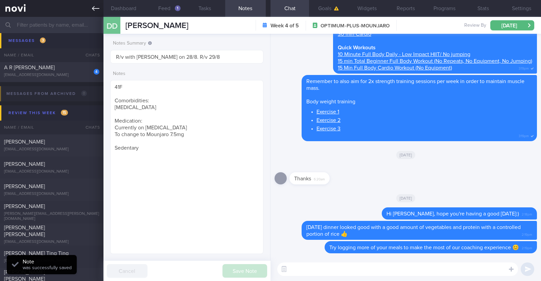
click at [98, 11] on icon at bounding box center [95, 8] width 7 height 7
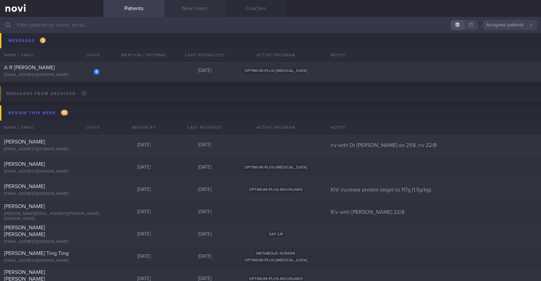
click at [201, 10] on link "New Users" at bounding box center [194, 8] width 61 height 17
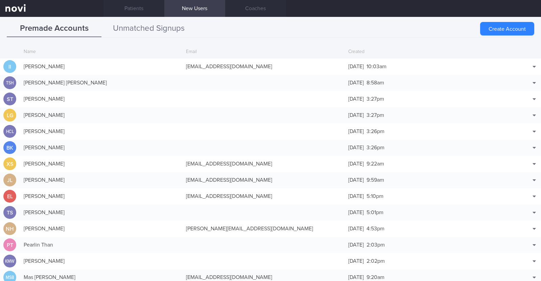
click at [166, 25] on button "Unmatched Signups" at bounding box center [148, 28] width 95 height 17
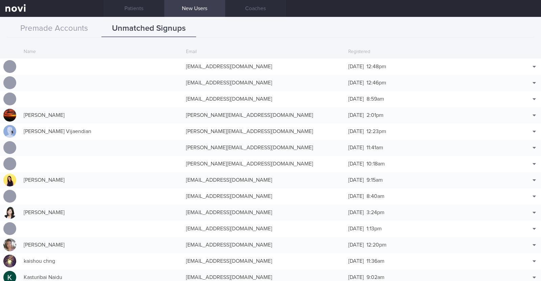
scroll to position [32, 0]
